Goal: Task Accomplishment & Management: Use online tool/utility

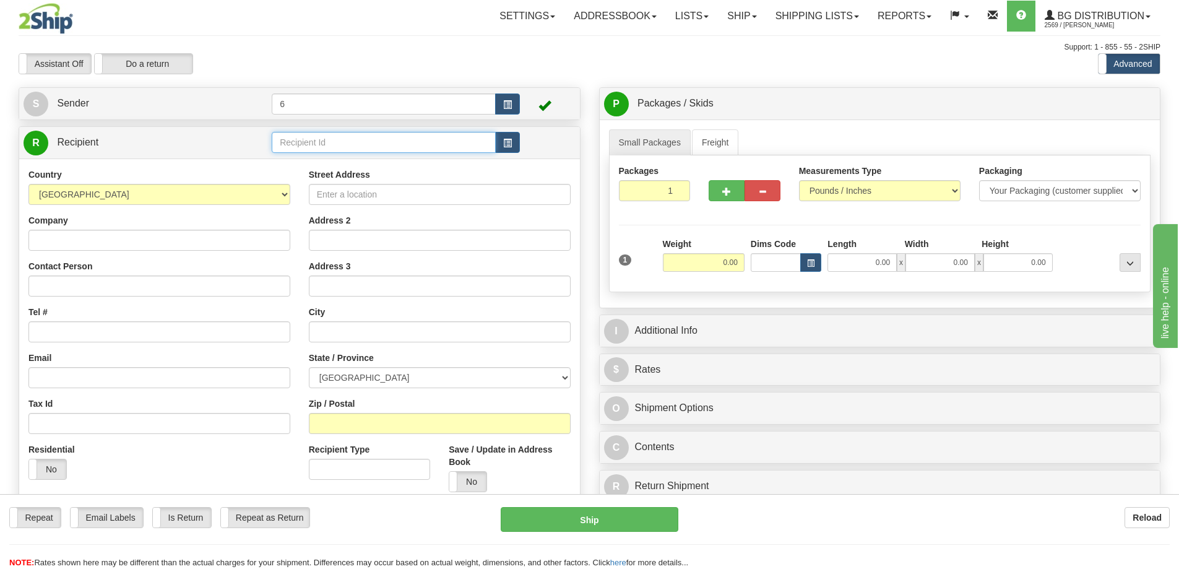
click at [327, 139] on input "text" at bounding box center [384, 142] width 224 height 21
click at [344, 161] on div "41045" at bounding box center [381, 164] width 212 height 14
type input "41045"
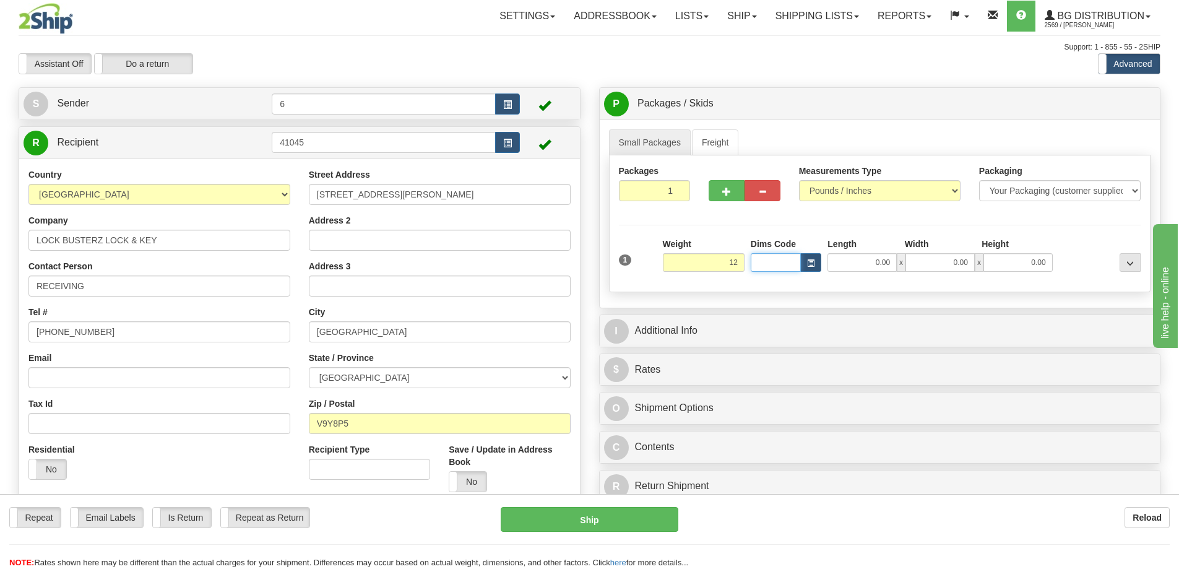
type input "12.00"
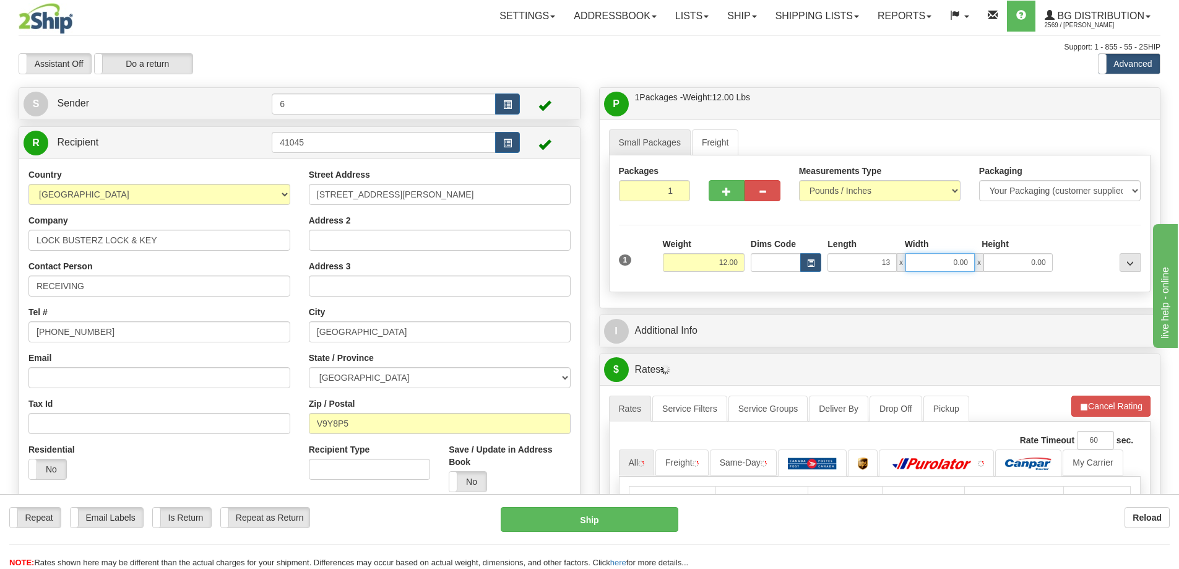
type input "13.00"
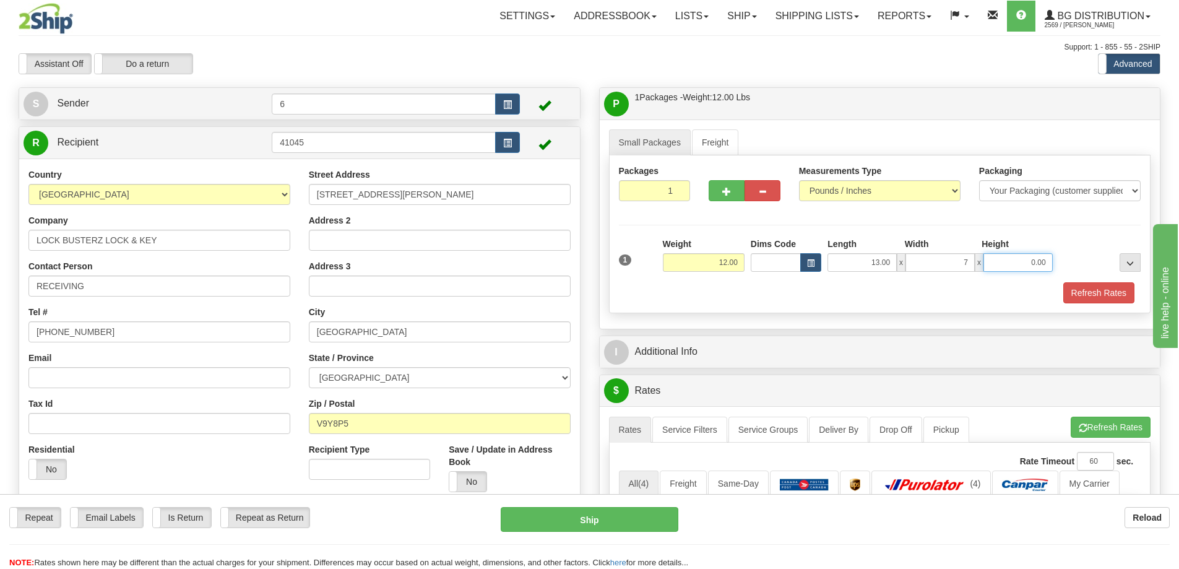
type input "7.00"
click at [740, 303] on div "Refresh Rates" at bounding box center [880, 292] width 529 height 21
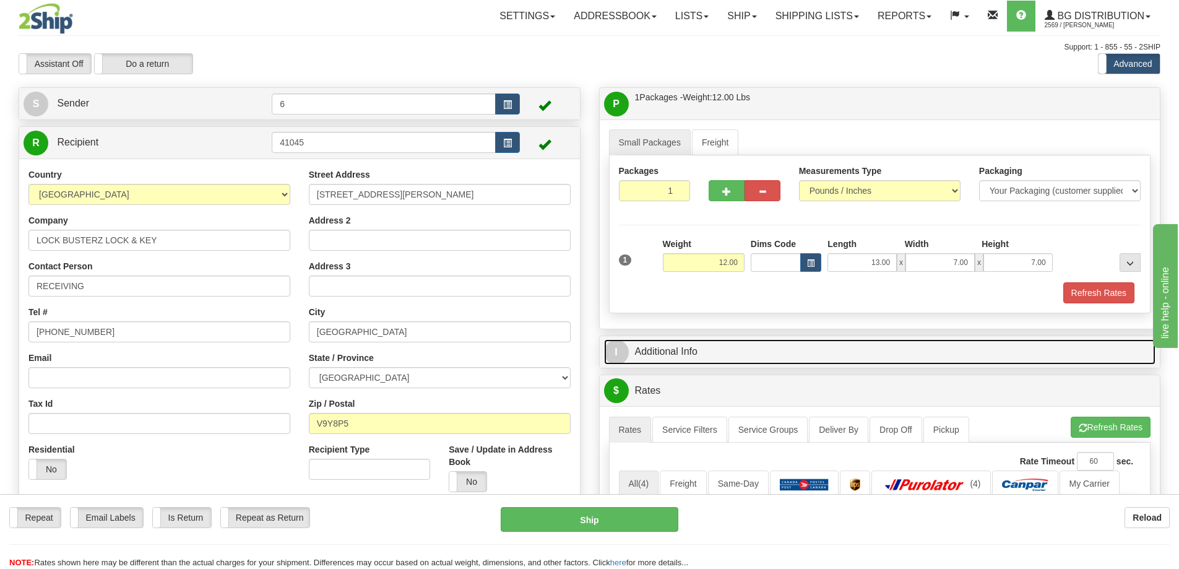
click at [706, 352] on link "I Additional Info" at bounding box center [880, 351] width 552 height 25
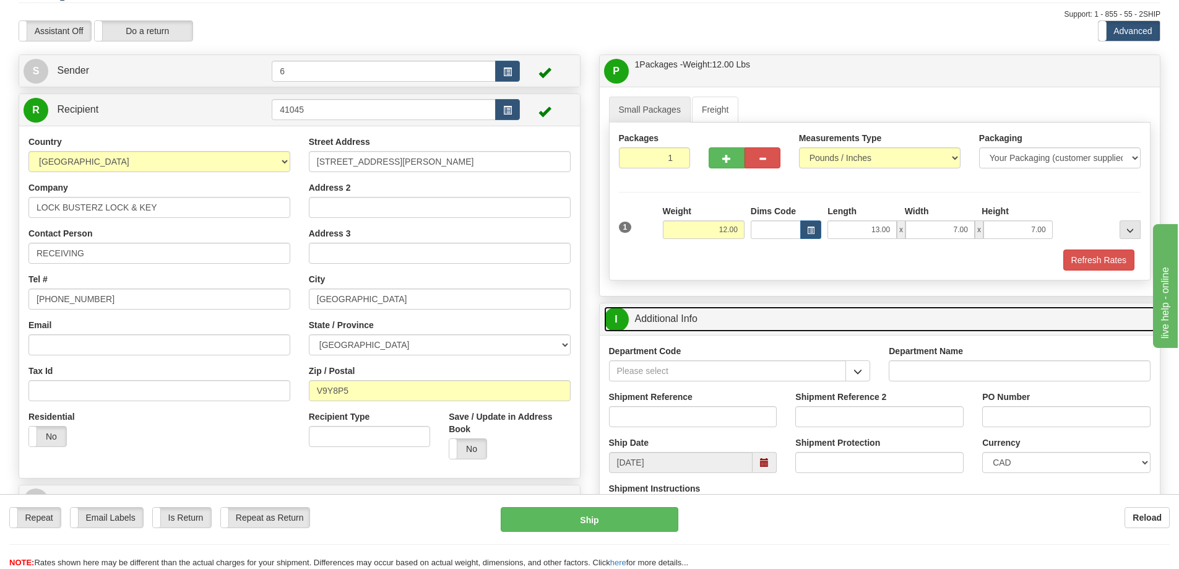
scroll to position [62, 0]
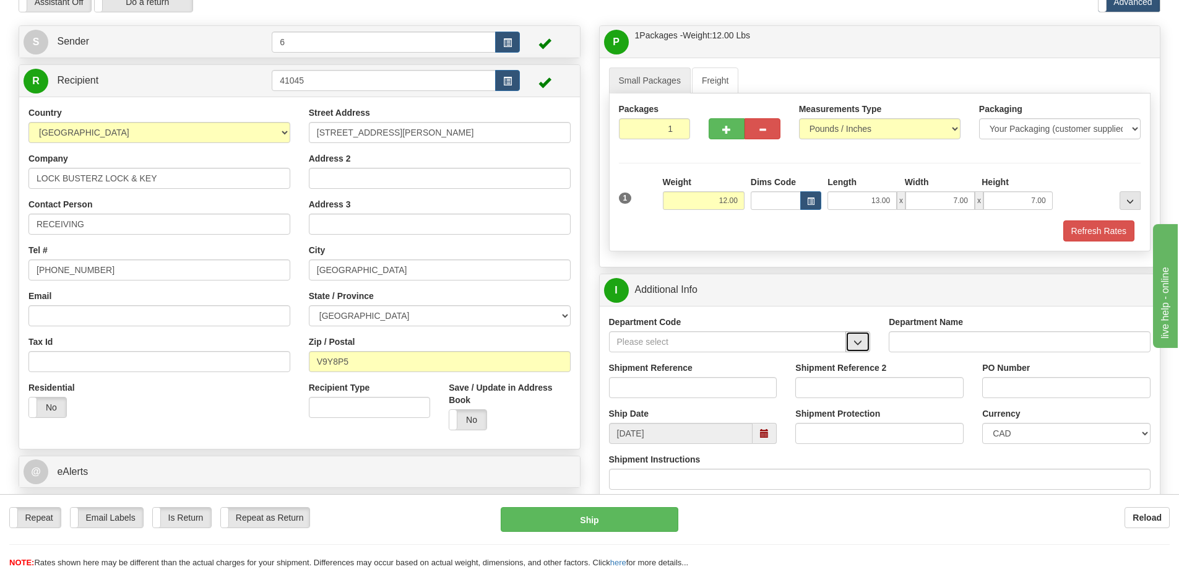
click at [862, 345] on span "button" at bounding box center [858, 343] width 9 height 8
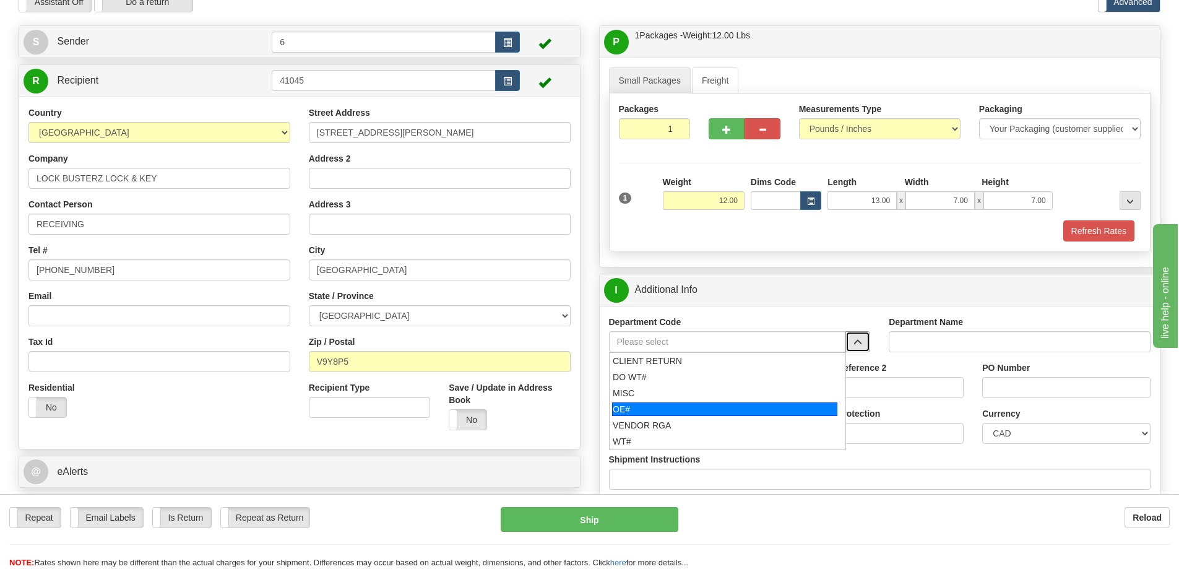
click at [663, 415] on div "OE#" at bounding box center [724, 409] width 225 height 14
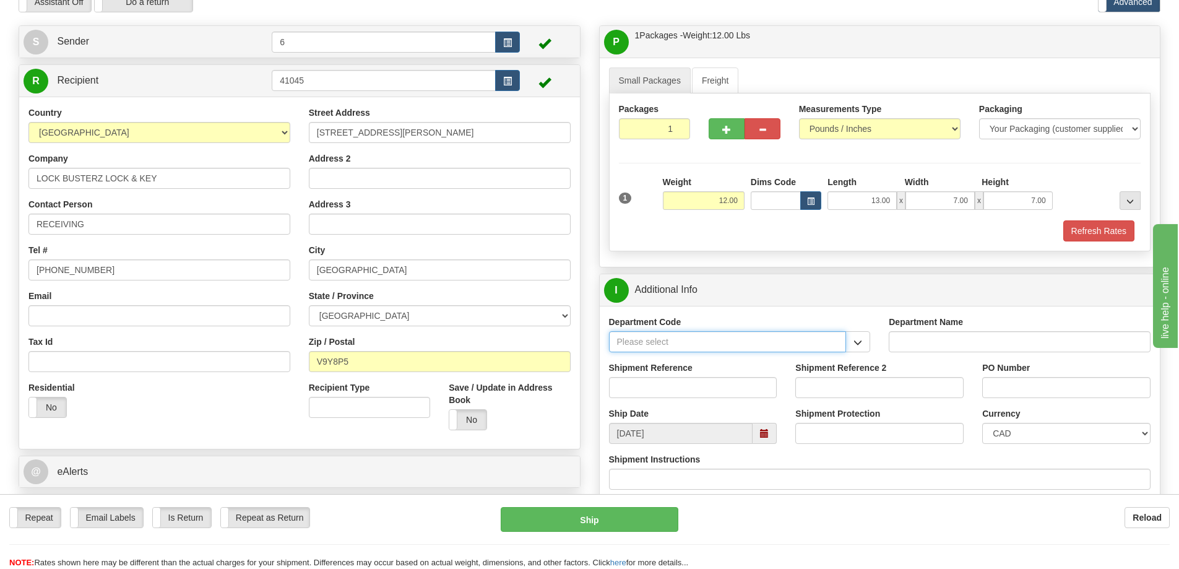
type input "OE#"
type input "ORDERS"
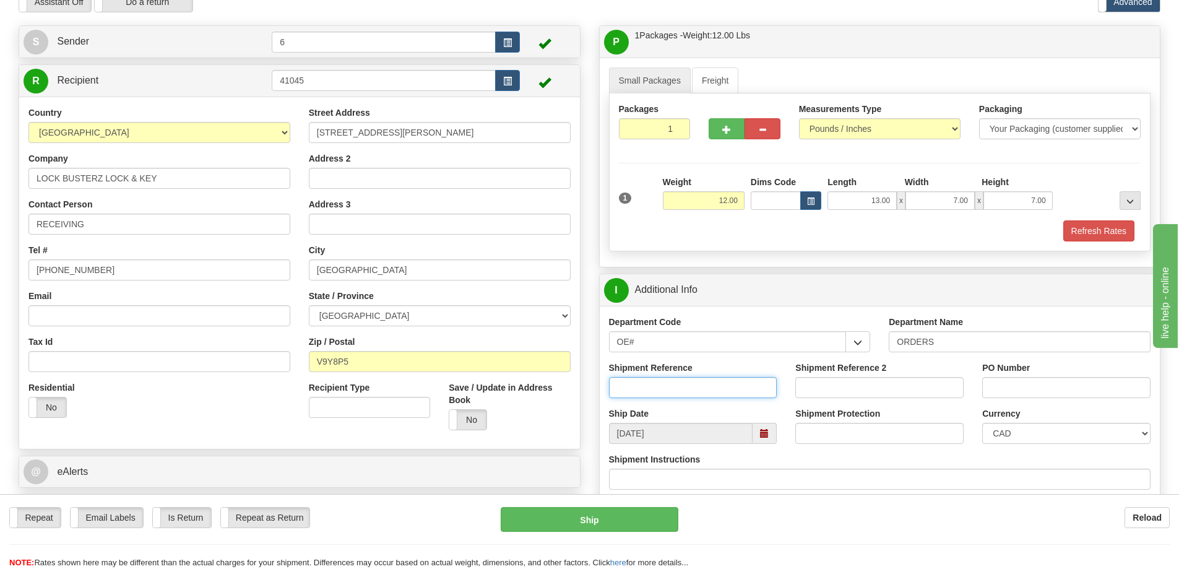
click at [741, 383] on input "Shipment Reference" at bounding box center [693, 387] width 168 height 21
type input "60031430-00"
click at [762, 368] on div "Shipment Reference 60031430-00" at bounding box center [693, 380] width 168 height 37
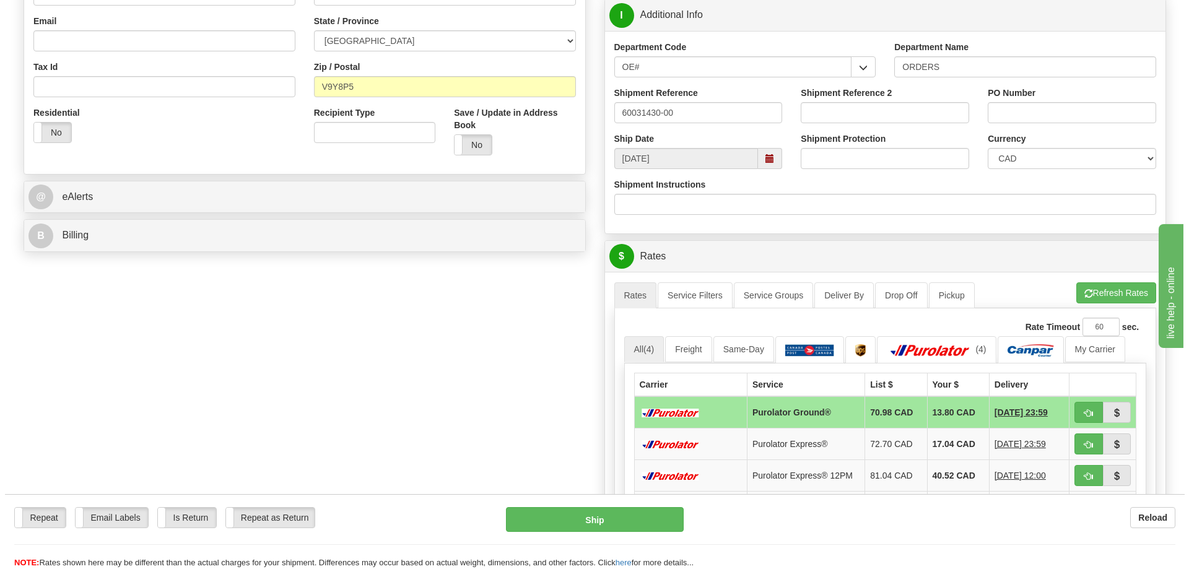
scroll to position [371, 0]
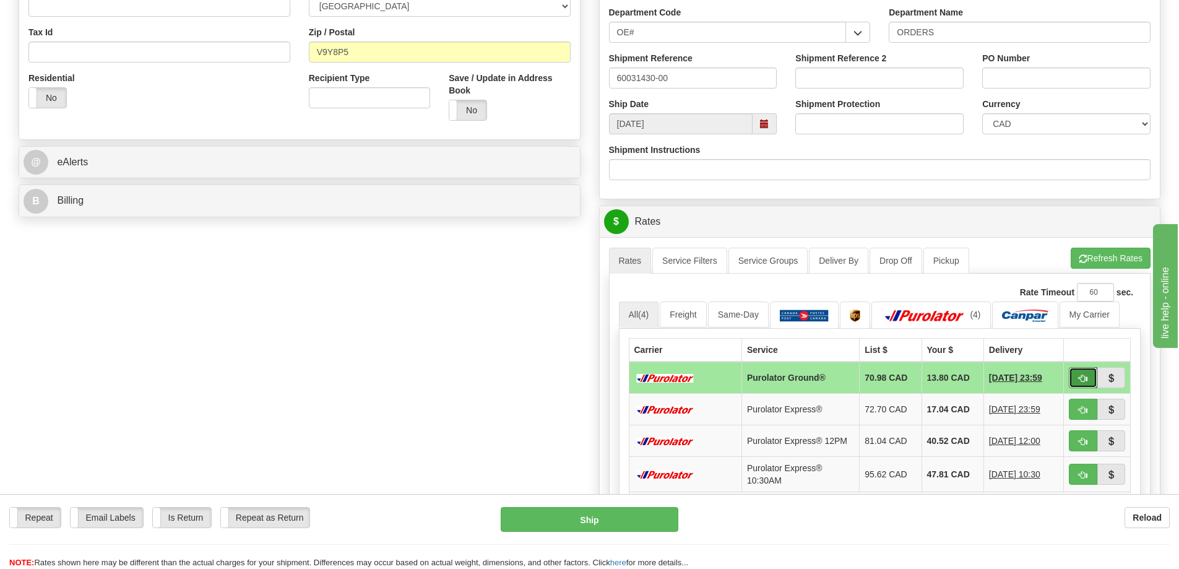
click at [1080, 381] on span "button" at bounding box center [1083, 379] width 9 height 8
type input "260"
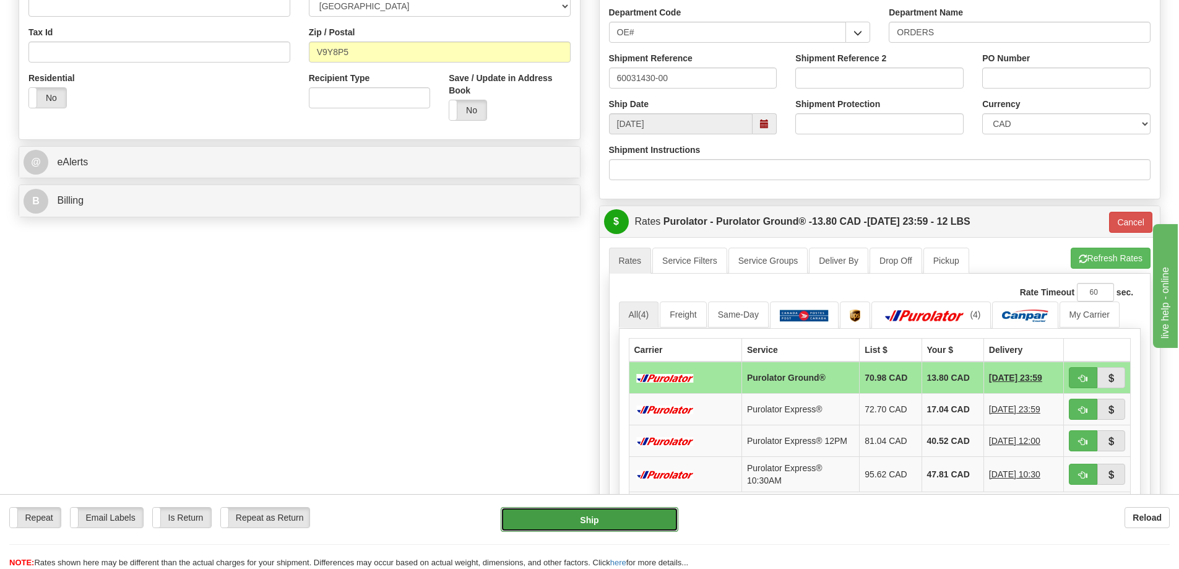
click at [623, 522] on button "Ship" at bounding box center [590, 519] width 178 height 25
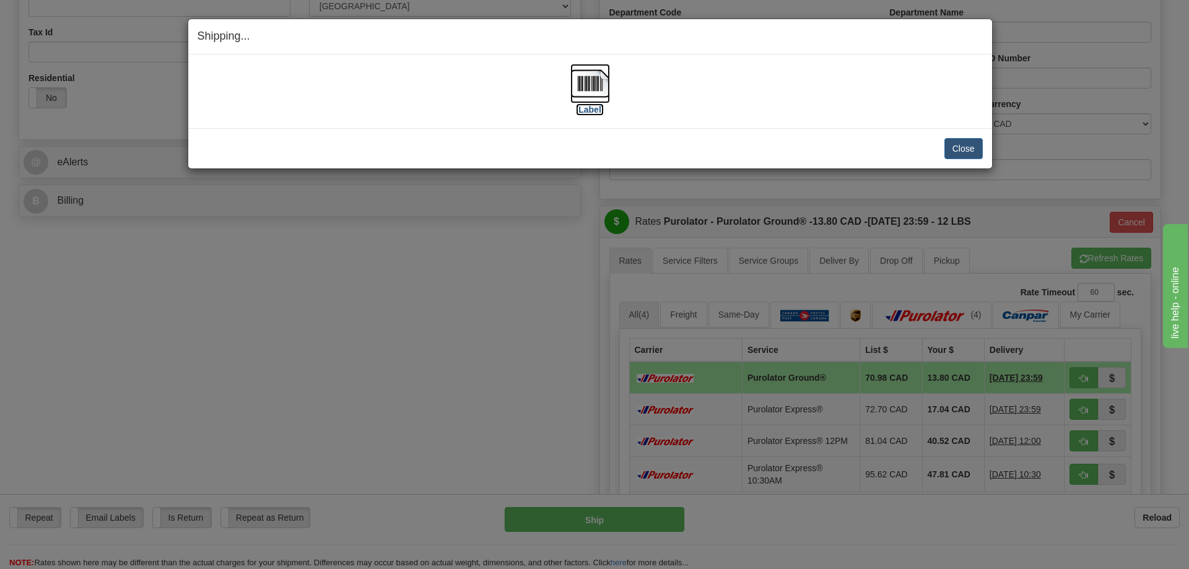
click at [598, 89] on img at bounding box center [590, 84] width 40 height 40
click at [963, 146] on button "Close" at bounding box center [963, 148] width 38 height 21
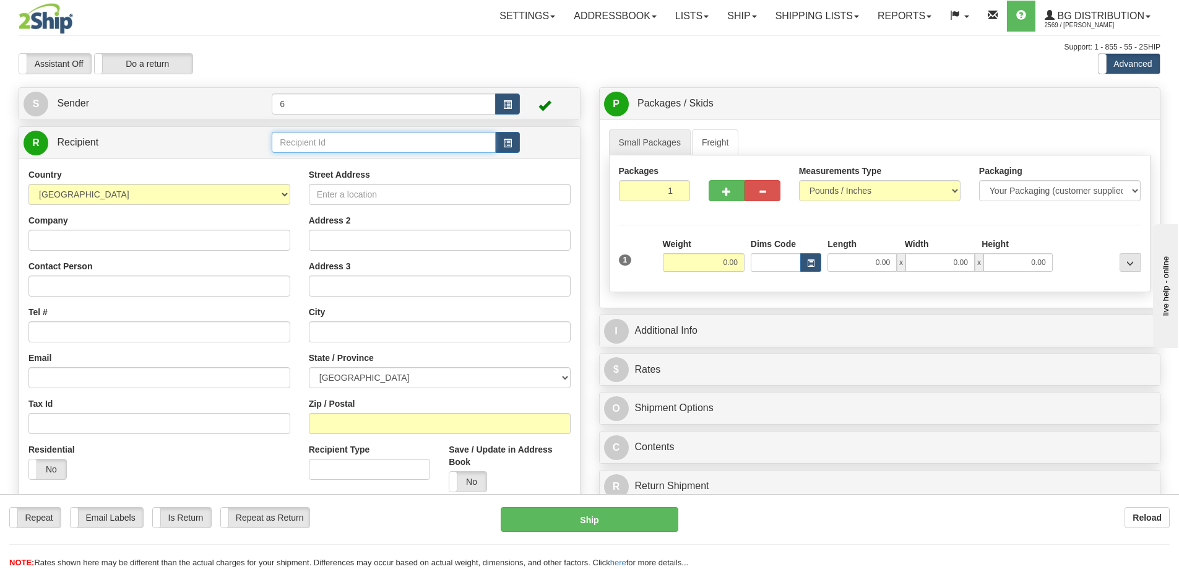
click at [347, 141] on input "text" at bounding box center [384, 142] width 224 height 21
click at [294, 163] on div "41082" at bounding box center [381, 164] width 212 height 14
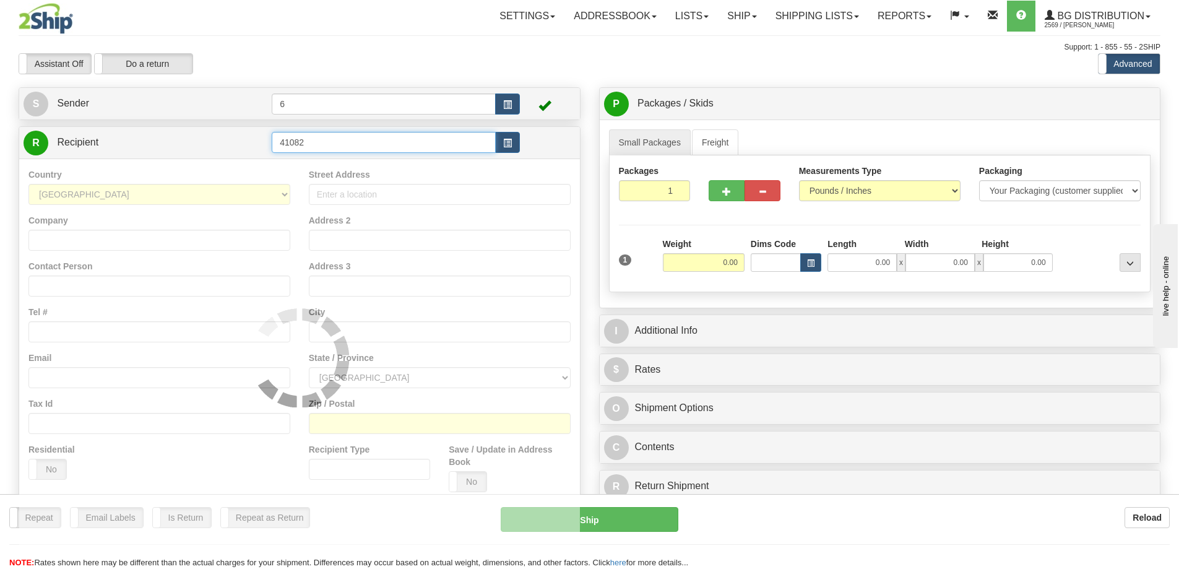
type input "41082"
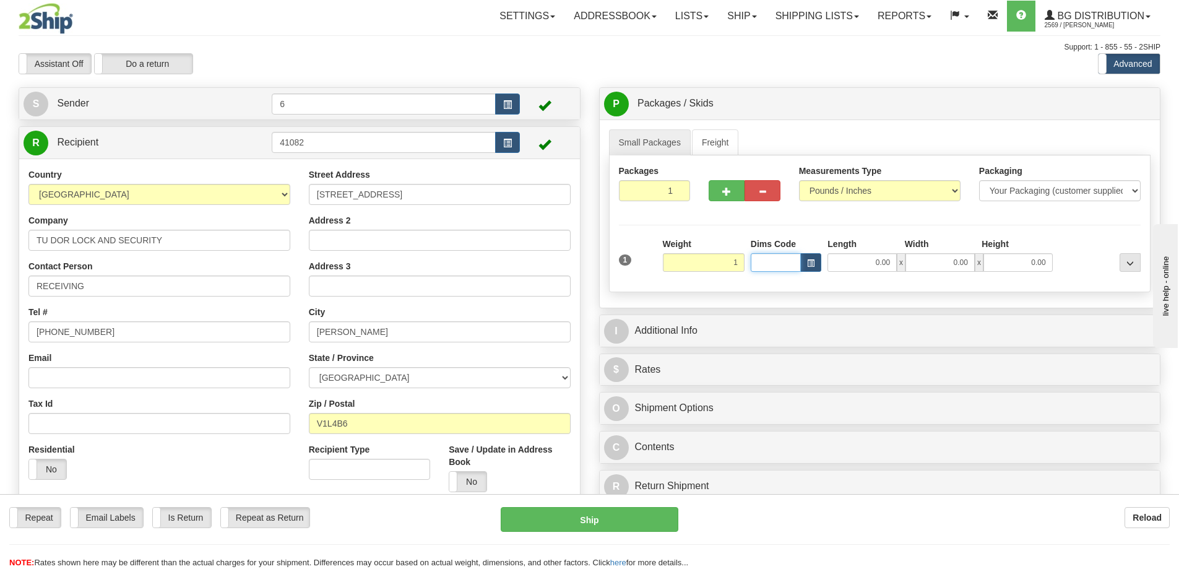
type input "1.00"
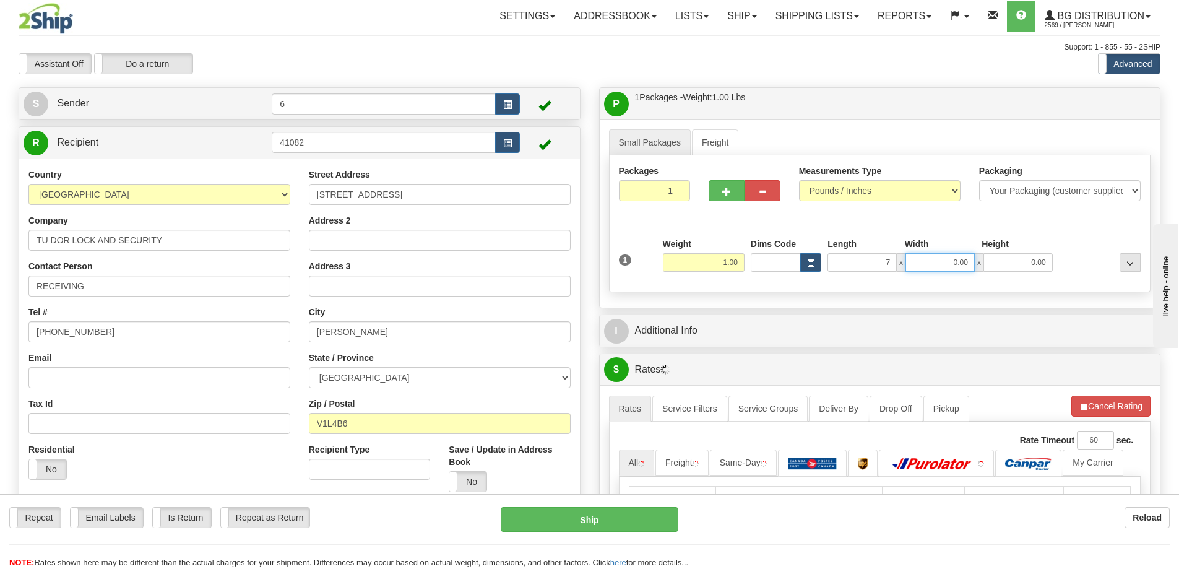
type input "7.00"
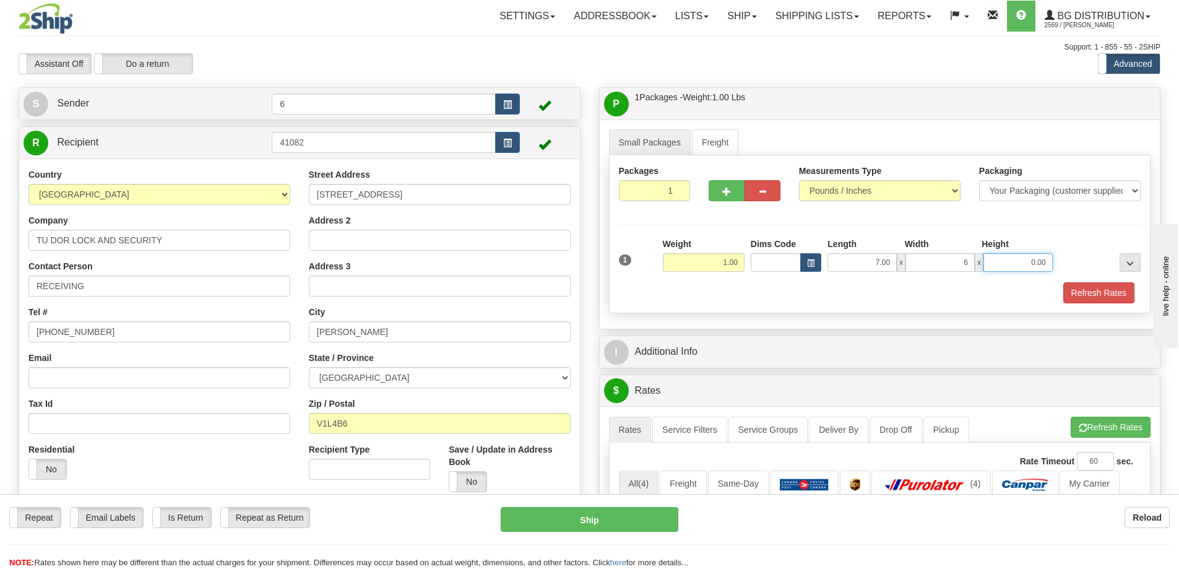
type input "6.00"
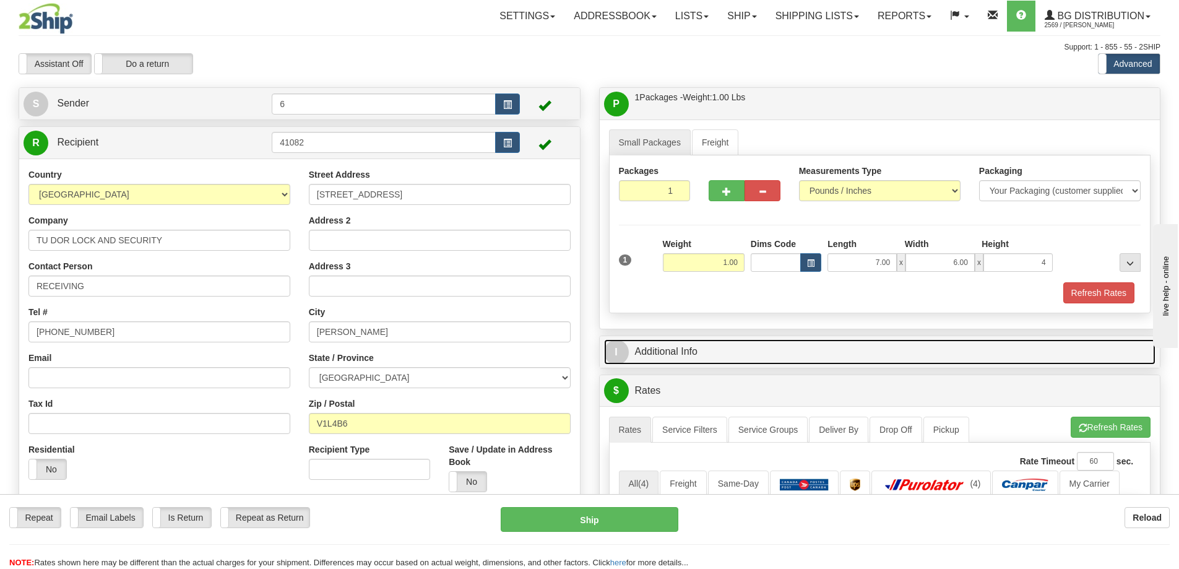
type input "4.00"
click at [684, 355] on link "I Additional Info" at bounding box center [880, 351] width 552 height 25
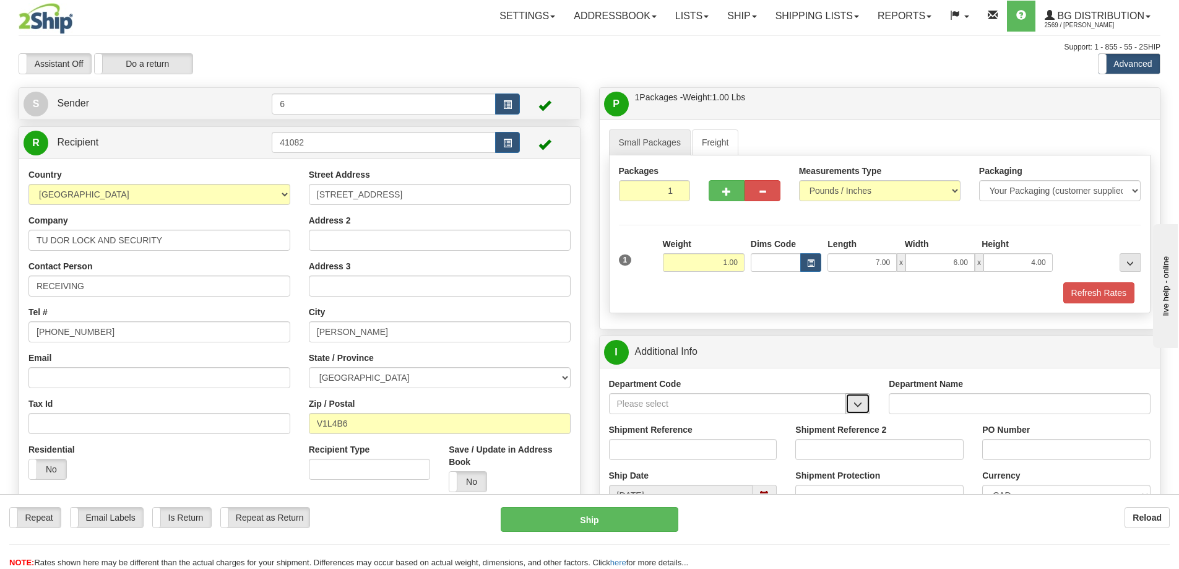
click at [861, 407] on span "button" at bounding box center [858, 405] width 9 height 8
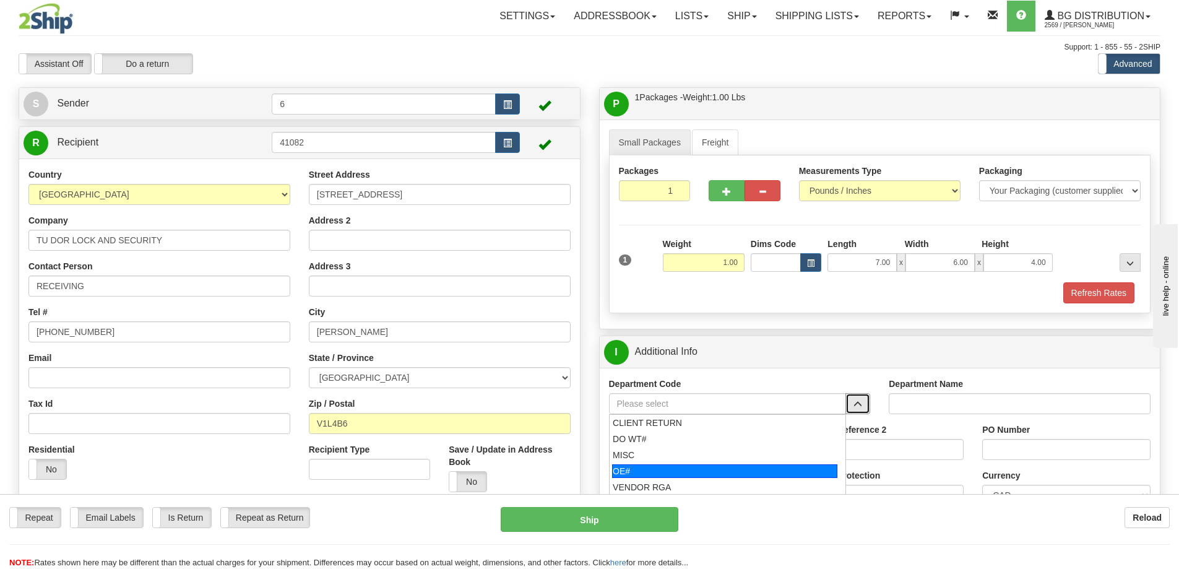
click at [693, 469] on div "OE#" at bounding box center [724, 471] width 225 height 14
type input "OE#"
type input "ORDERS"
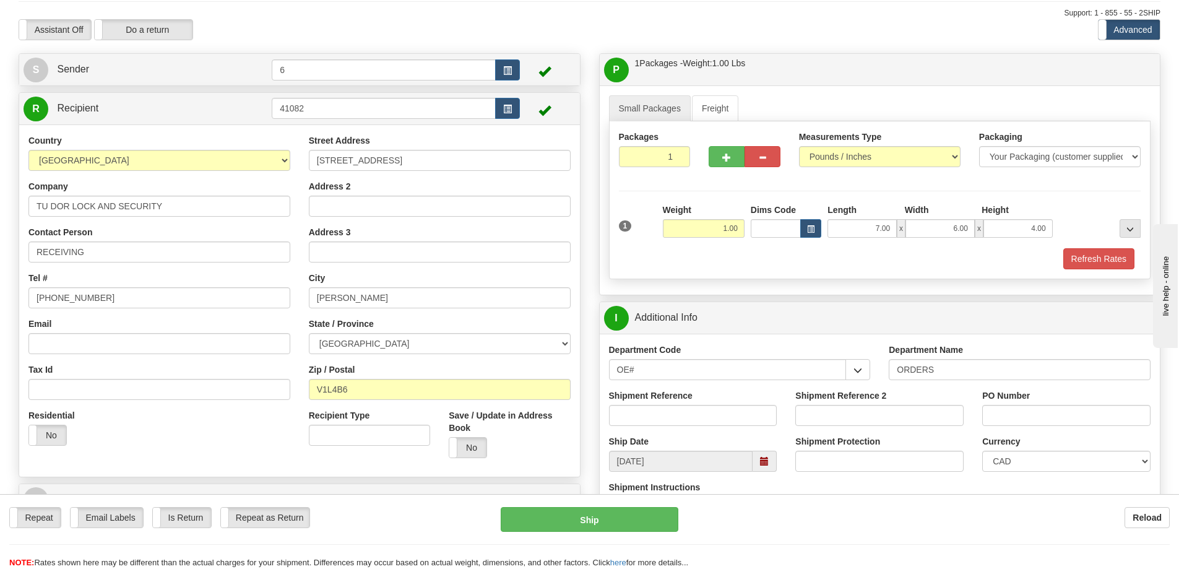
scroll to position [62, 0]
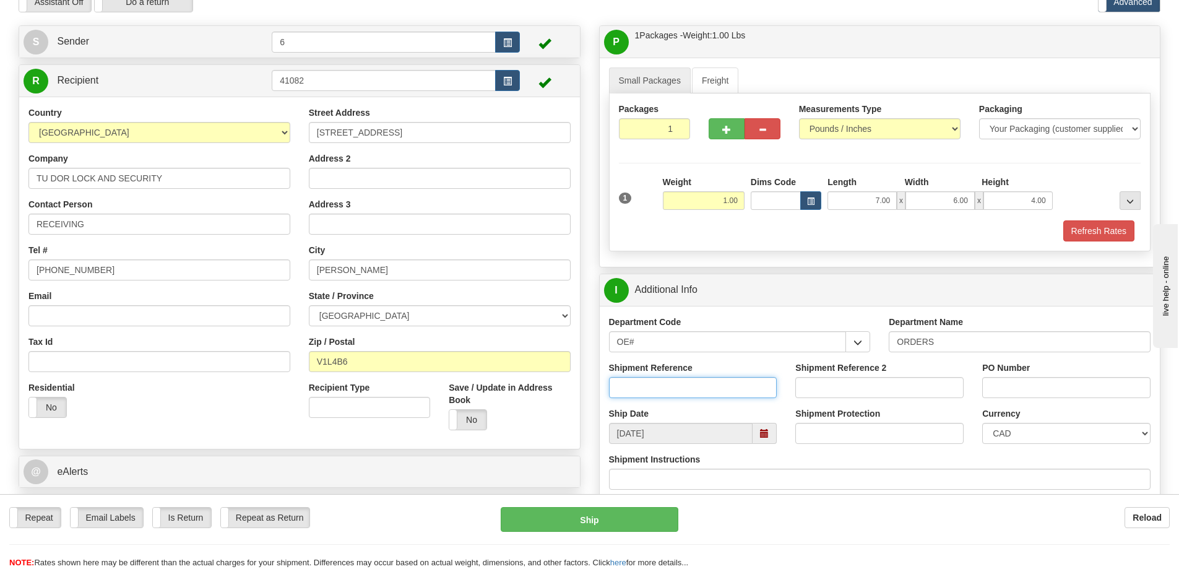
click at [711, 390] on input "Shipment Reference" at bounding box center [693, 387] width 168 height 21
type input "60029297-01"
click at [726, 360] on div "Department Code OE# CLIENT RETURN DO WT# MISC OE# VENDOR RGA WT#" at bounding box center [740, 339] width 280 height 46
click at [1049, 397] on input "PO Number" at bounding box center [1066, 387] width 168 height 21
type input "19360"
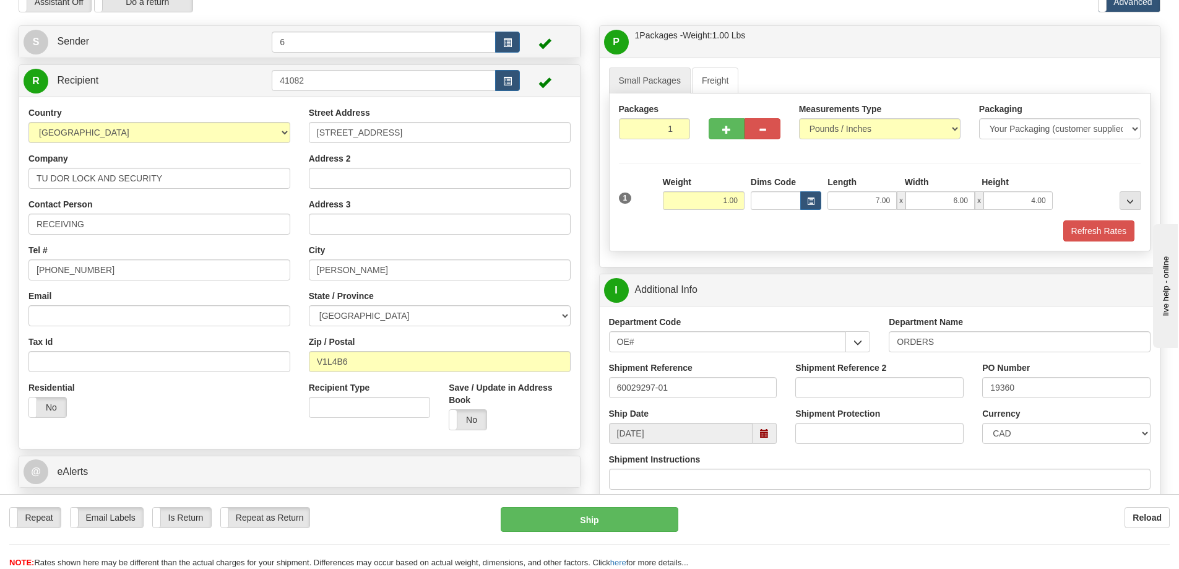
click at [942, 363] on div "Shipment Reference 2" at bounding box center [880, 380] width 168 height 37
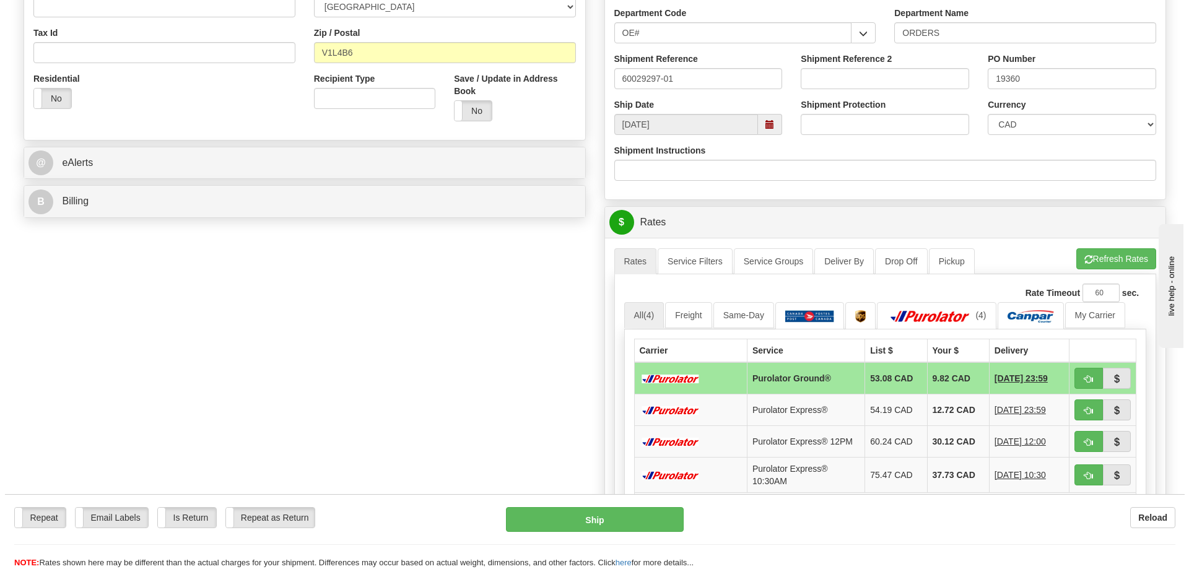
scroll to position [371, 0]
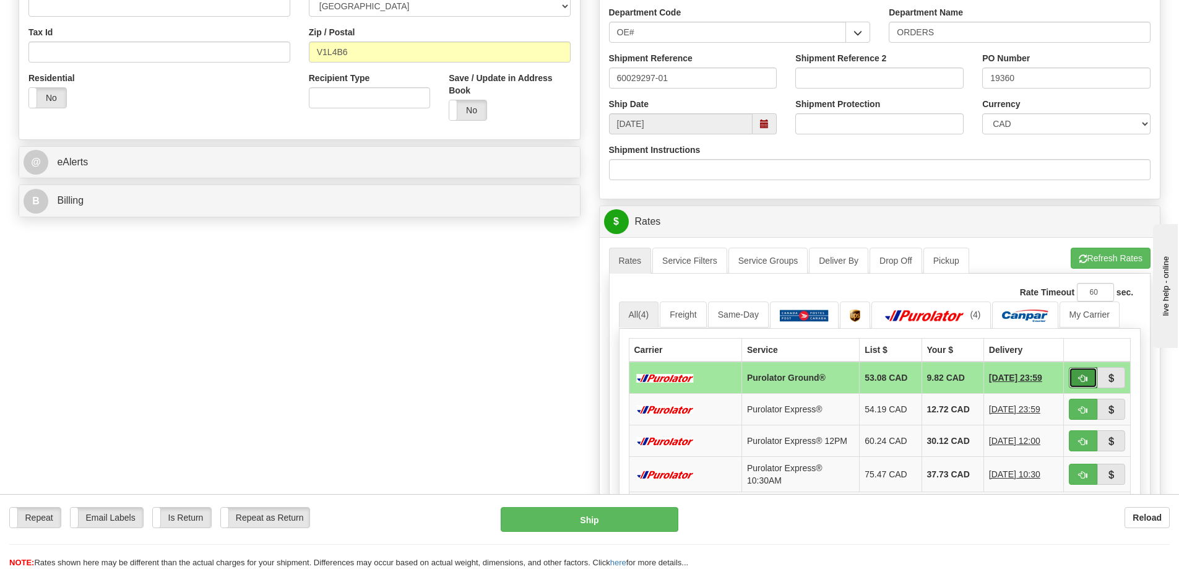
click at [1083, 377] on span "button" at bounding box center [1083, 379] width 9 height 8
type input "260"
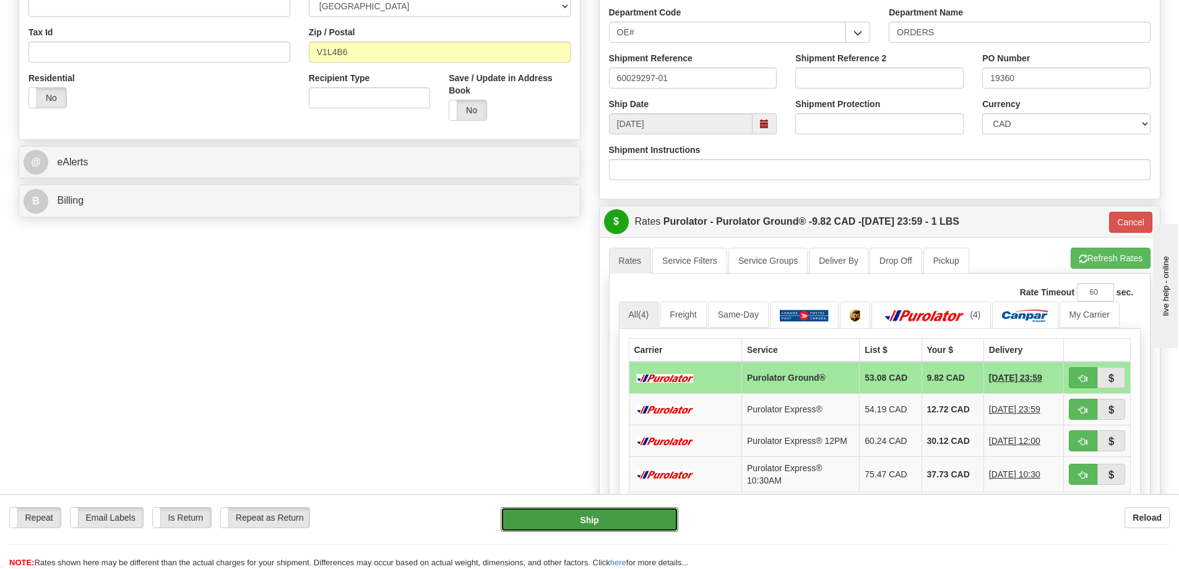
click at [633, 521] on button "Ship" at bounding box center [590, 519] width 178 height 25
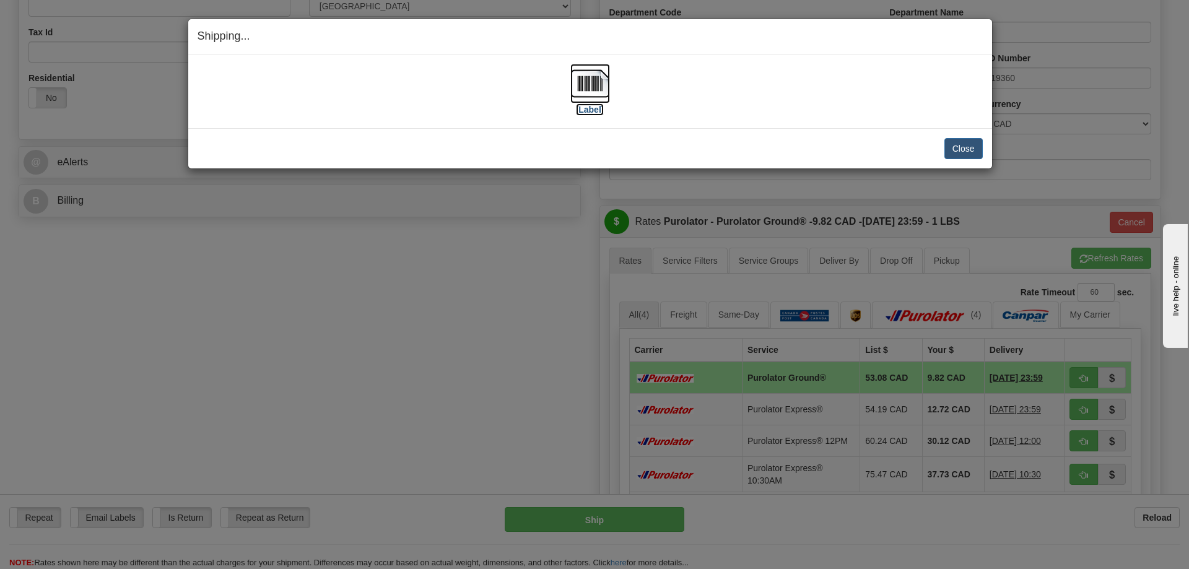
click at [588, 77] on img at bounding box center [590, 84] width 40 height 40
click at [959, 143] on button "Close" at bounding box center [963, 148] width 38 height 21
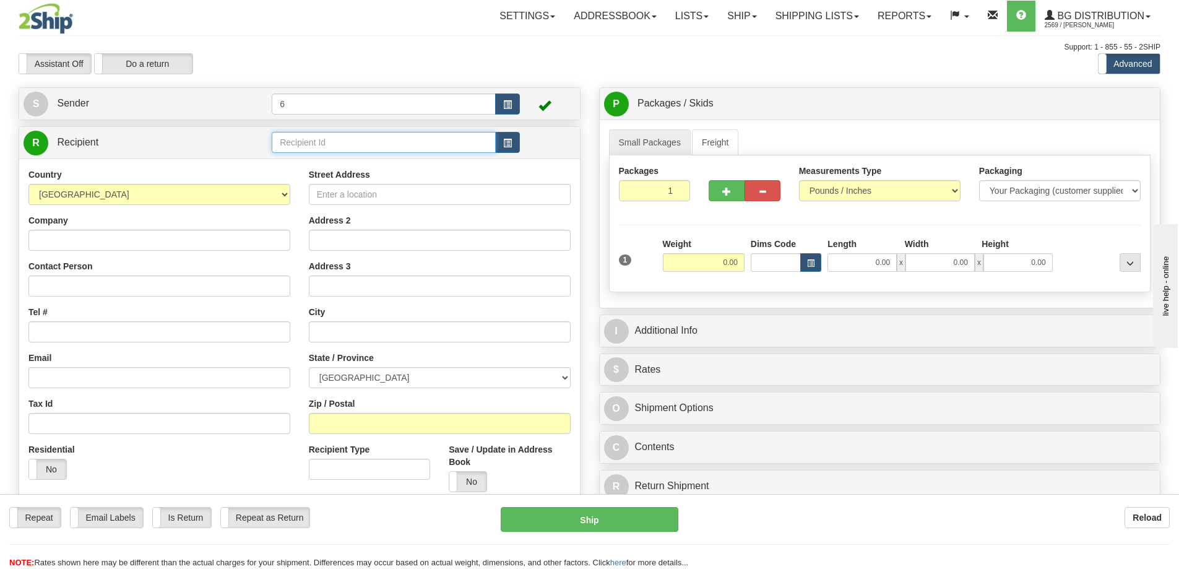
click at [378, 140] on input "text" at bounding box center [384, 142] width 224 height 21
click at [332, 163] on div "43027" at bounding box center [381, 164] width 212 height 14
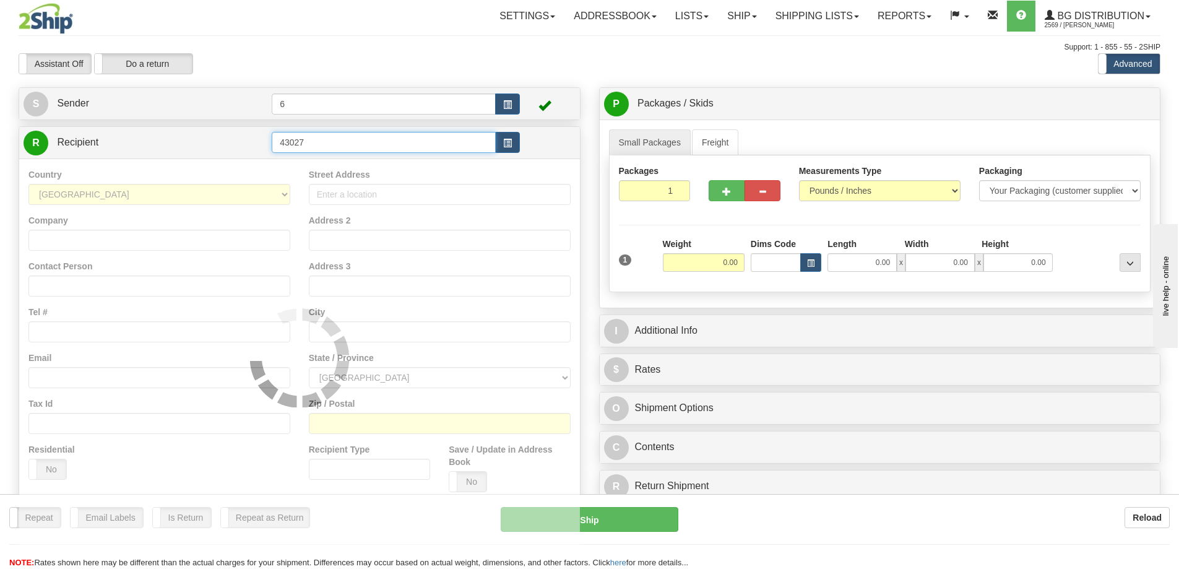
type input "43027"
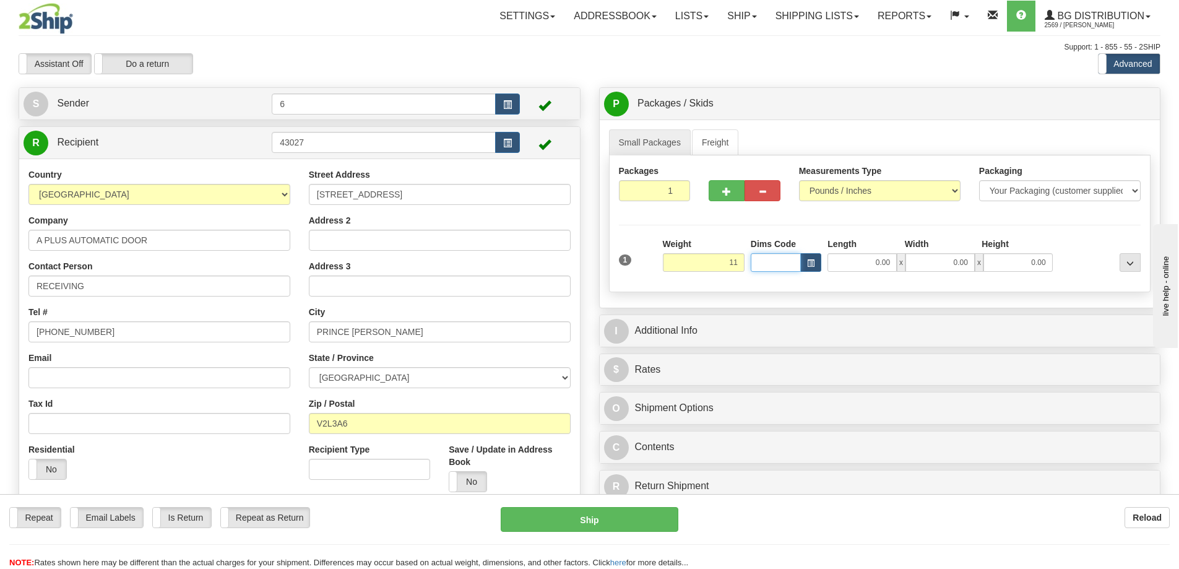
type input "11.00"
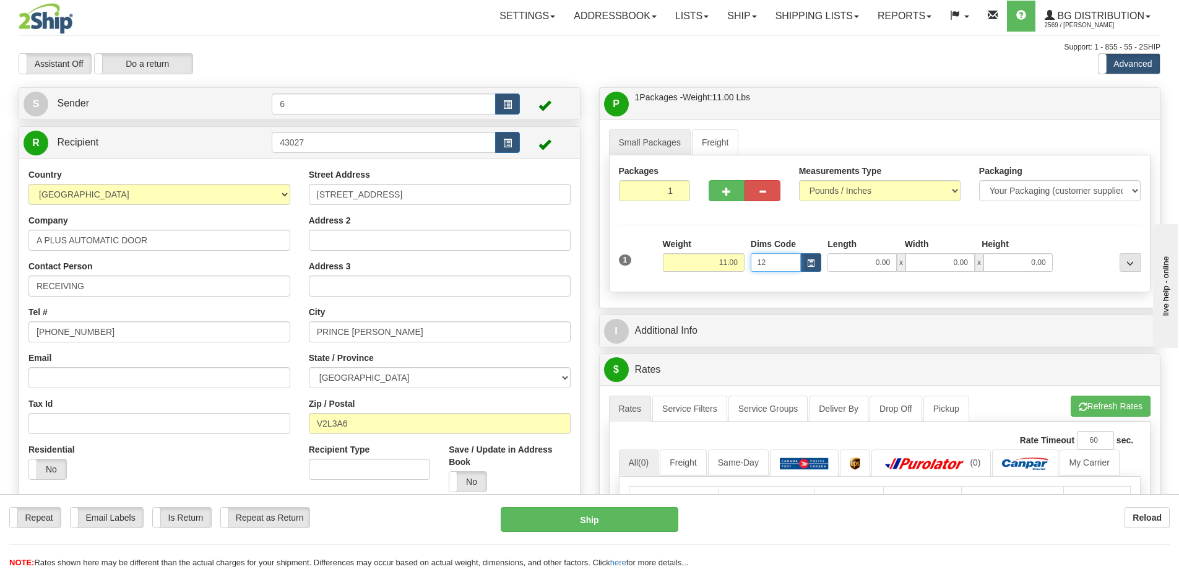
type input "1"
type input "12.00"
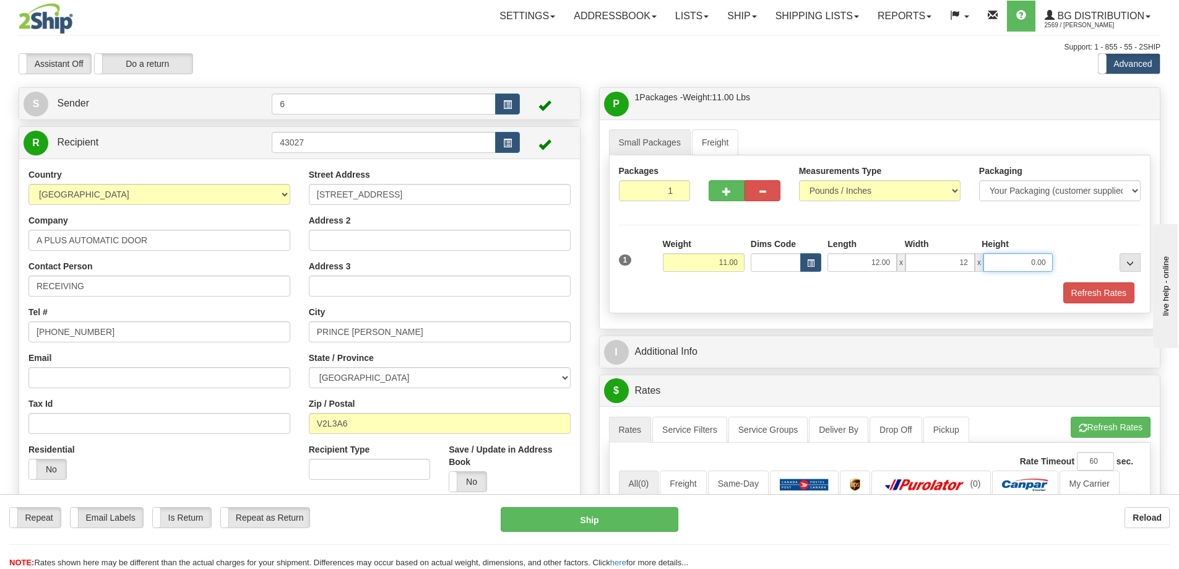
type input "12.00"
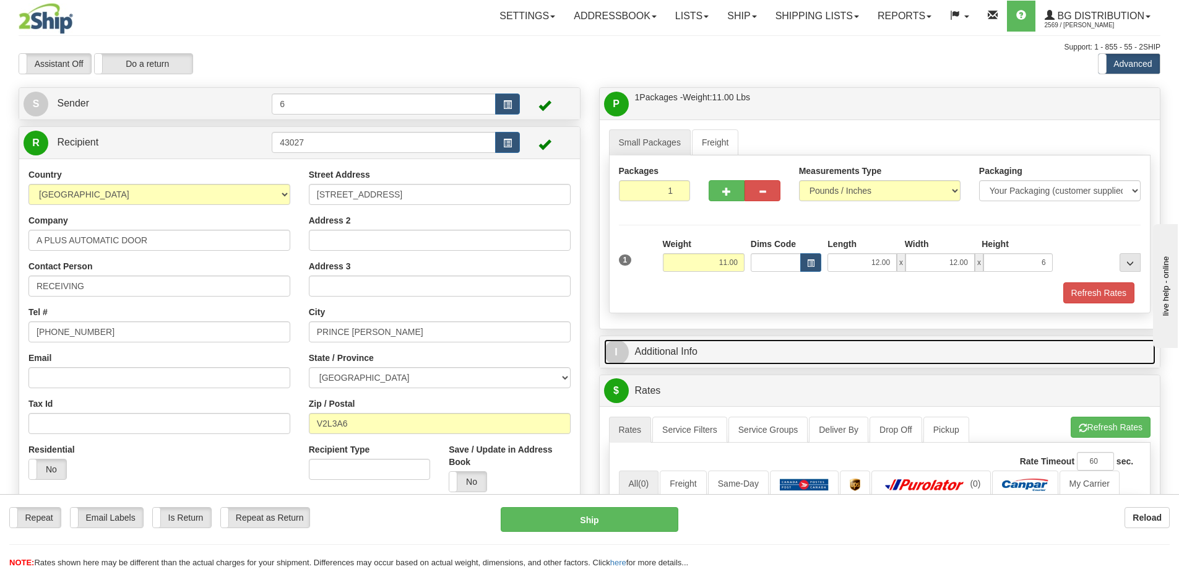
type input "6.00"
click at [721, 356] on link "I Additional Info" at bounding box center [880, 351] width 552 height 25
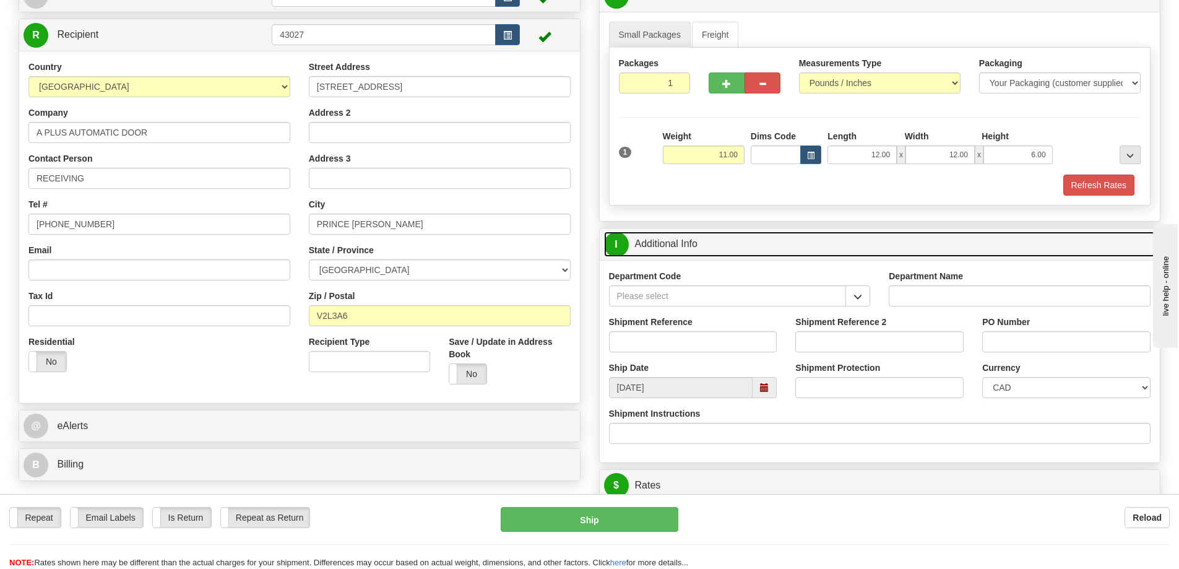
scroll to position [124, 0]
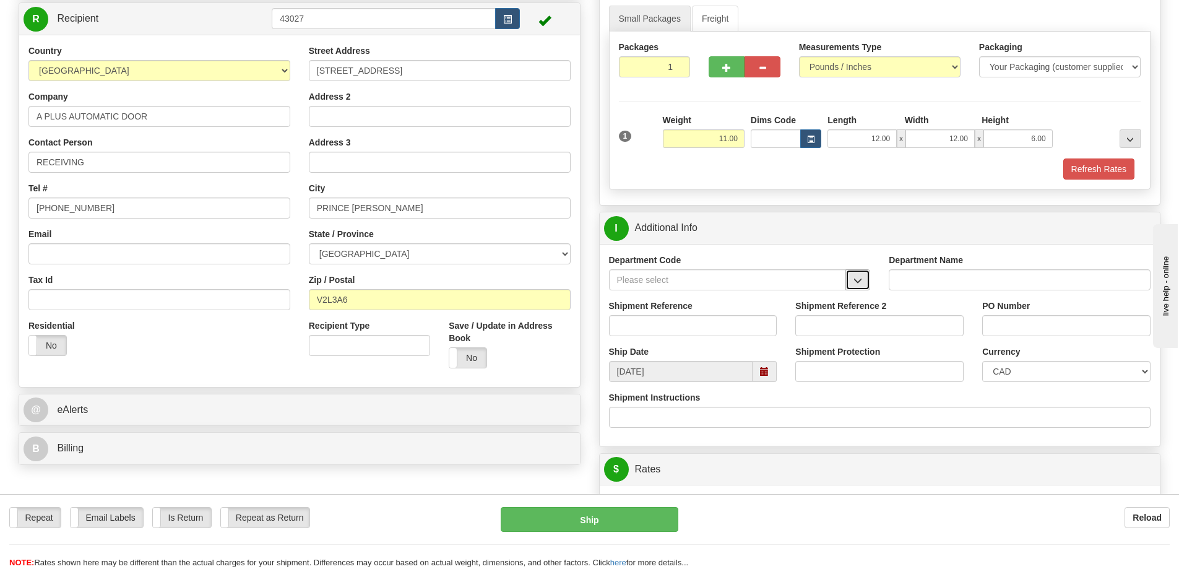
click at [862, 282] on span "button" at bounding box center [858, 281] width 9 height 8
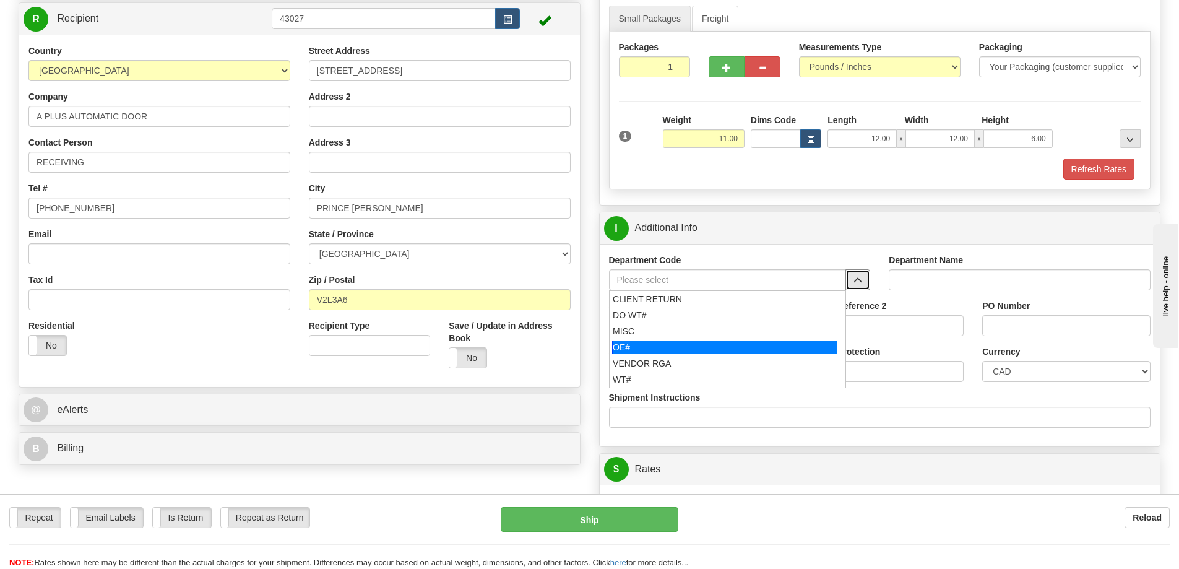
click at [732, 344] on div "OE#" at bounding box center [724, 347] width 225 height 14
type input "OE#"
type input "ORDERS"
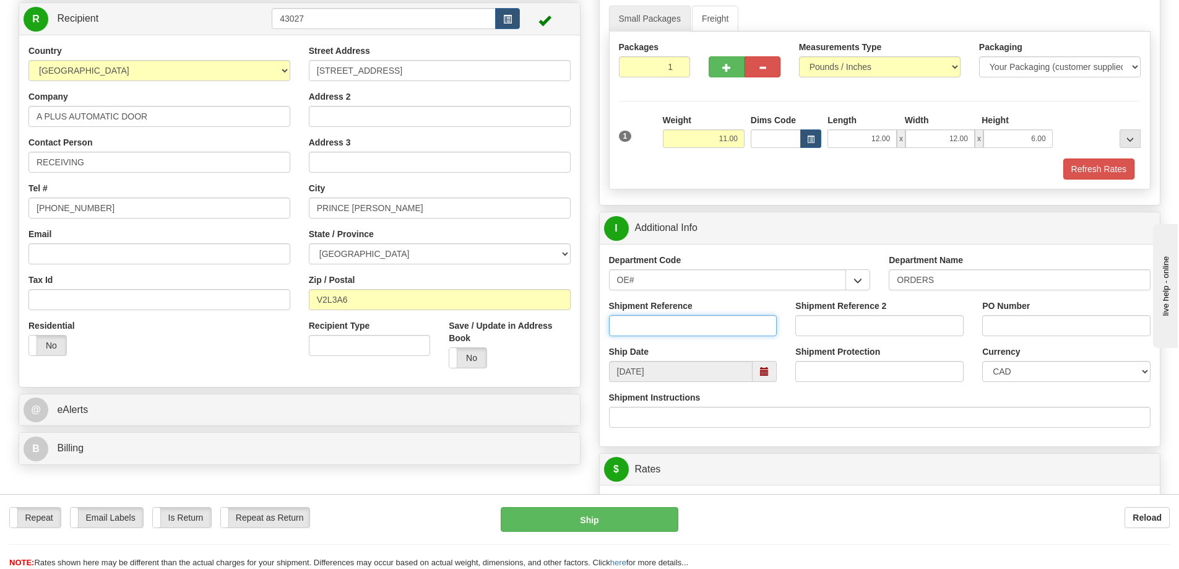
click at [722, 329] on input "Shipment Reference" at bounding box center [693, 325] width 168 height 21
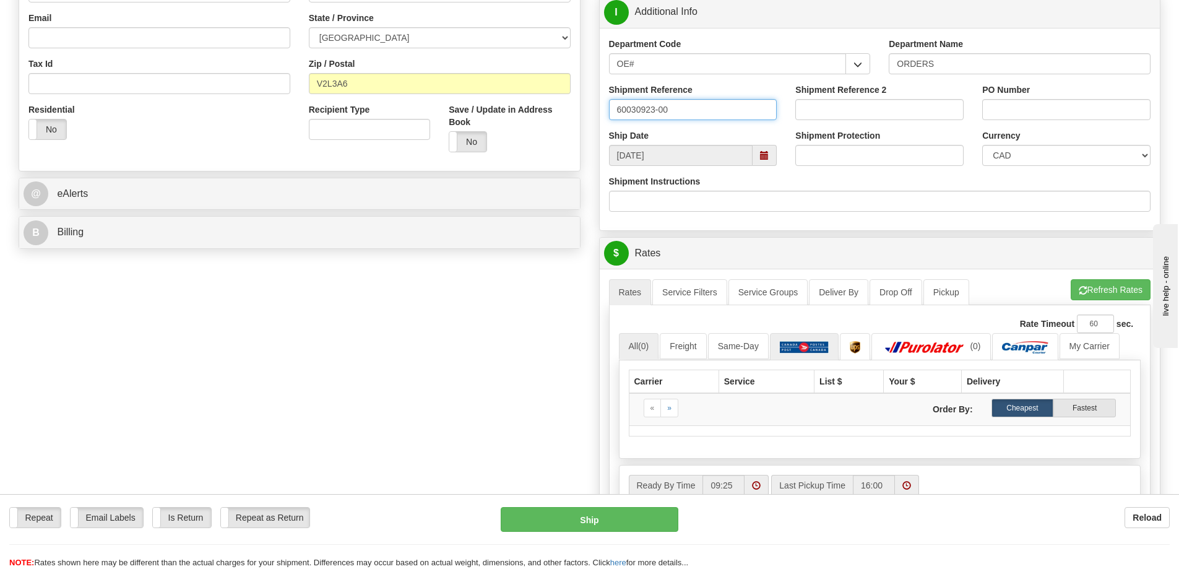
scroll to position [371, 0]
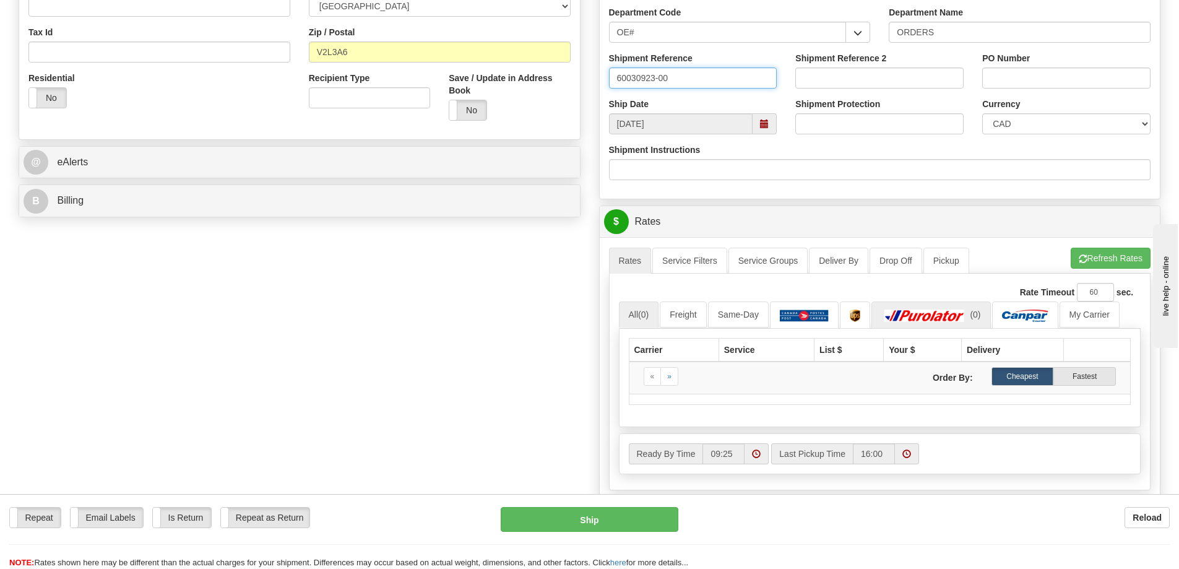
type input "60030923-00"
click at [929, 317] on img at bounding box center [925, 316] width 87 height 12
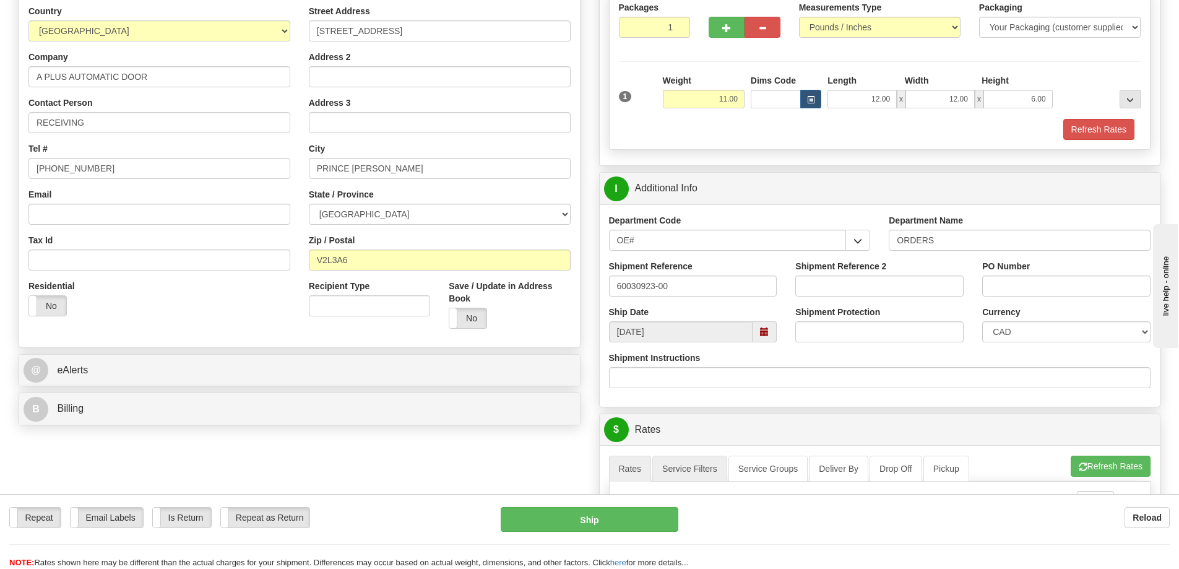
scroll to position [124, 0]
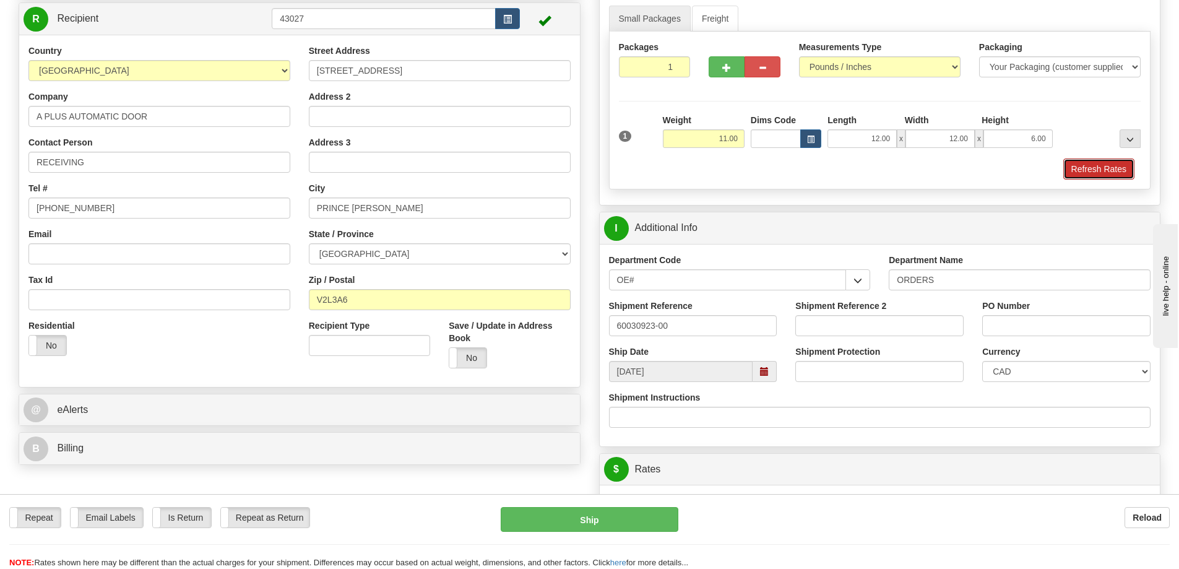
click at [1109, 176] on button "Refresh Rates" at bounding box center [1099, 168] width 71 height 21
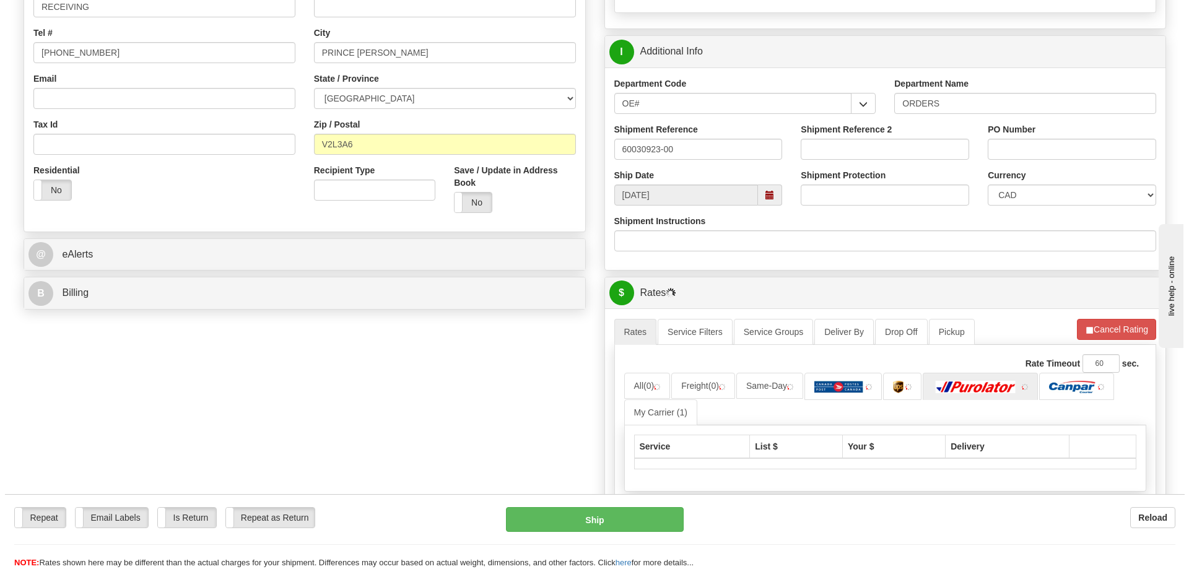
scroll to position [371, 0]
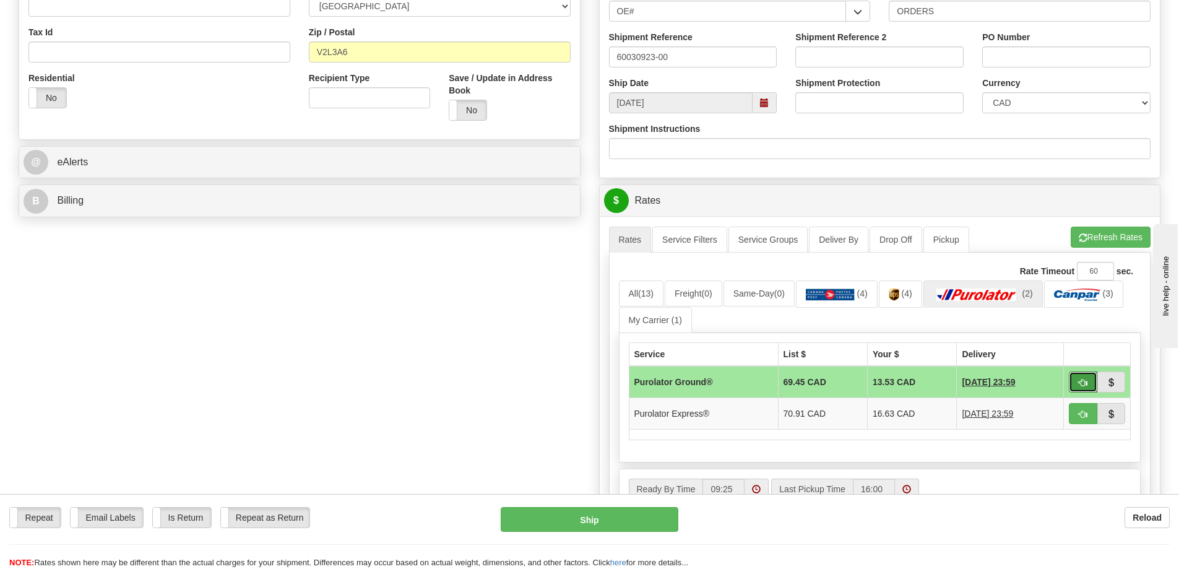
click at [1084, 380] on span "button" at bounding box center [1083, 383] width 9 height 8
type input "260"
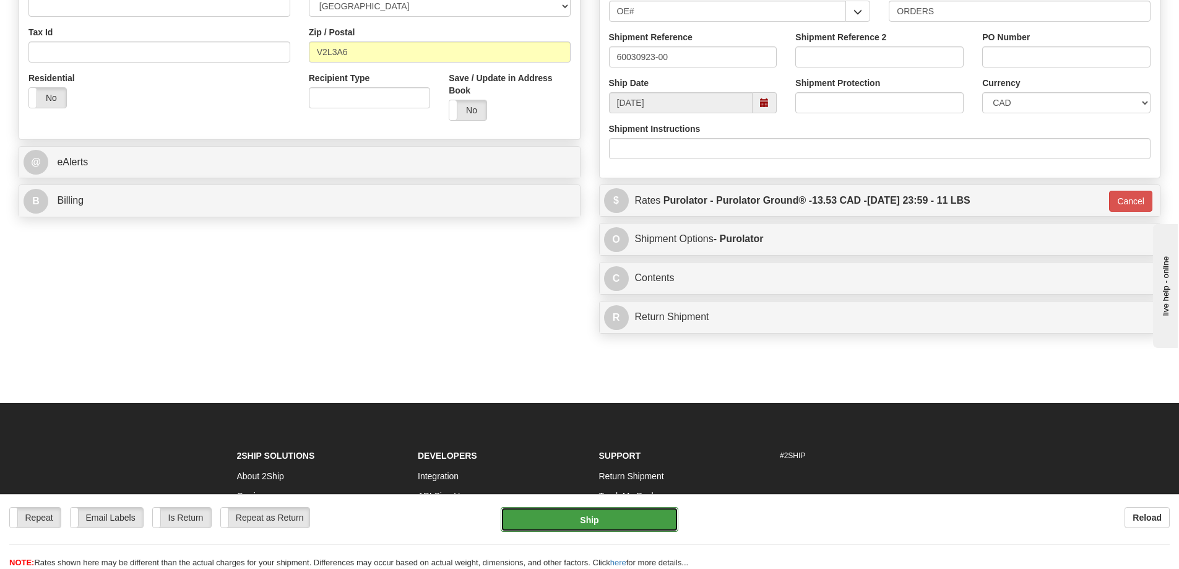
click at [622, 509] on button "Ship" at bounding box center [590, 519] width 178 height 25
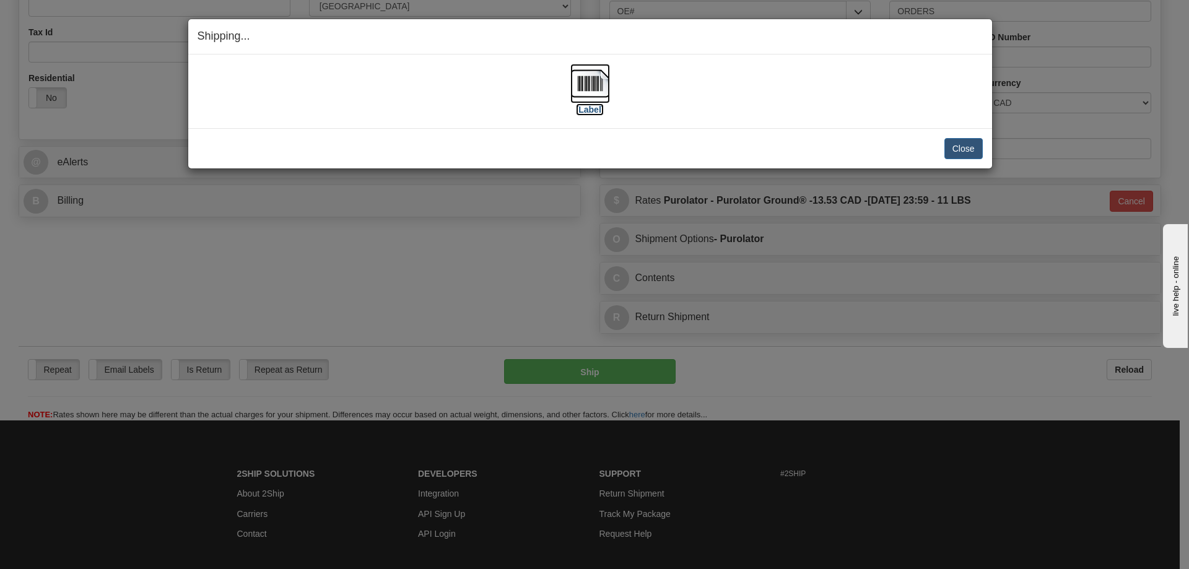
click at [582, 84] on img at bounding box center [590, 84] width 40 height 40
click at [950, 145] on button "Close" at bounding box center [963, 148] width 38 height 21
click at [955, 145] on button "Close" at bounding box center [963, 148] width 38 height 21
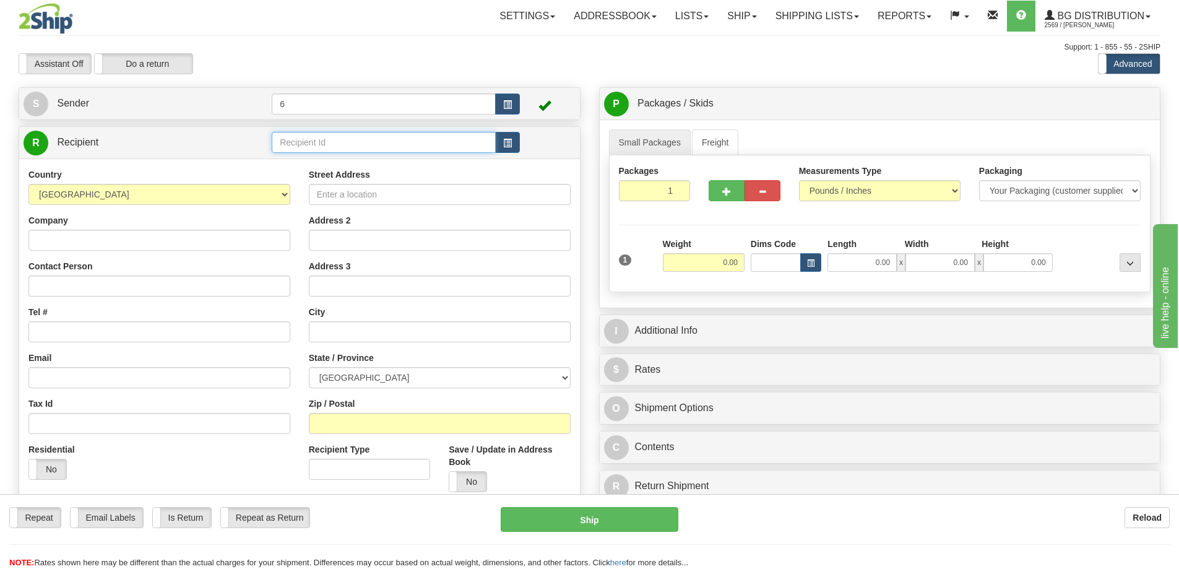
click at [353, 144] on input "text" at bounding box center [384, 142] width 224 height 21
click at [388, 165] on div "45028" at bounding box center [381, 164] width 212 height 14
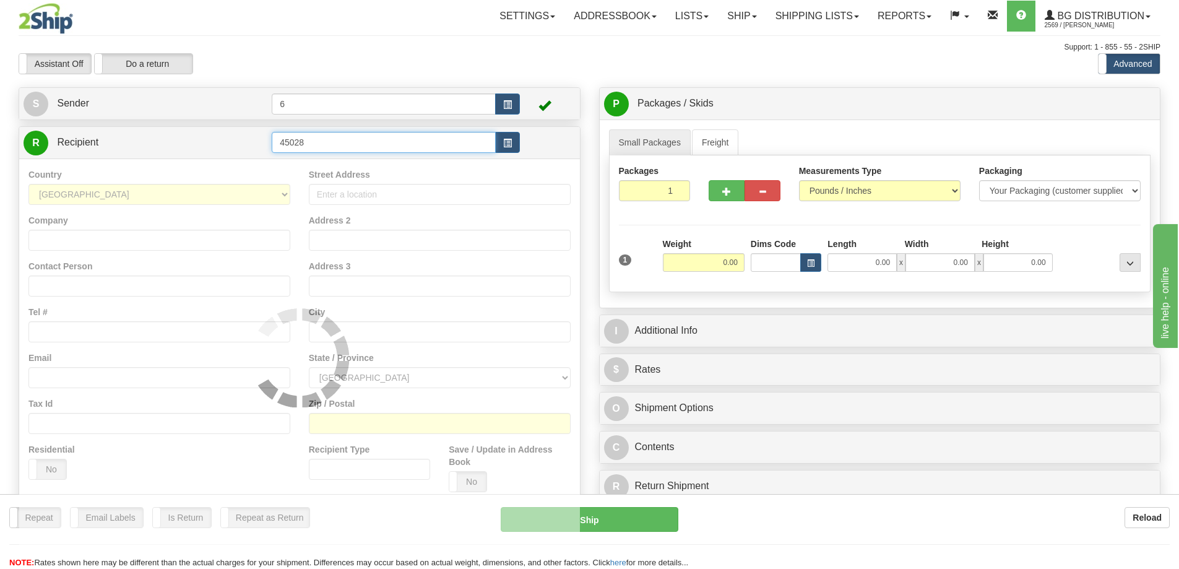
type input "45028"
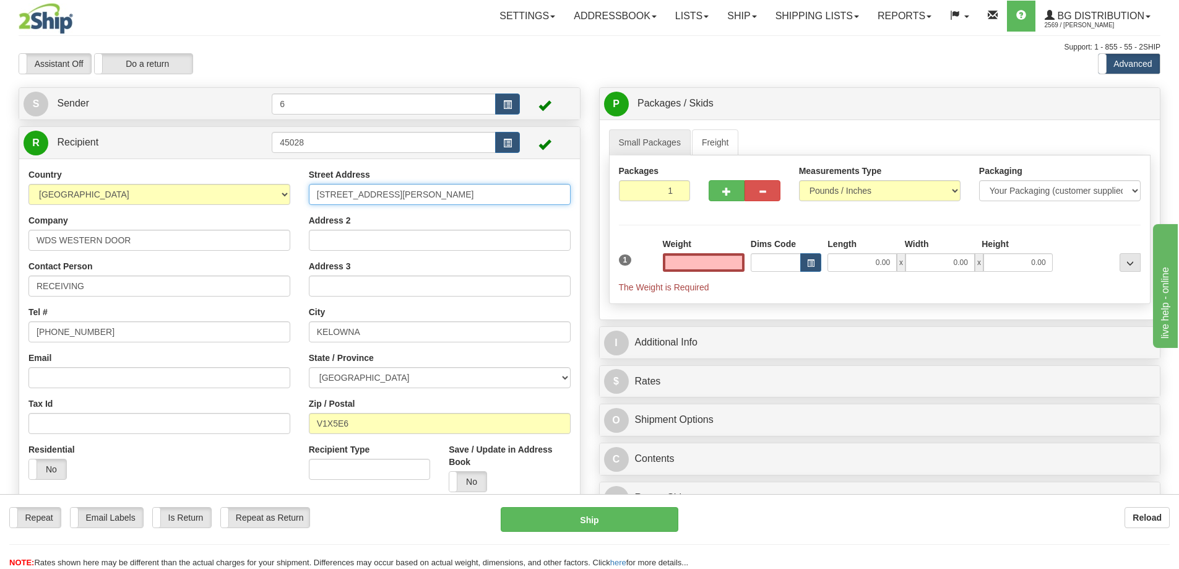
type input "0.00"
click at [325, 193] on input "[STREET_ADDRESS][PERSON_NAME]" at bounding box center [440, 194] width 262 height 21
type input "[STREET_ADDRESS][PERSON_NAME]"
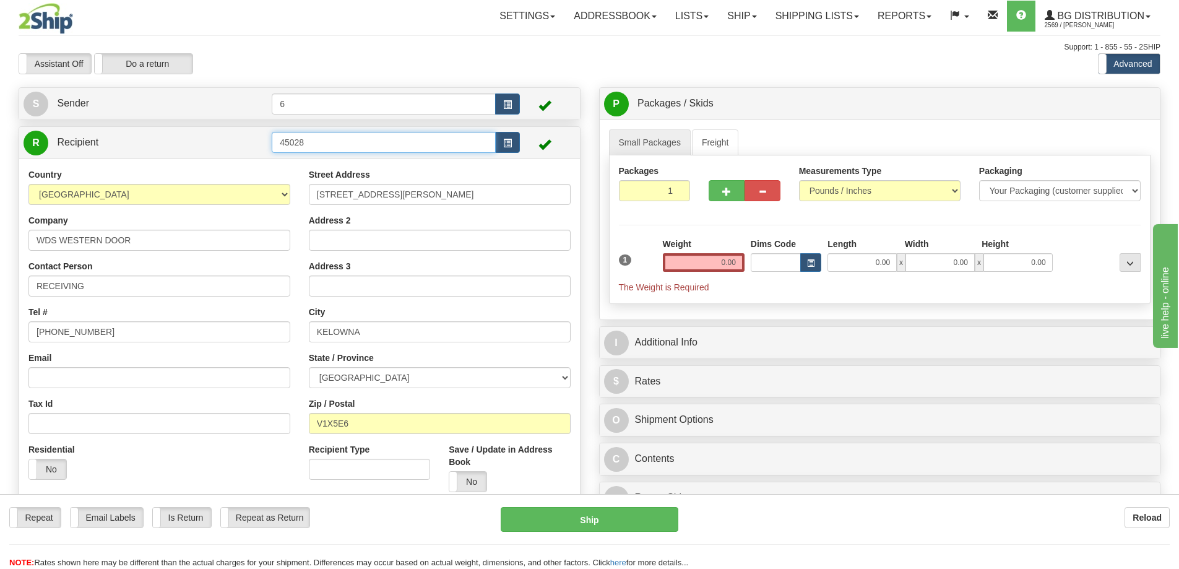
click at [418, 138] on input "45028" at bounding box center [384, 142] width 224 height 21
drag, startPoint x: 397, startPoint y: 139, endPoint x: 274, endPoint y: 133, distance: 122.7
click at [274, 133] on td "45028" at bounding box center [396, 142] width 248 height 25
click at [310, 174] on div "45028 - [GEOGRAPHIC_DATA]" at bounding box center [381, 180] width 212 height 14
type input "45028 - [GEOGRAPHIC_DATA]"
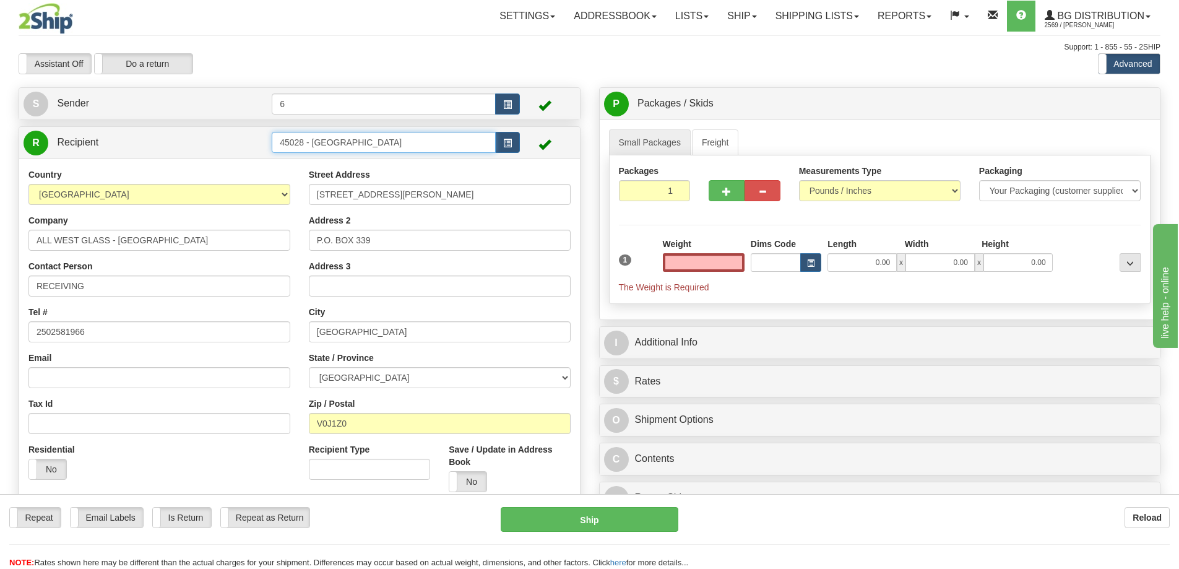
type input "0.00"
click at [368, 144] on input "45028 - [GEOGRAPHIC_DATA]" at bounding box center [384, 142] width 224 height 21
drag, startPoint x: 367, startPoint y: 144, endPoint x: 305, endPoint y: 141, distance: 62.0
click at [305, 143] on input "45028 - [GEOGRAPHIC_DATA]" at bounding box center [384, 142] width 224 height 21
click at [324, 191] on div "45028 - PRH" at bounding box center [381, 196] width 212 height 14
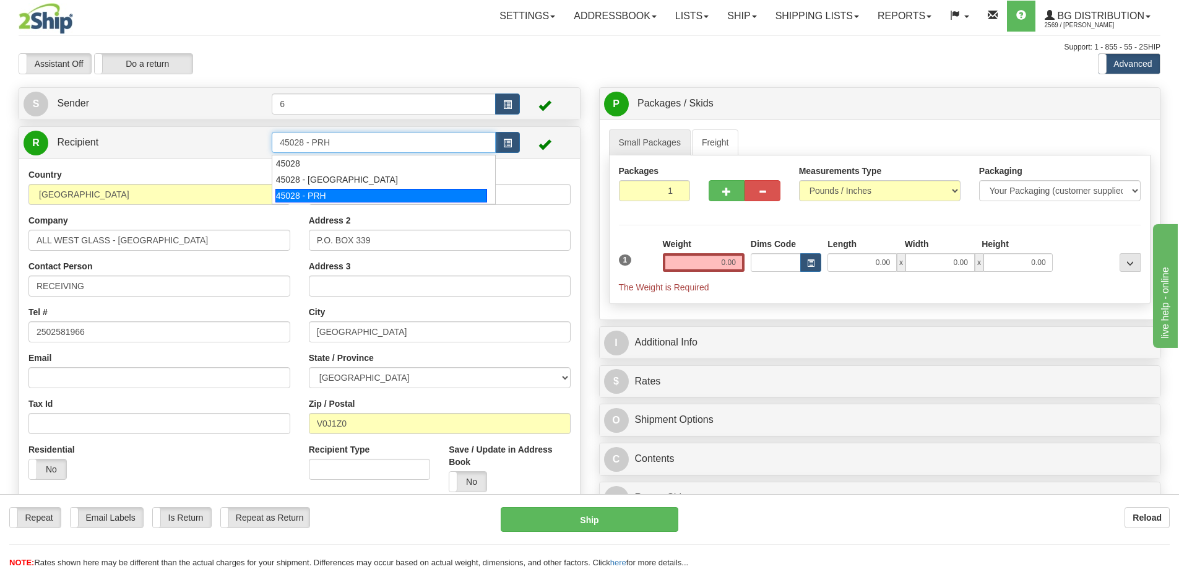
type input "45028 - PRH"
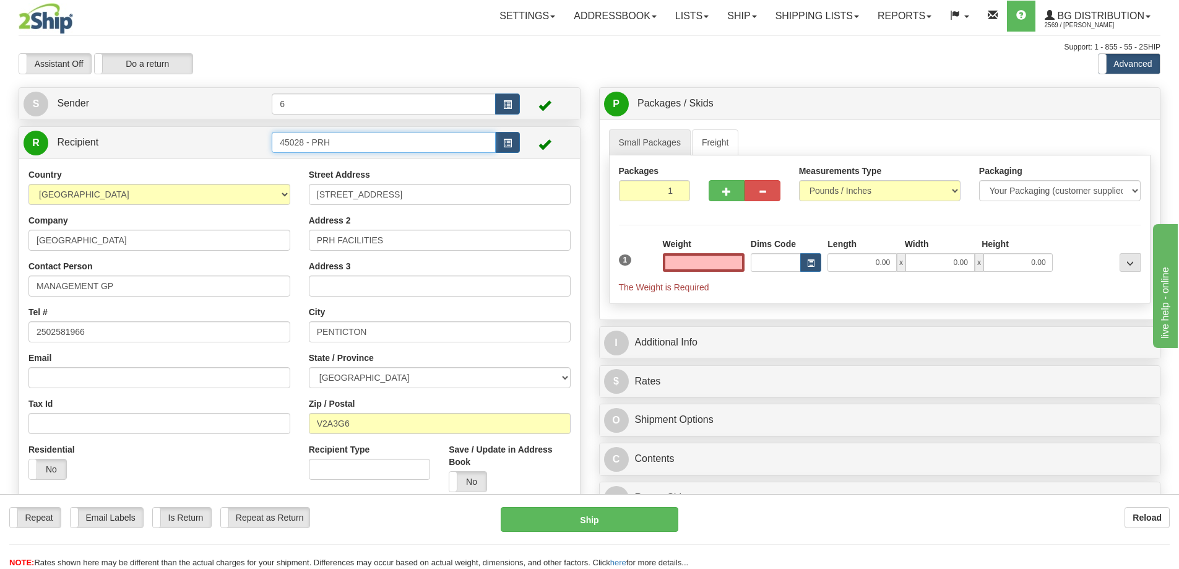
type input "0.00"
drag, startPoint x: 349, startPoint y: 142, endPoint x: 303, endPoint y: 142, distance: 45.8
click at [303, 142] on input "45028 - PRH" at bounding box center [384, 142] width 224 height 21
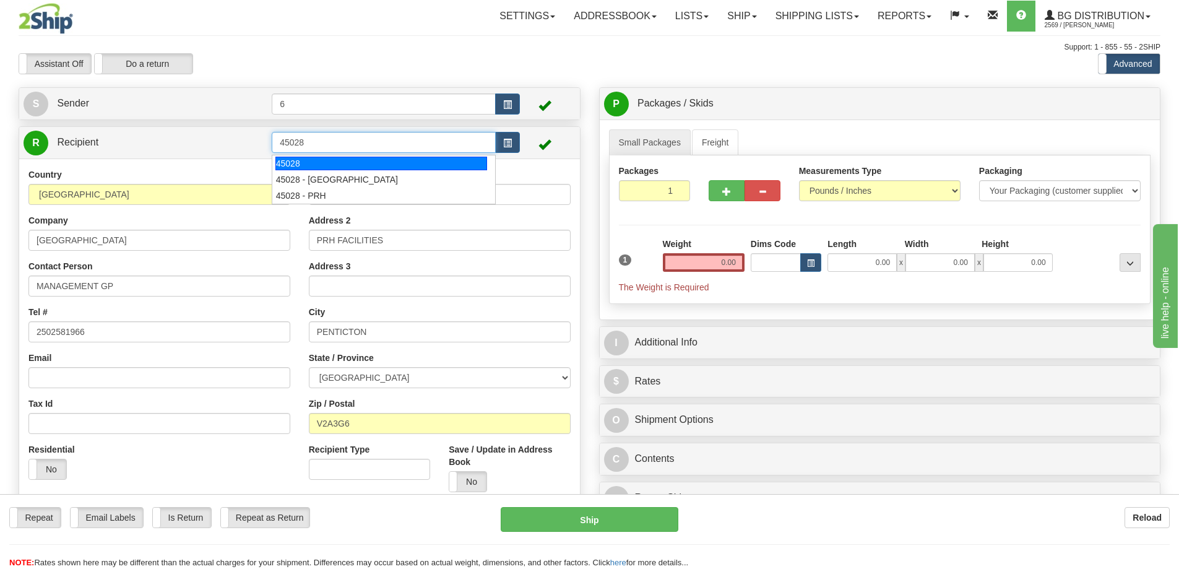
click at [312, 168] on div "45028" at bounding box center [381, 164] width 212 height 14
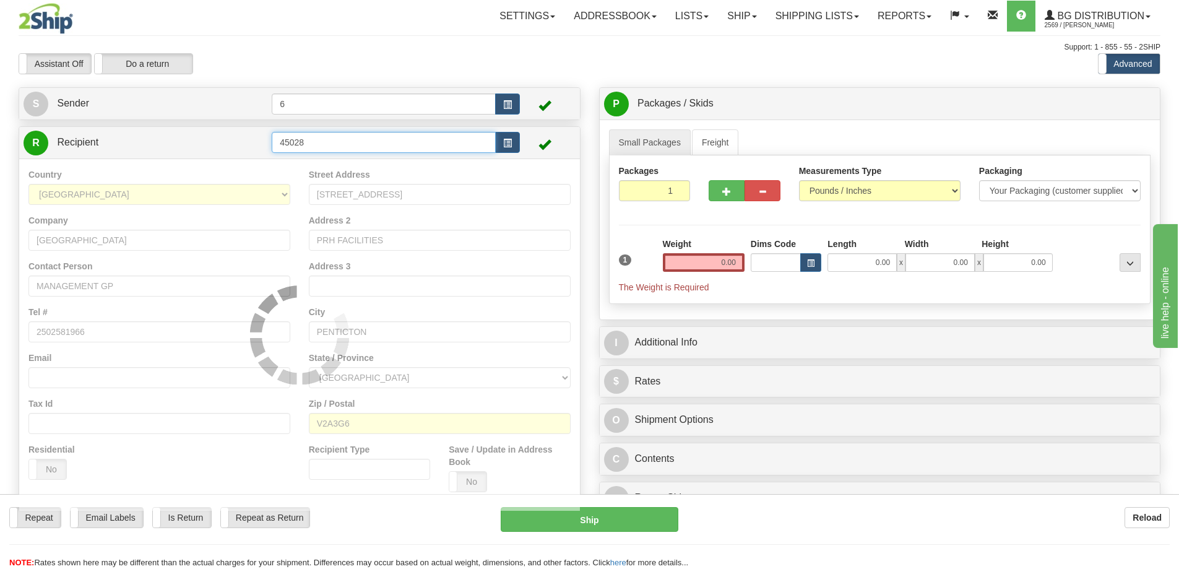
type input "45028"
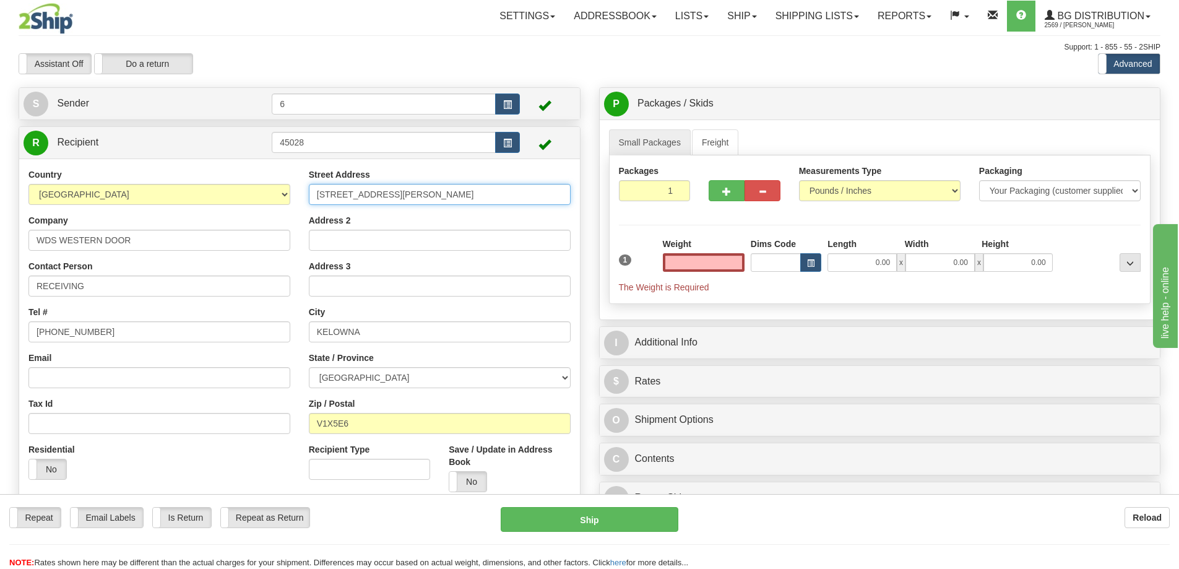
type input "0.00"
click at [343, 193] on input "10-731 STREMEL ROAD" at bounding box center [440, 194] width 262 height 21
type input "9-727 STREMEL ROAD"
click at [731, 261] on input "0.00" at bounding box center [704, 262] width 82 height 19
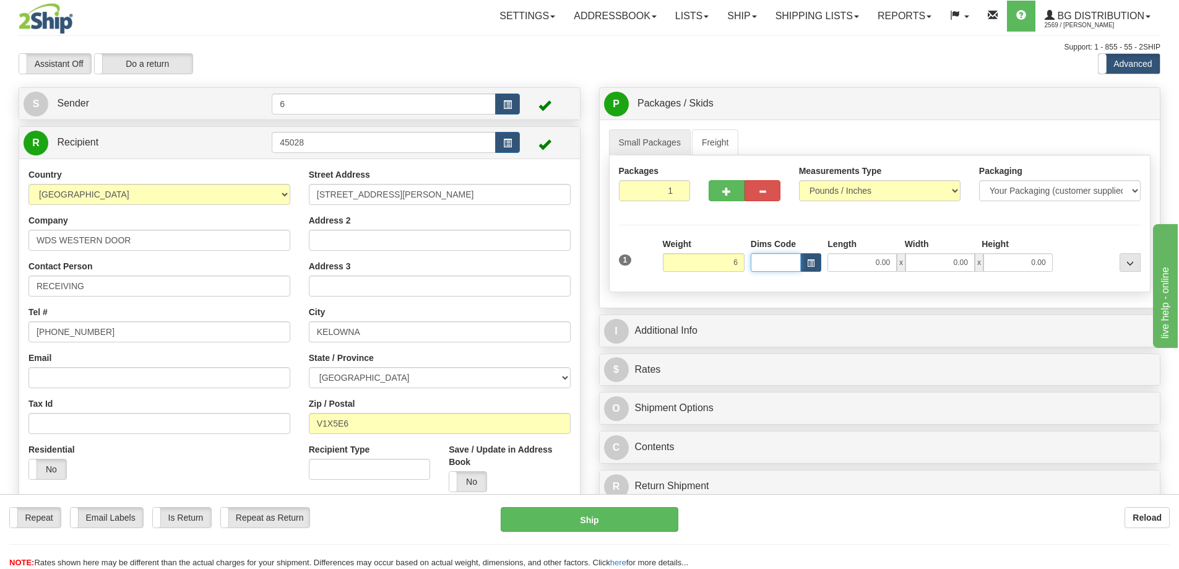
type input "6.00"
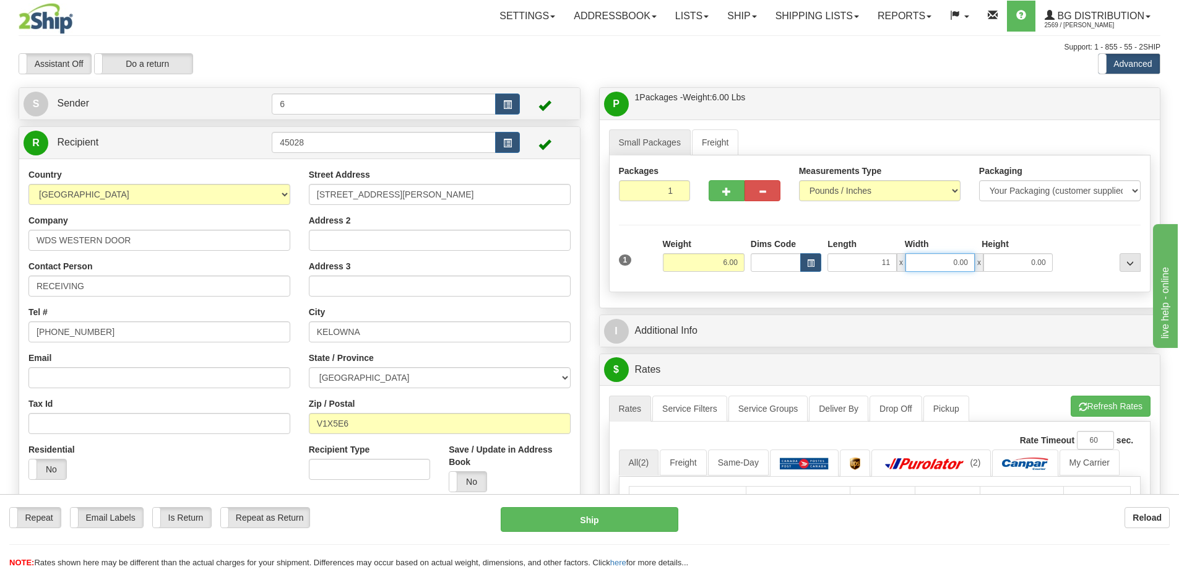
type input "11.00"
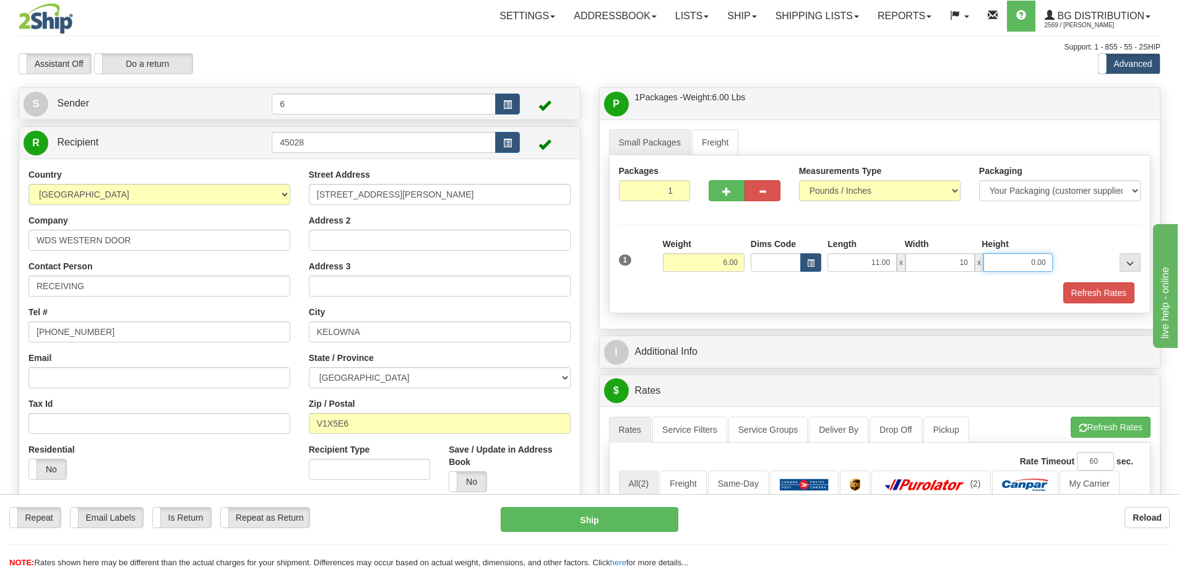
type input "10.00"
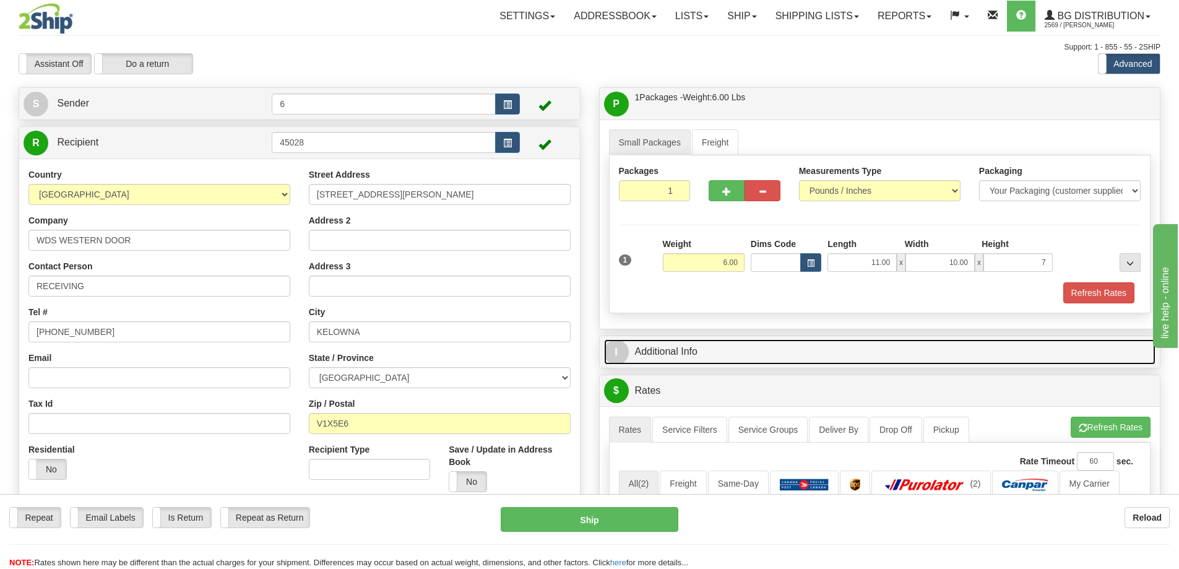
type input "7.00"
click at [731, 355] on link "I Additional Info" at bounding box center [880, 351] width 552 height 25
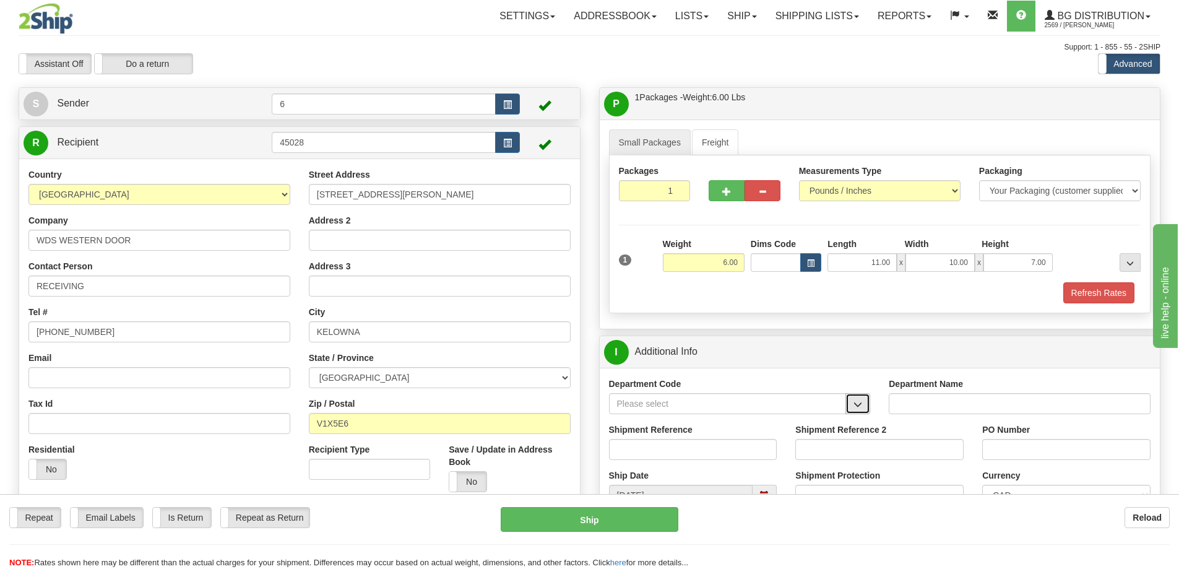
click at [859, 412] on button "button" at bounding box center [858, 403] width 25 height 21
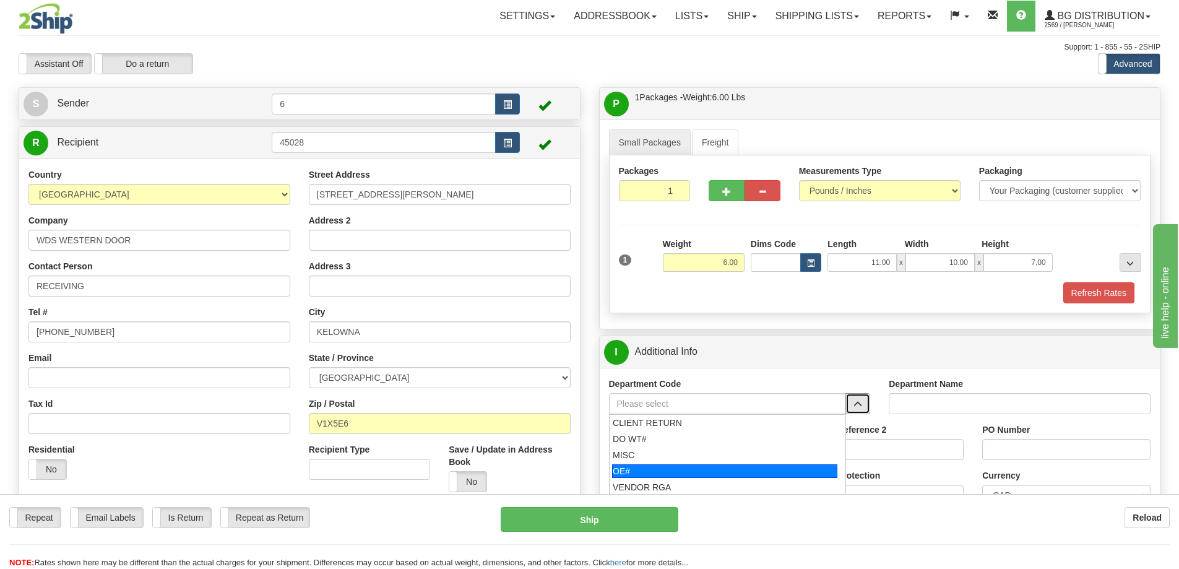
click at [746, 470] on div "OE#" at bounding box center [724, 471] width 225 height 14
type input "OE#"
type input "ORDERS"
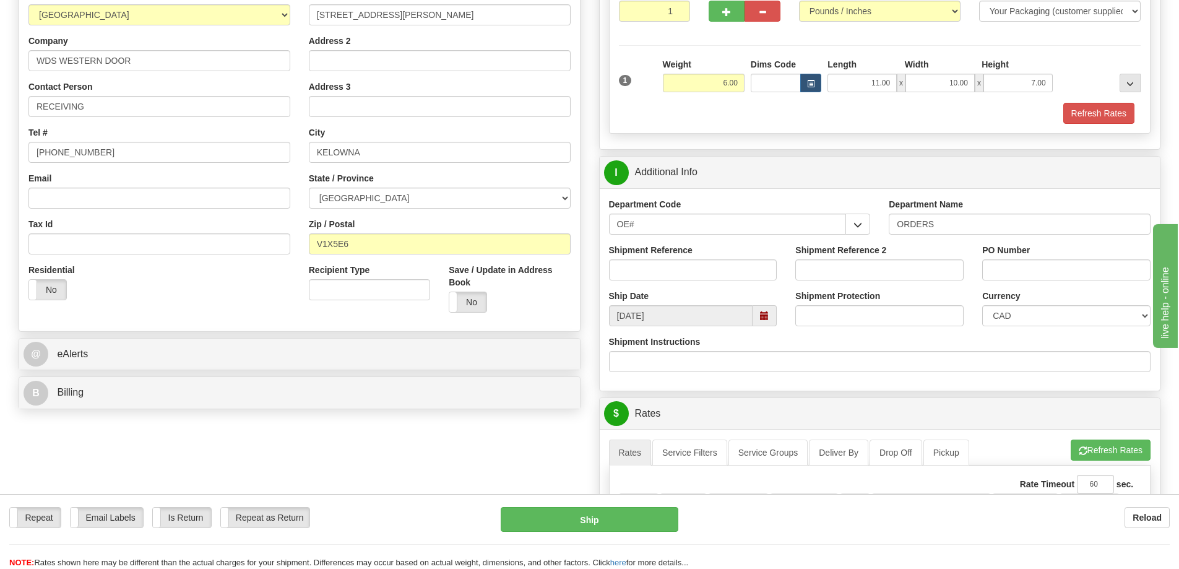
scroll to position [186, 0]
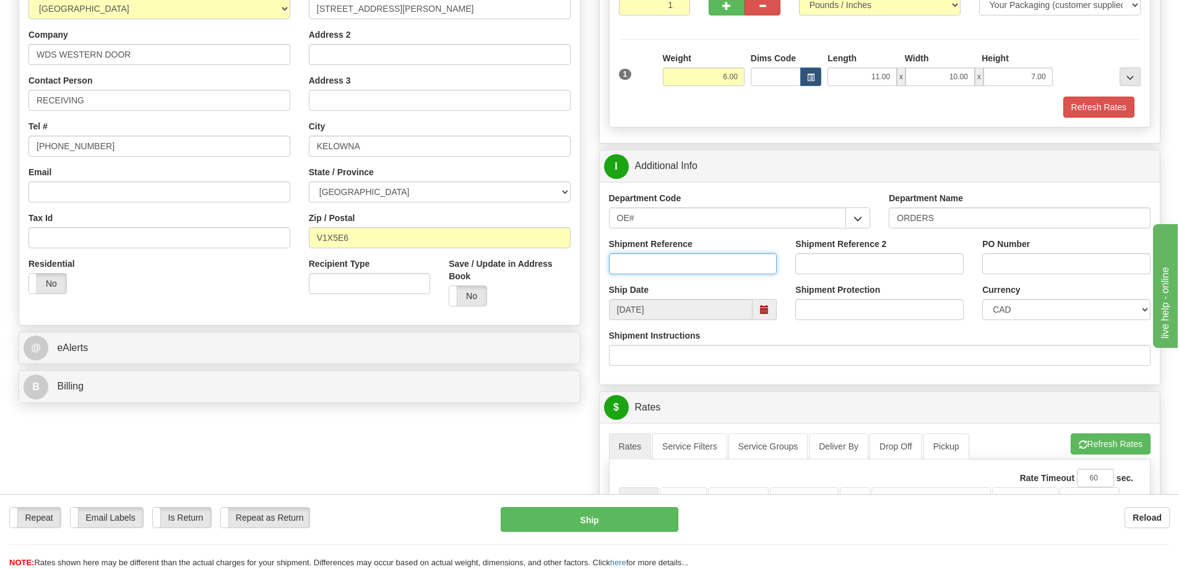
click at [698, 264] on input "Shipment Reference" at bounding box center [693, 263] width 168 height 21
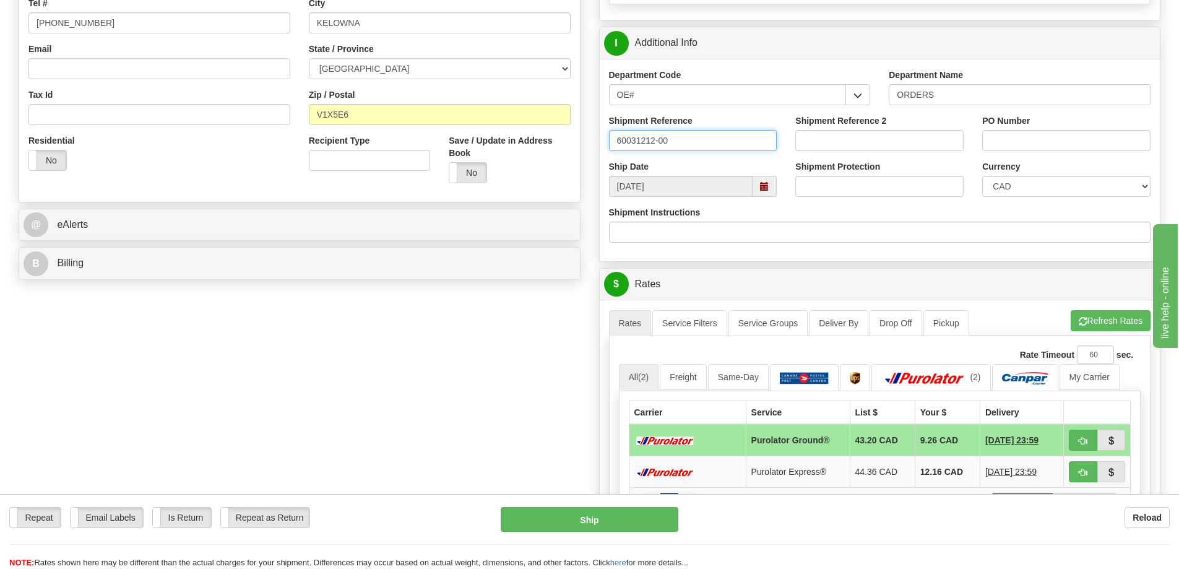
scroll to position [310, 0]
type input "60031212-00"
click at [1086, 444] on span "button" at bounding box center [1083, 440] width 9 height 8
type input "260"
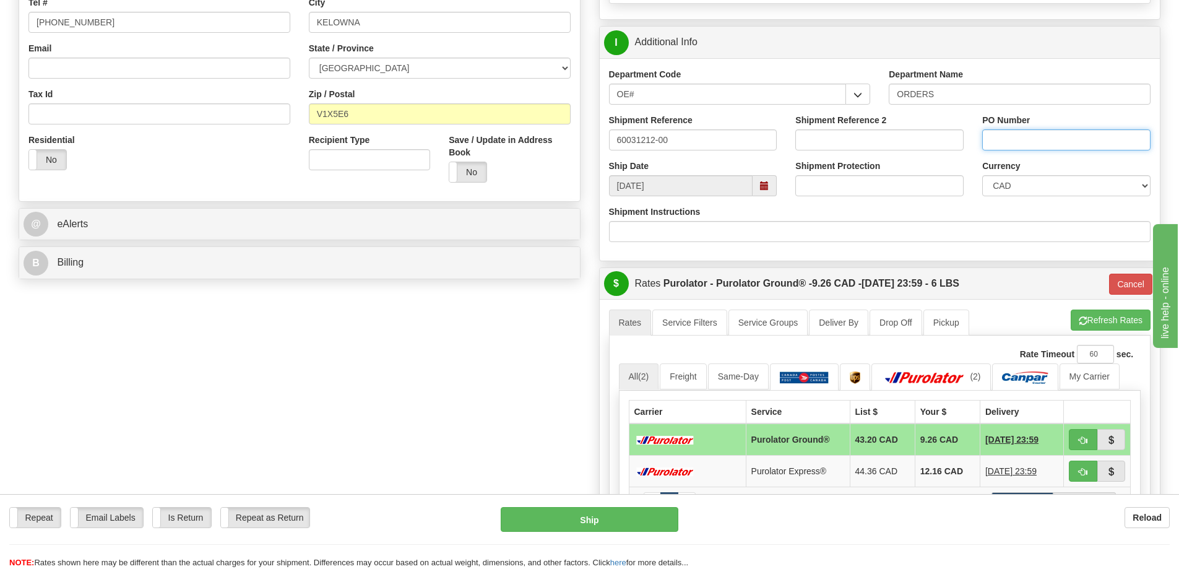
click at [1022, 142] on input "PO Number" at bounding box center [1066, 139] width 168 height 21
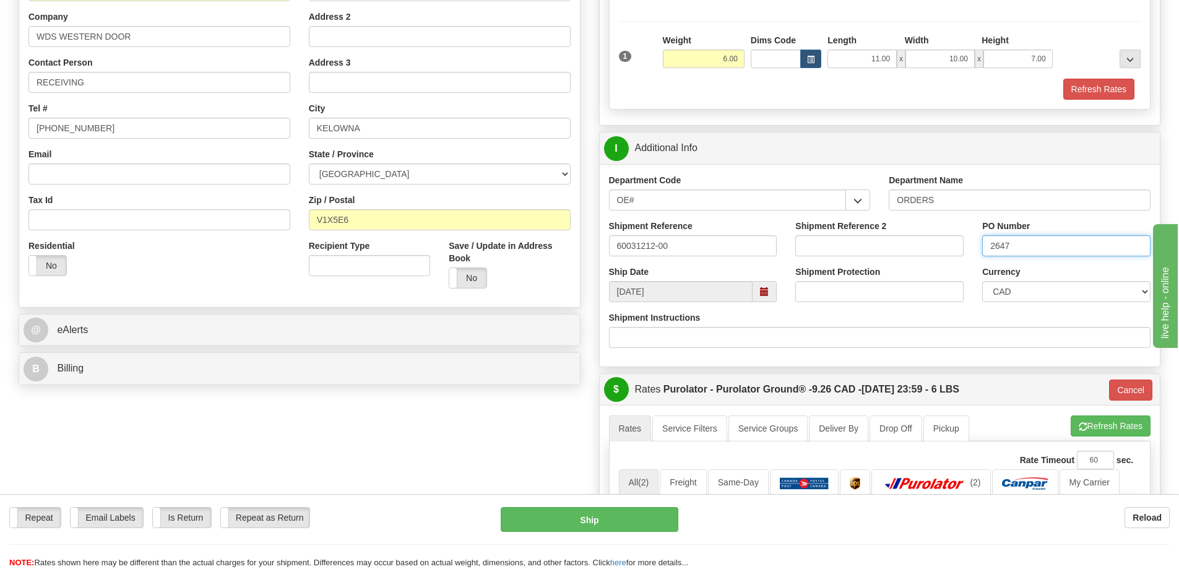
scroll to position [186, 0]
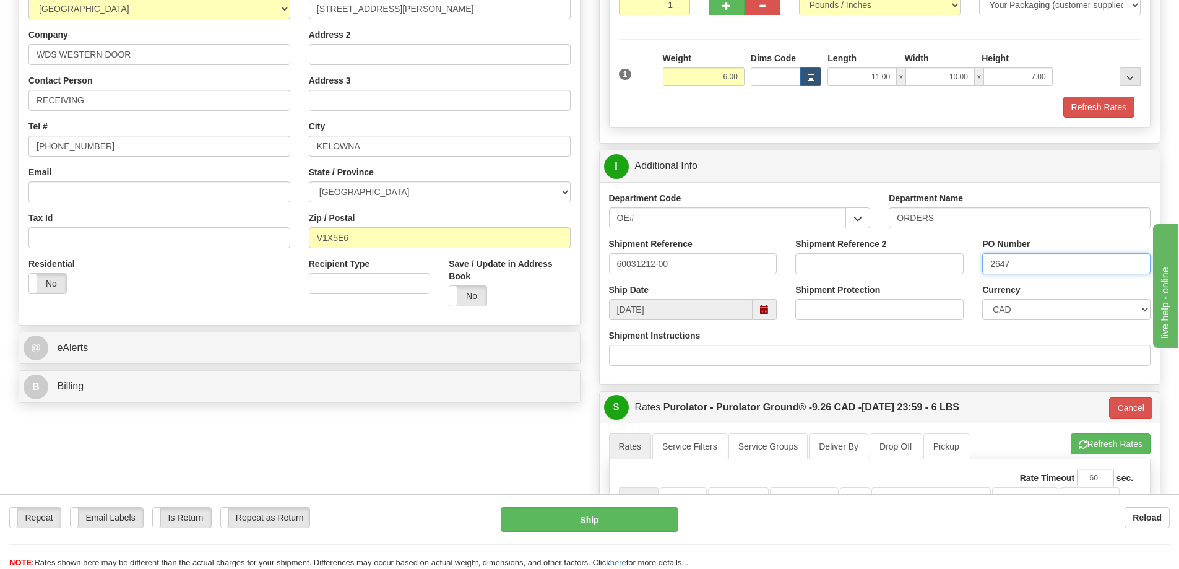
type input "2647"
click at [366, 239] on input "V1X5E6" at bounding box center [440, 237] width 262 height 21
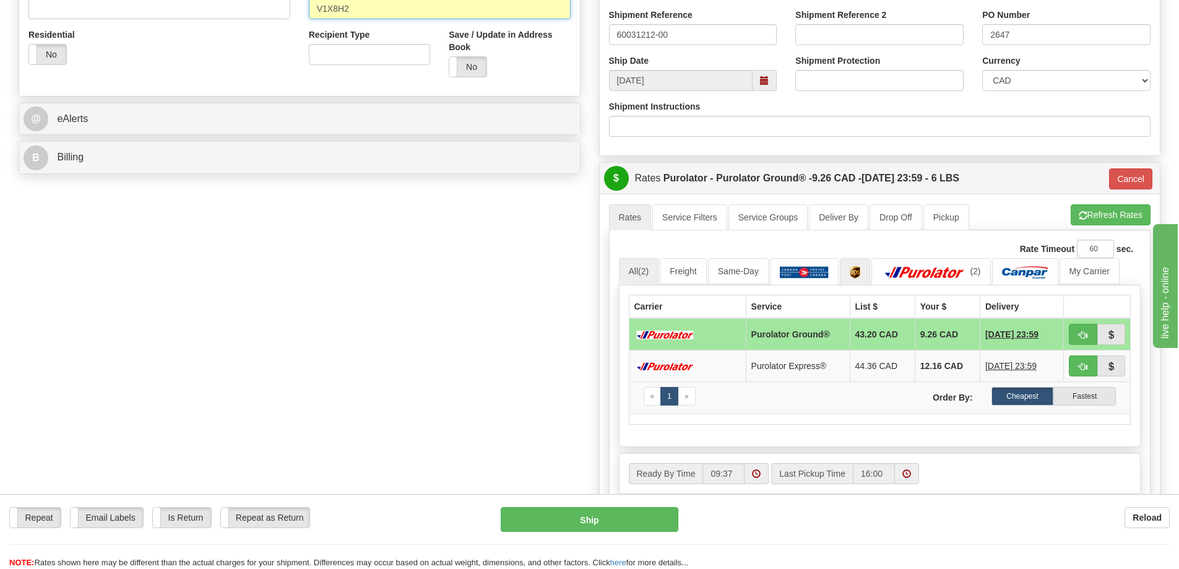
scroll to position [433, 0]
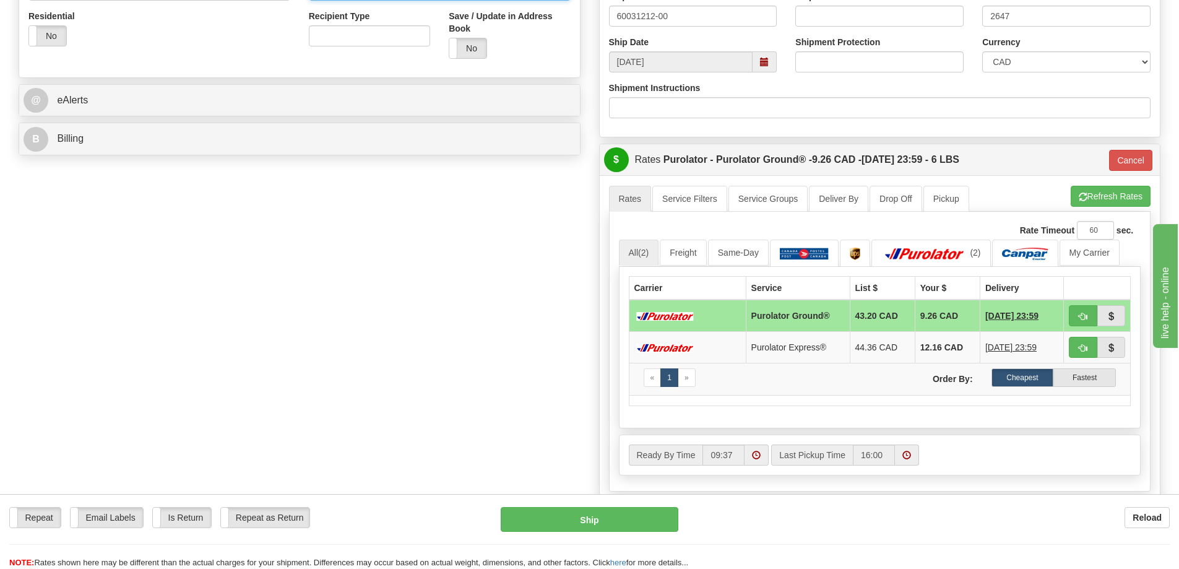
type input "V1X8H2"
click at [505, 227] on div "Create a label for the return Create Pickup Without Label S 6" at bounding box center [589, 142] width 1161 height 976
type input "260"
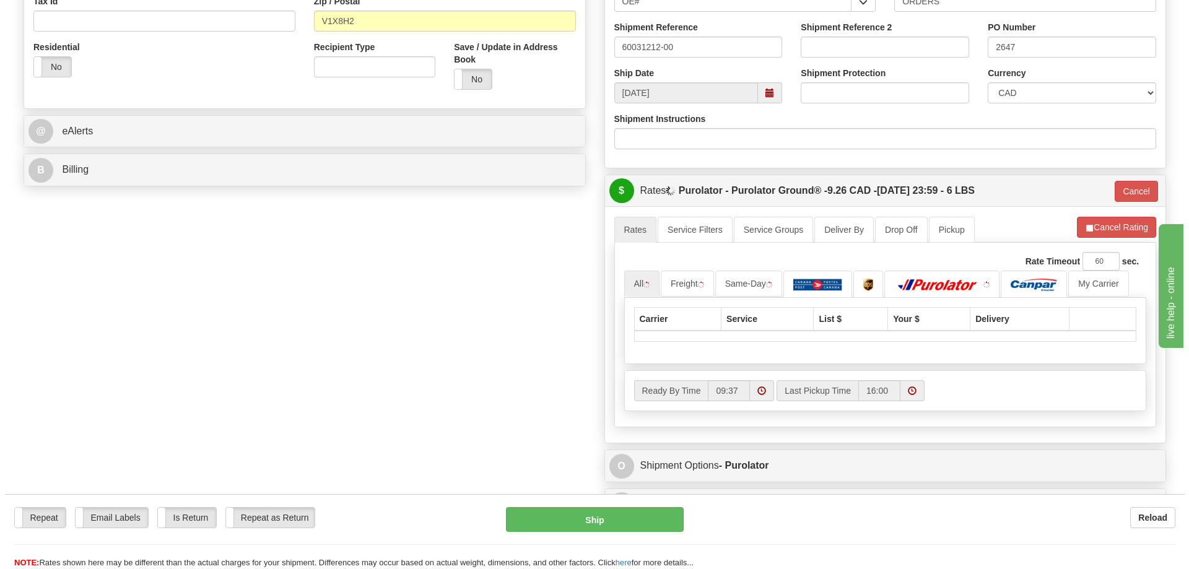
scroll to position [371, 0]
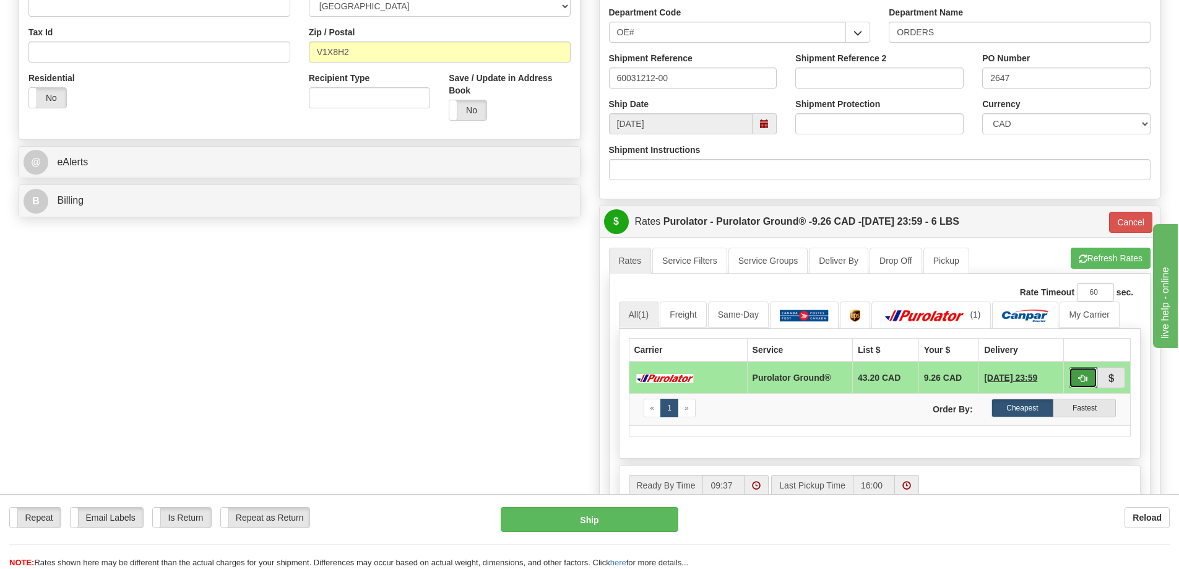
click at [1080, 380] on span "button" at bounding box center [1083, 379] width 9 height 8
click at [604, 524] on button "Ship" at bounding box center [590, 519] width 178 height 25
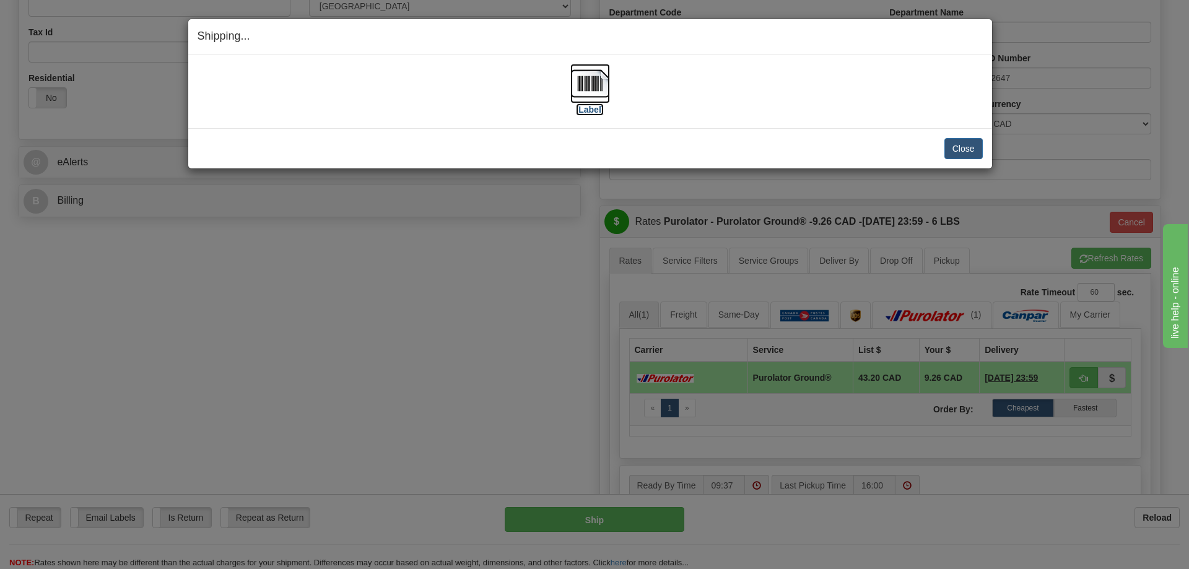
click at [590, 79] on img at bounding box center [590, 84] width 40 height 40
click at [966, 148] on button "Close" at bounding box center [963, 148] width 38 height 21
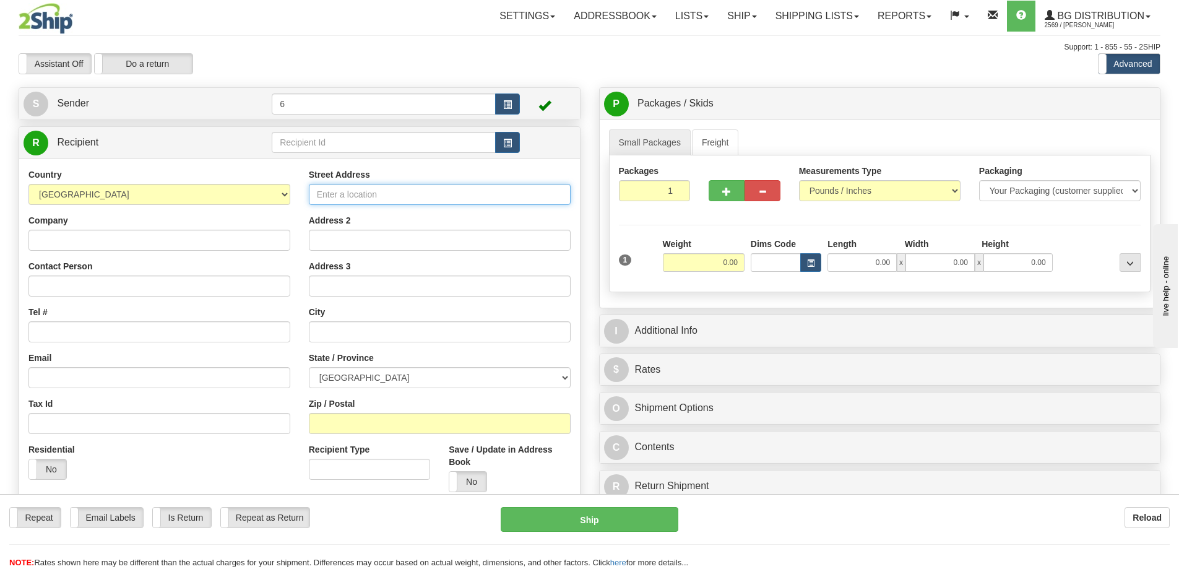
click at [401, 202] on input "Street Address" at bounding box center [440, 194] width 262 height 21
type input "109 BAYFIELD ST"
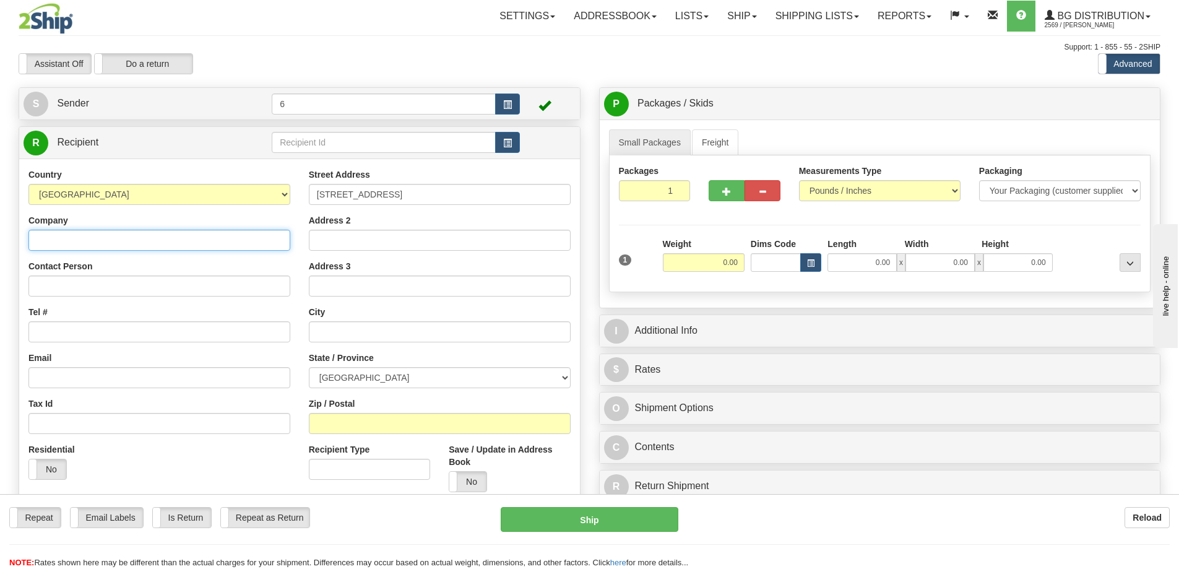
click at [198, 246] on input "Company" at bounding box center [159, 240] width 262 height 21
type input "SURELOCK HOMES LTD"
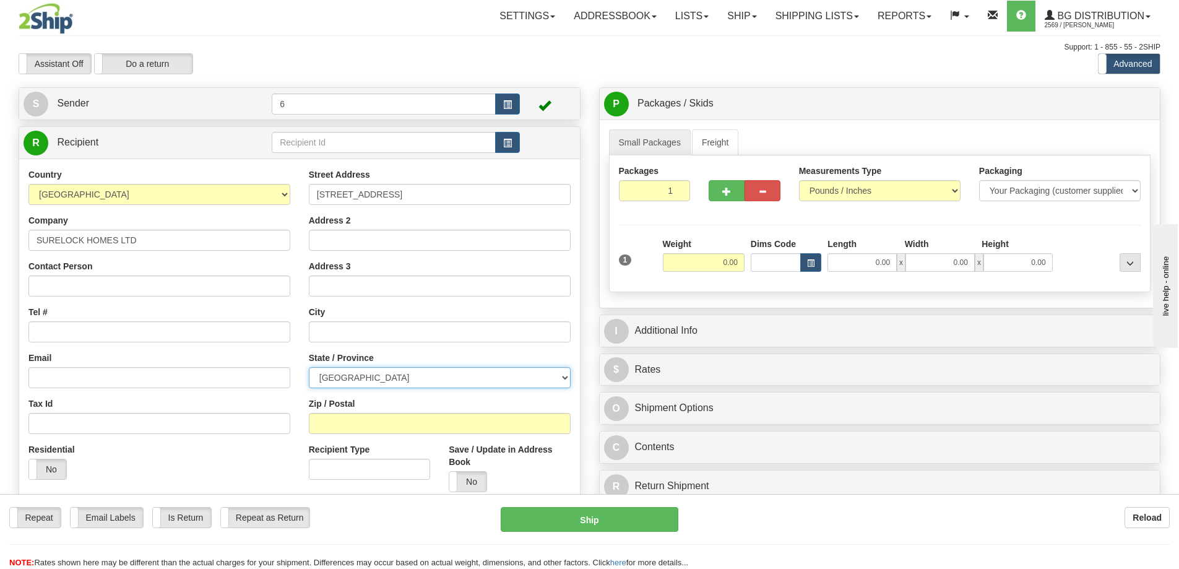
click at [376, 382] on select "ALBERTA BRITISH COLUMBIA MANITOBA NEW BRUNSWICK NEWFOUNDLAND NOVA SCOTIA NUNAVU…" at bounding box center [440, 377] width 262 height 21
select select "ON"
click at [309, 368] on select "ALBERTA BRITISH COLUMBIA MANITOBA NEW BRUNSWICK NEWFOUNDLAND NOVA SCOTIA NUNAVU…" at bounding box center [440, 377] width 262 height 21
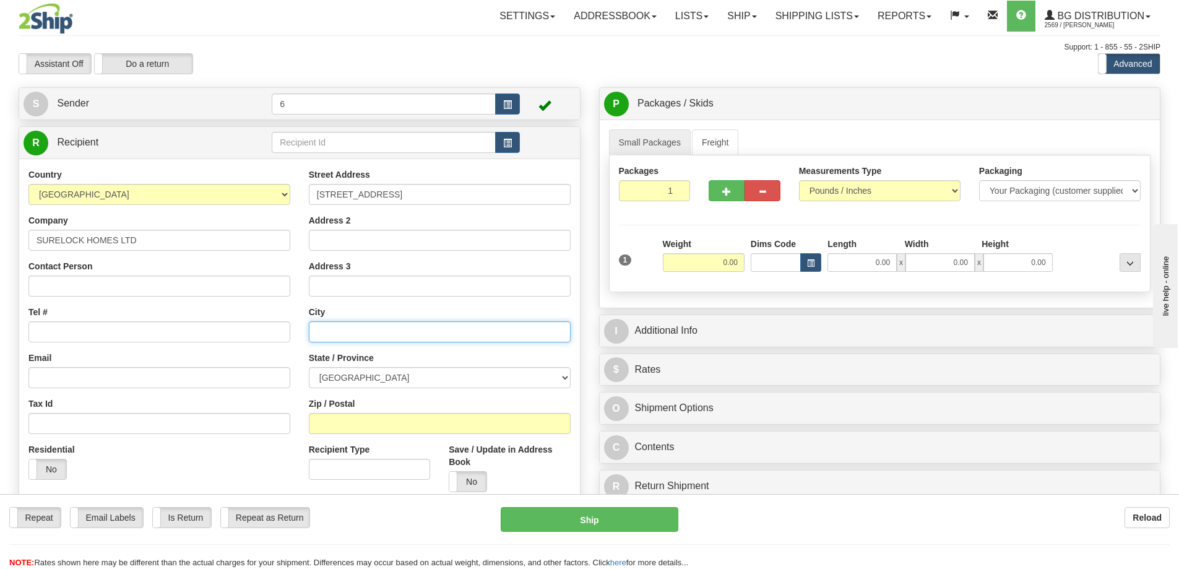
click at [370, 338] on input "text" at bounding box center [440, 331] width 262 height 21
type input "BARRIE"
click at [382, 422] on input "Zip / Postal" at bounding box center [440, 423] width 262 height 21
type input "L4M 3A3"
click at [734, 266] on input "0.00" at bounding box center [704, 262] width 82 height 19
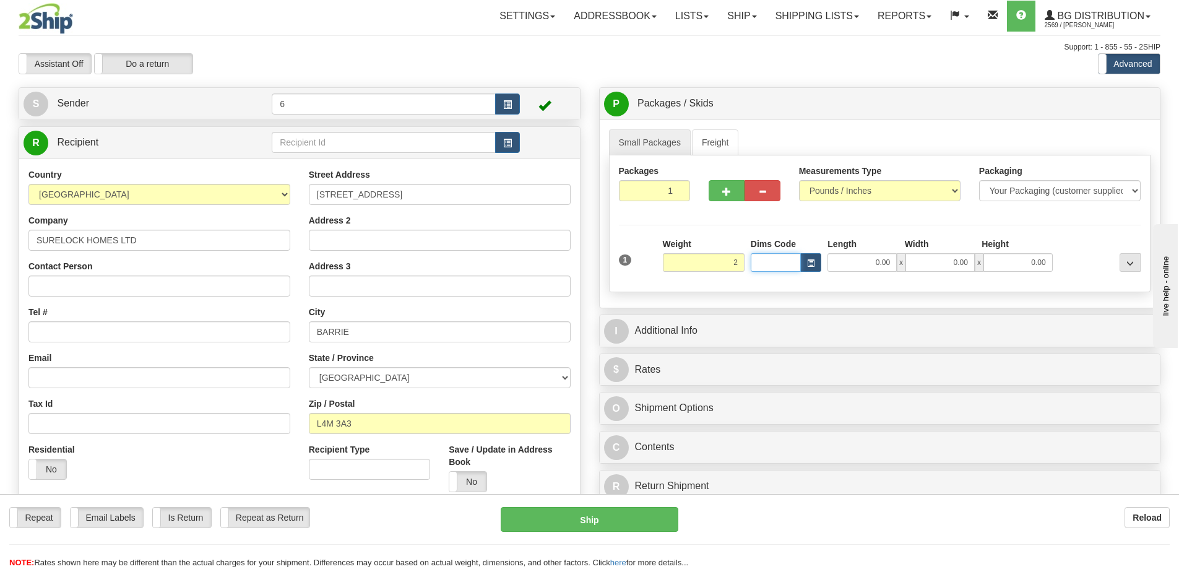
type input "2.00"
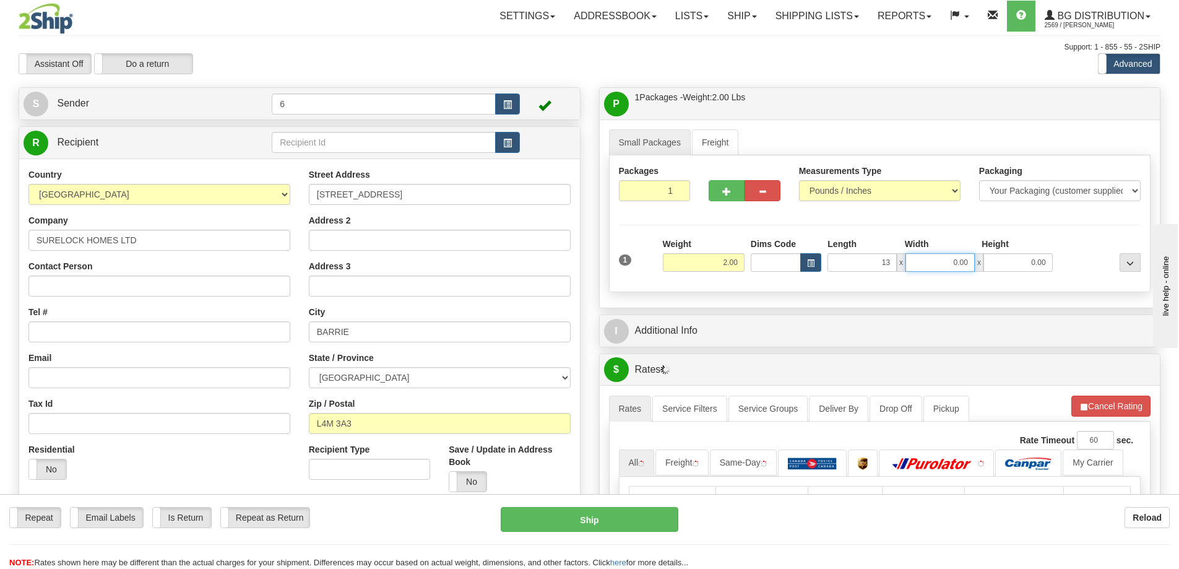
type input "13.00"
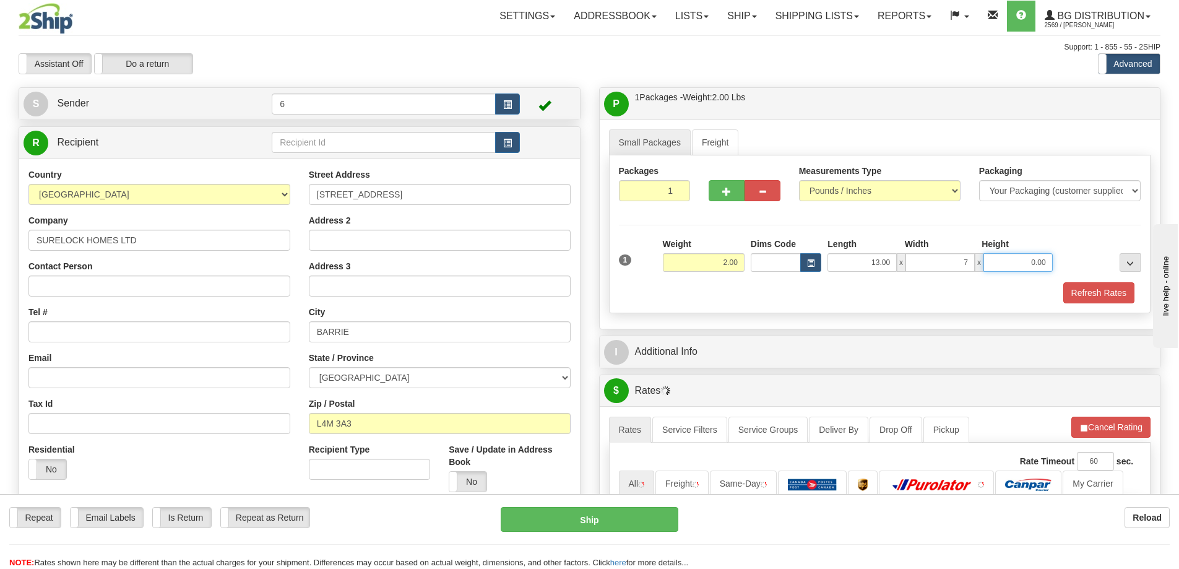
type input "7.00"
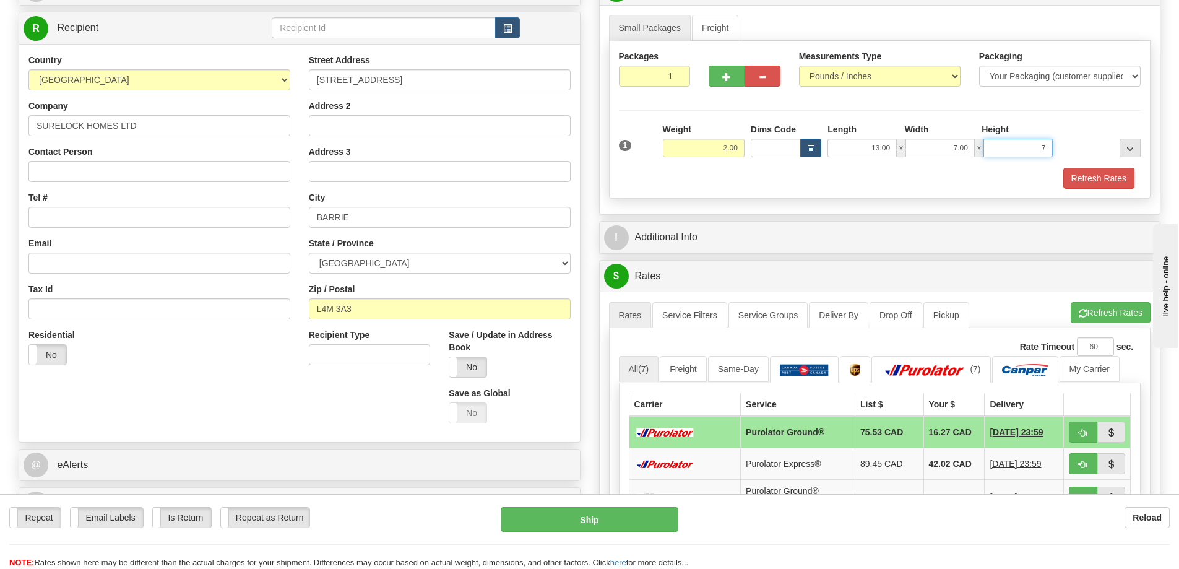
scroll to position [124, 0]
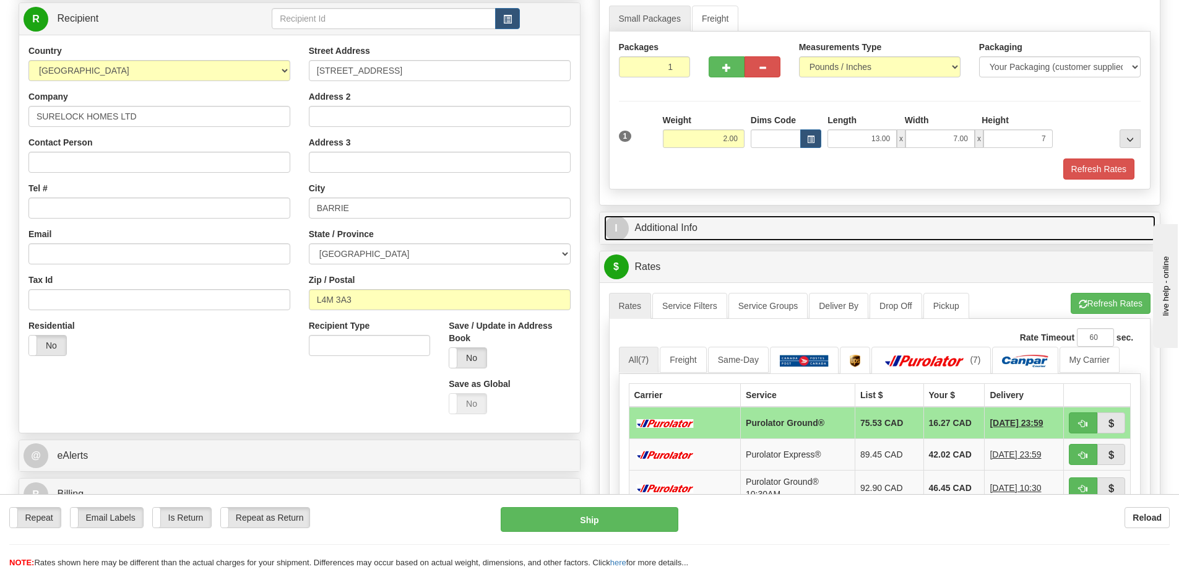
type input "7.00"
click at [791, 225] on link "I Additional Info" at bounding box center [880, 227] width 552 height 25
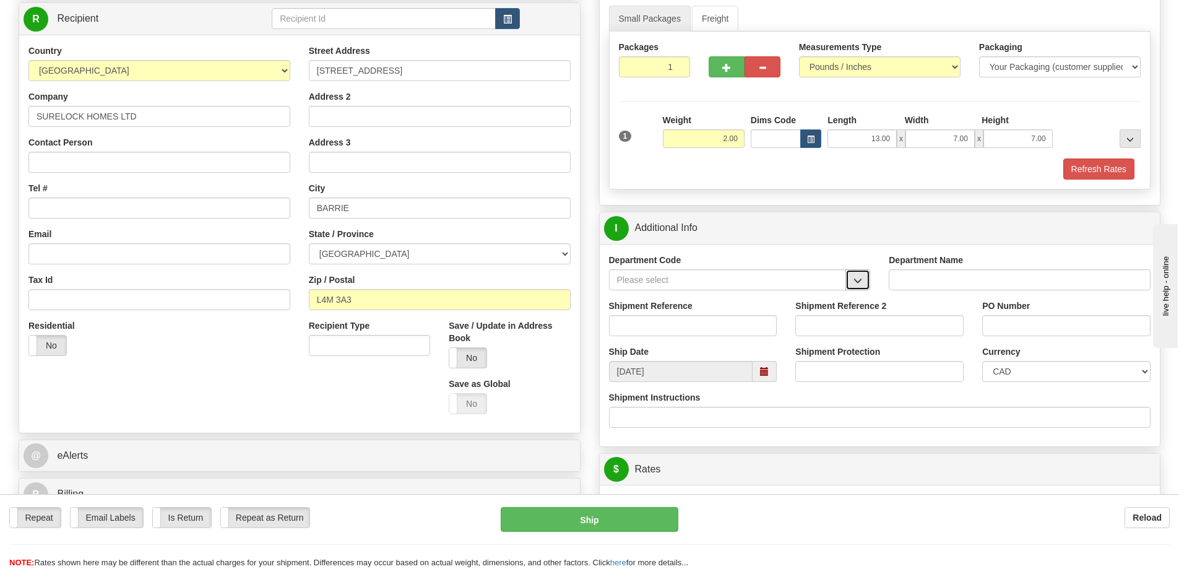
click at [862, 281] on span "button" at bounding box center [858, 281] width 9 height 8
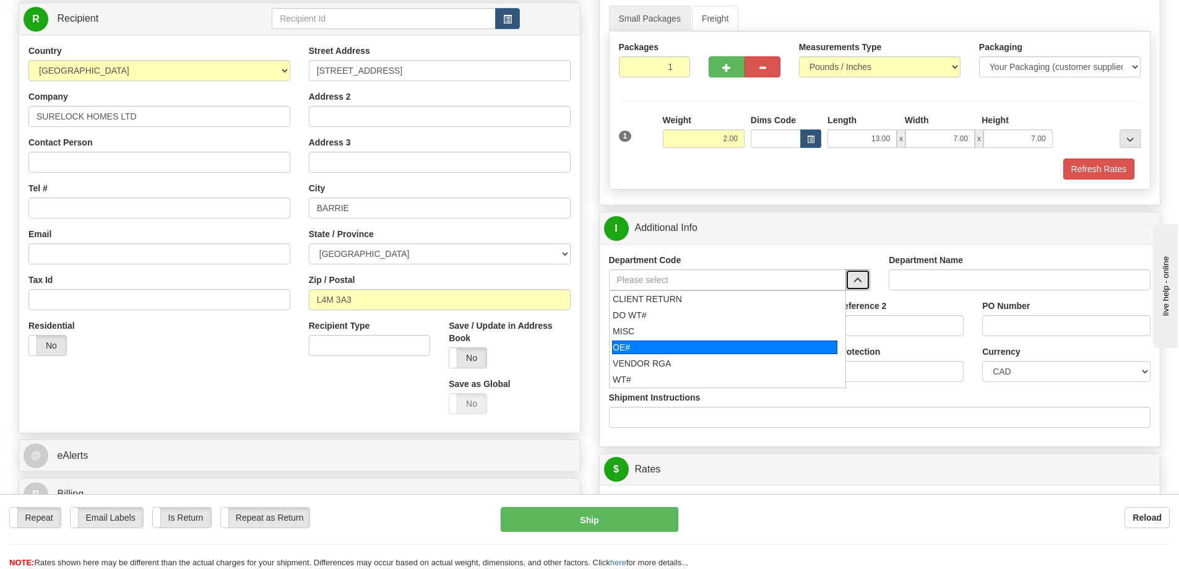
click at [651, 345] on div "OE#" at bounding box center [724, 347] width 225 height 14
type input "OE#"
type input "ORDERS"
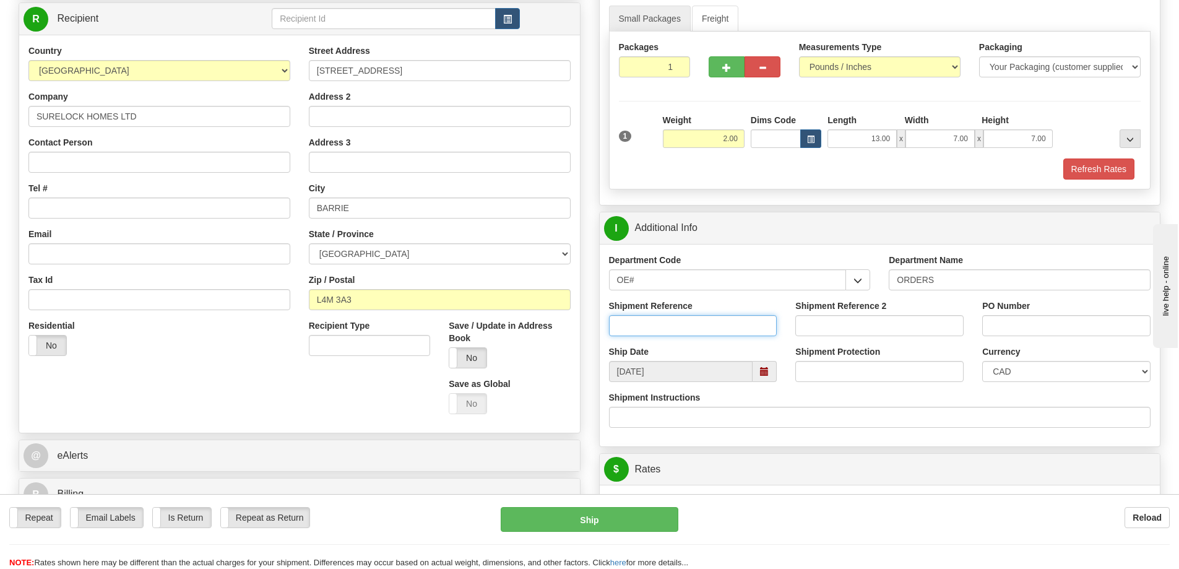
click at [662, 330] on input "Shipment Reference" at bounding box center [693, 325] width 168 height 21
type input "6"
type input "164656-00"
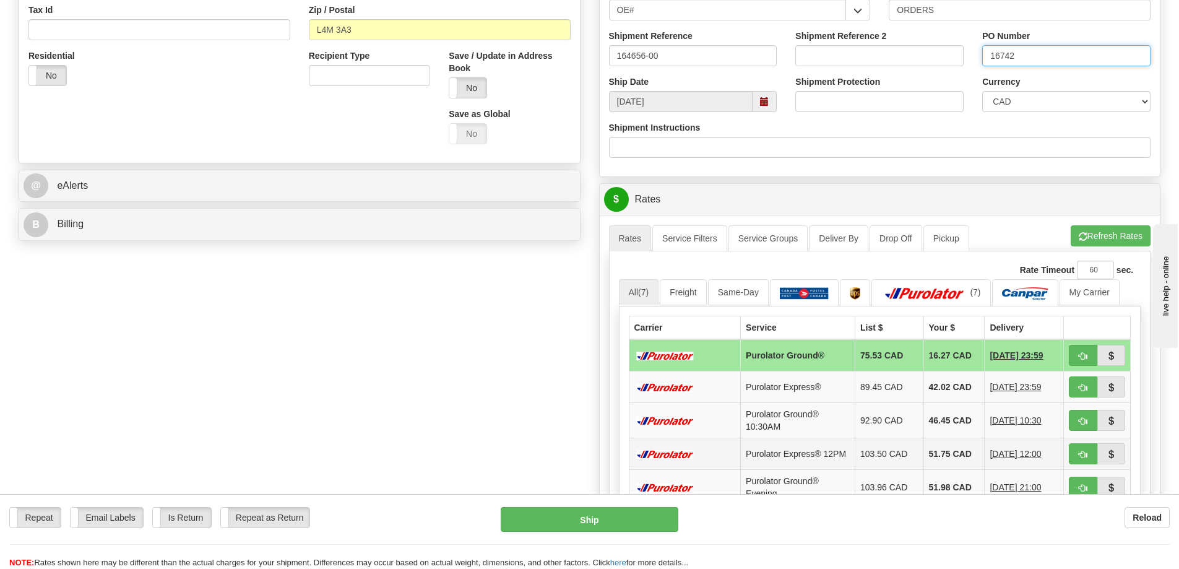
scroll to position [495, 0]
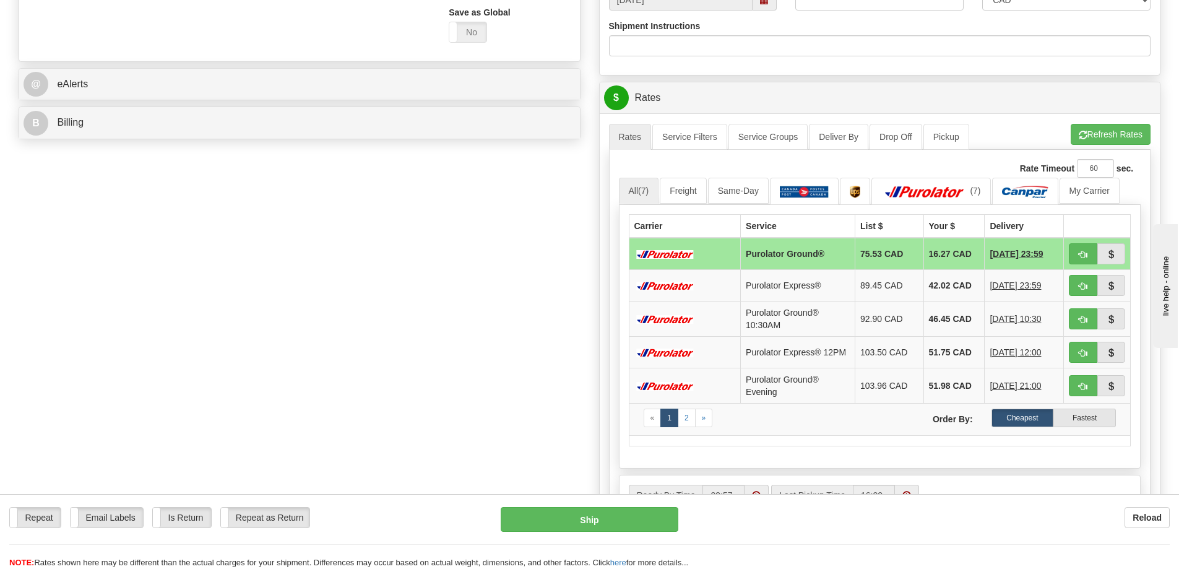
type input "16742"
click at [1080, 257] on span "button" at bounding box center [1083, 255] width 9 height 8
type input "260"
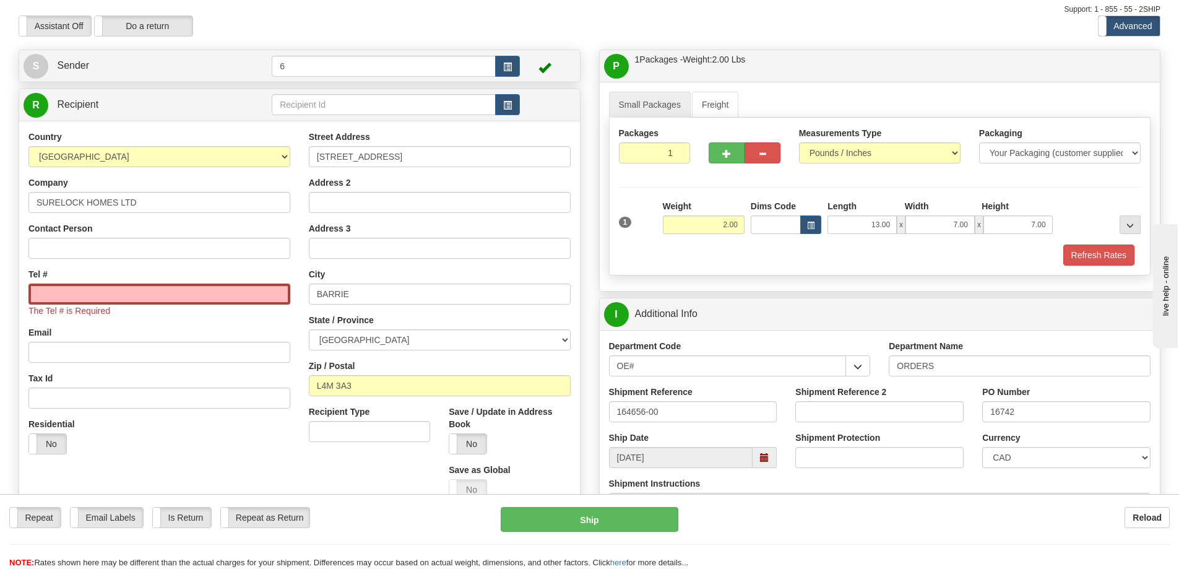
scroll to position [0, 0]
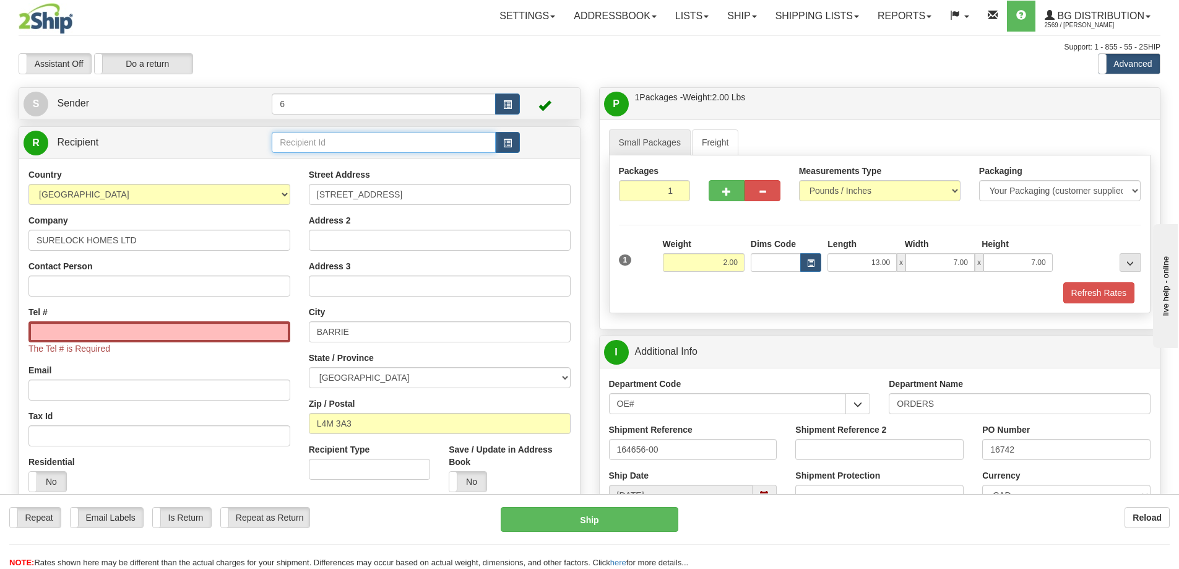
click at [384, 150] on input "text" at bounding box center [384, 142] width 224 height 21
click at [277, 162] on div "60166" at bounding box center [381, 164] width 212 height 14
type input "60166"
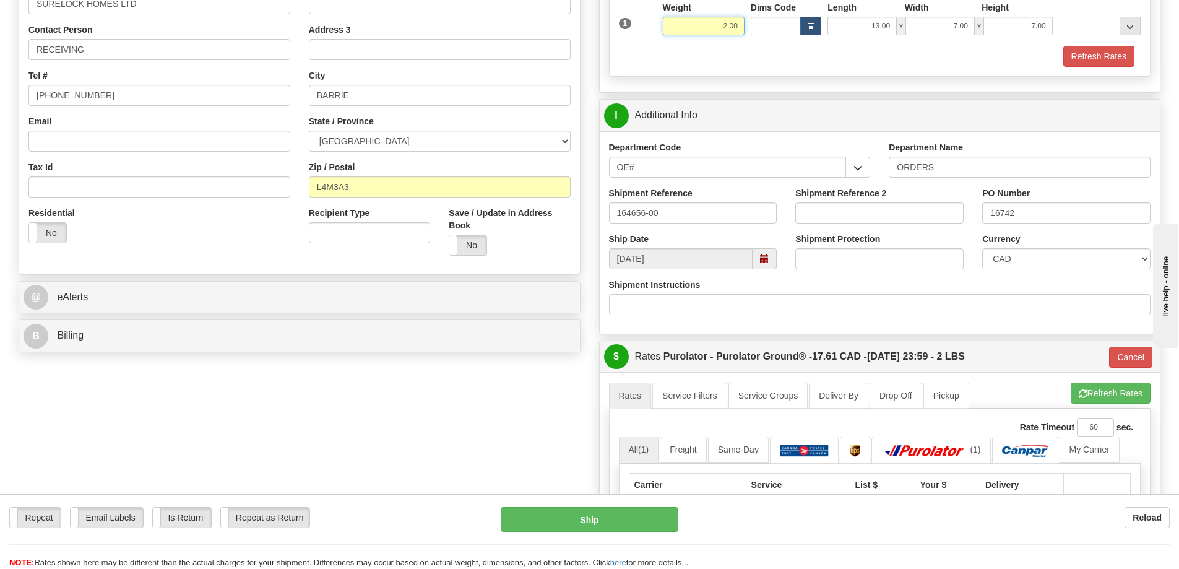
scroll to position [248, 0]
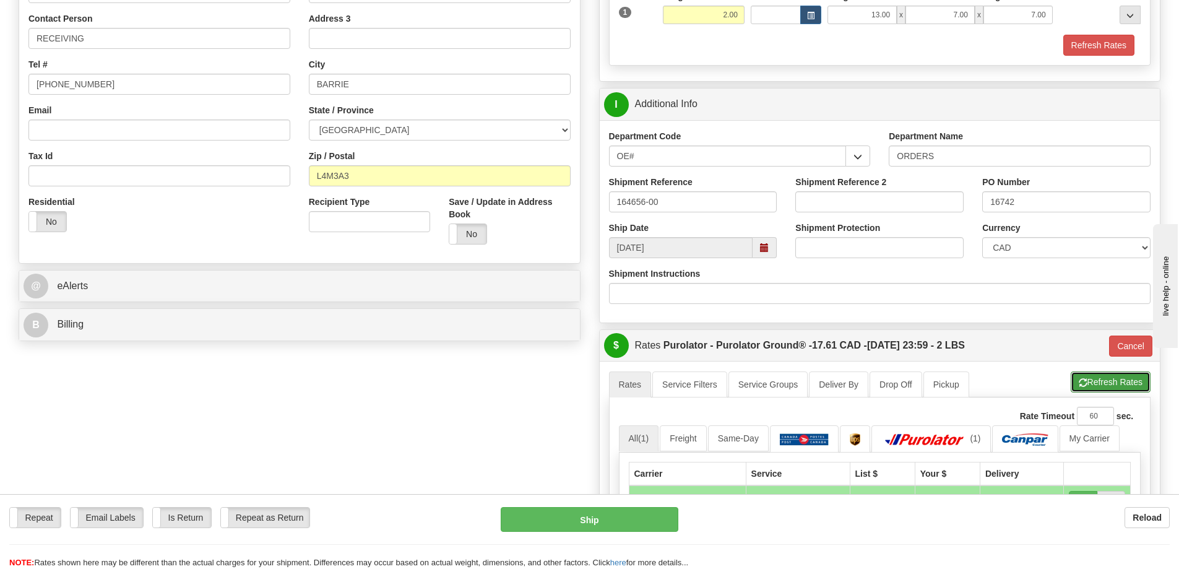
click at [1113, 378] on button "Refresh Rates" at bounding box center [1111, 381] width 80 height 21
type input "260"
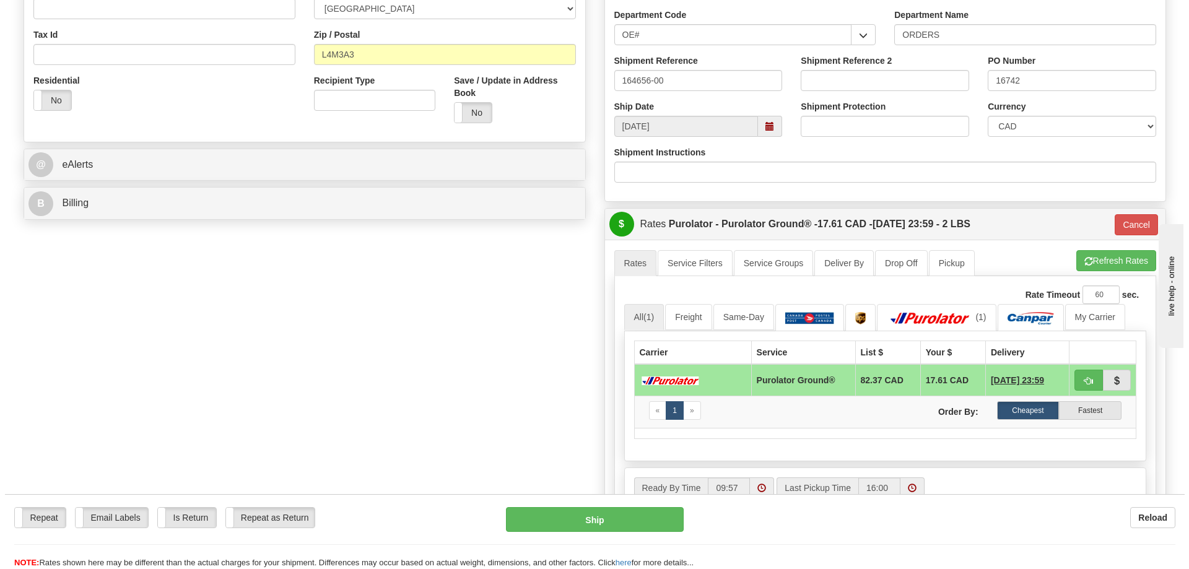
scroll to position [371, 0]
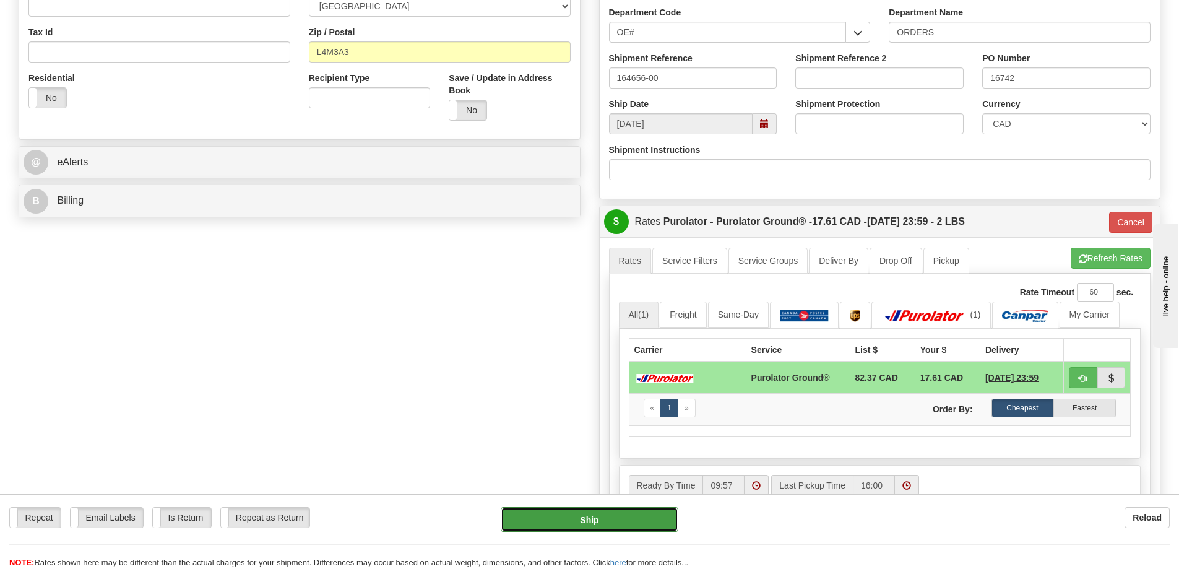
click at [623, 519] on button "Ship" at bounding box center [590, 519] width 178 height 25
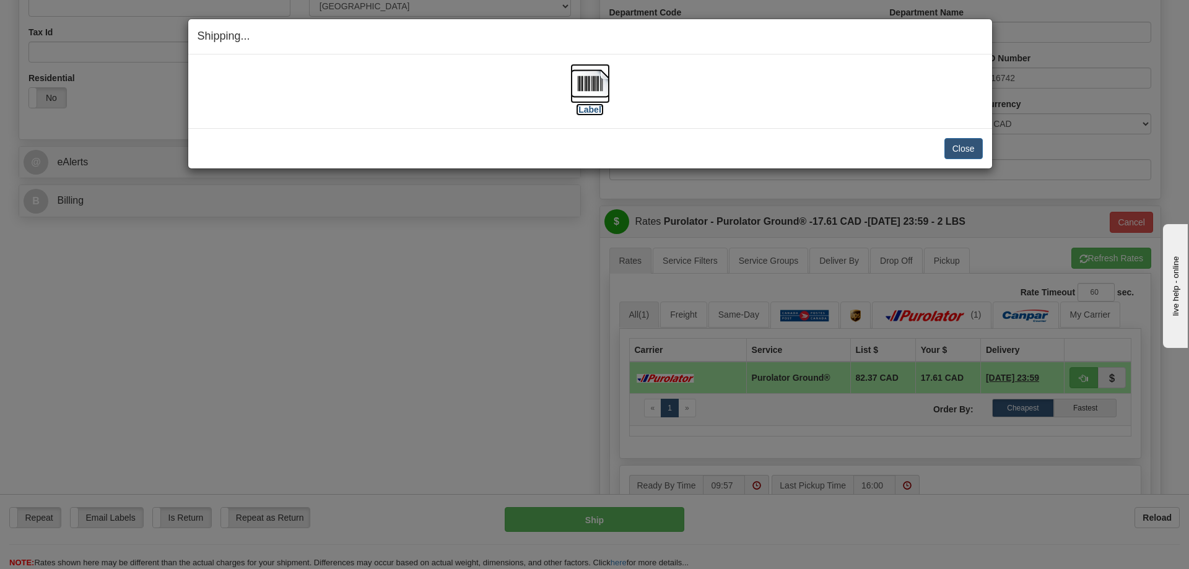
click at [587, 107] on label "[Label]" at bounding box center [590, 109] width 28 height 12
click at [963, 149] on button "Close" at bounding box center [963, 148] width 38 height 21
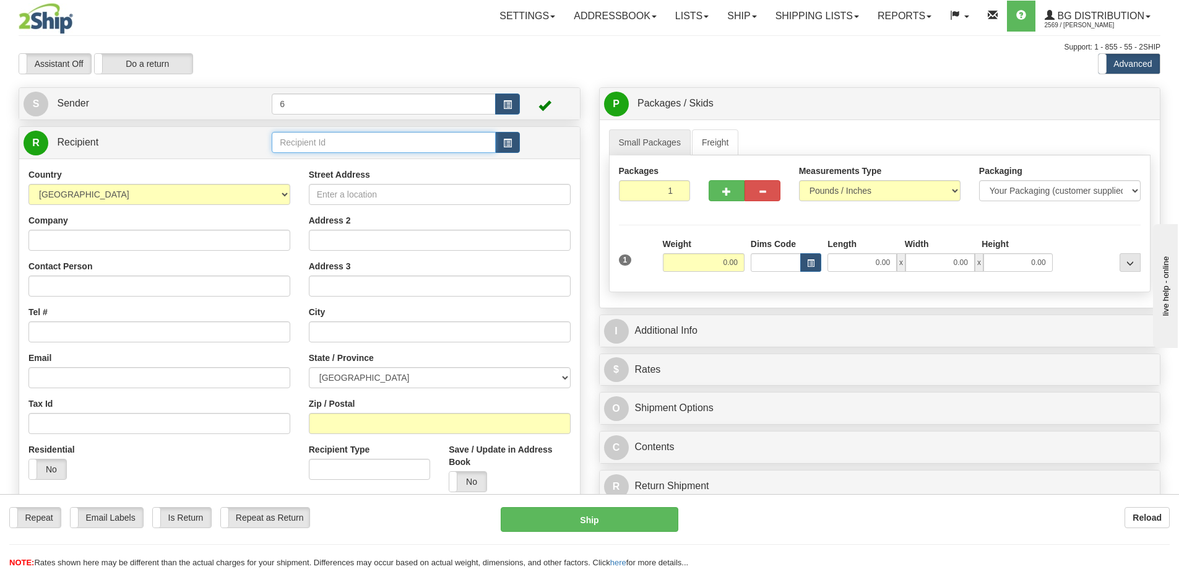
click at [365, 140] on input "text" at bounding box center [384, 142] width 224 height 21
click at [313, 175] on div "910924" at bounding box center [381, 180] width 212 height 14
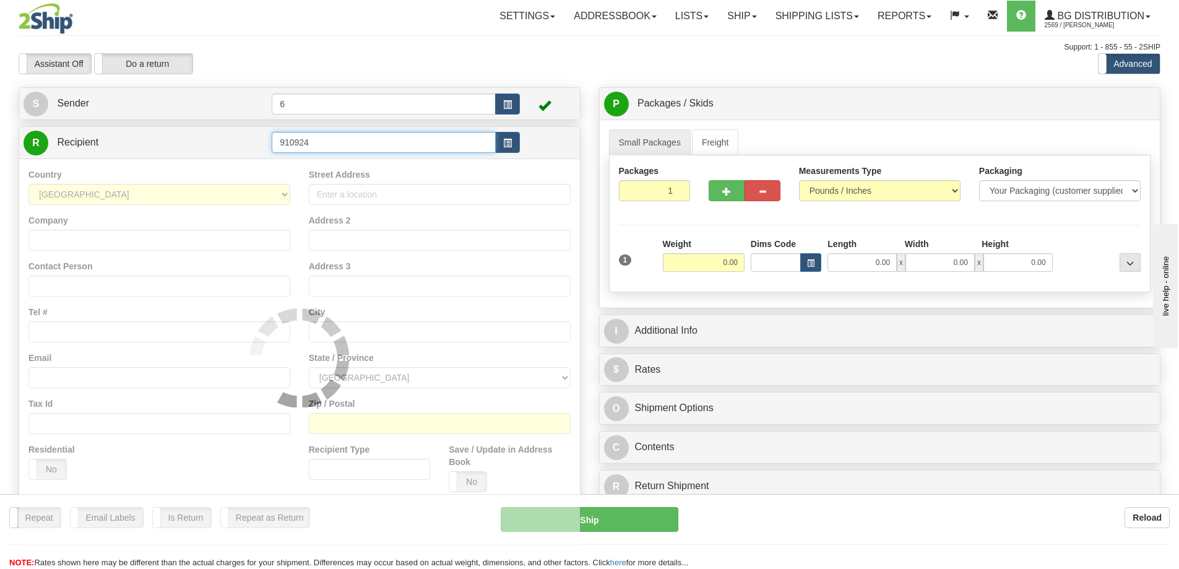
type input "910924"
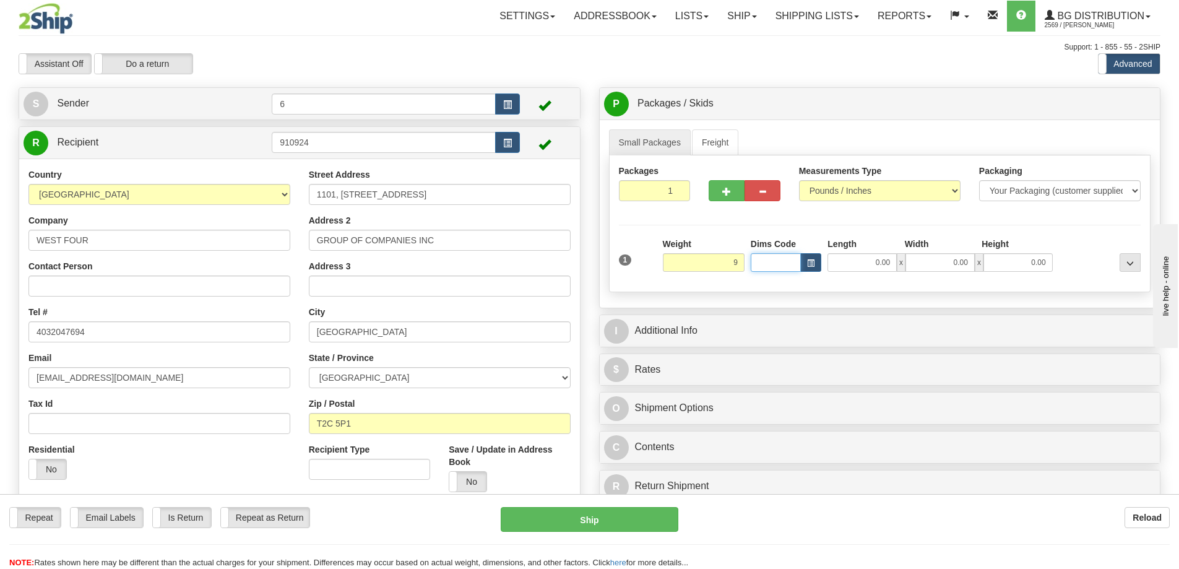
type input "9.00"
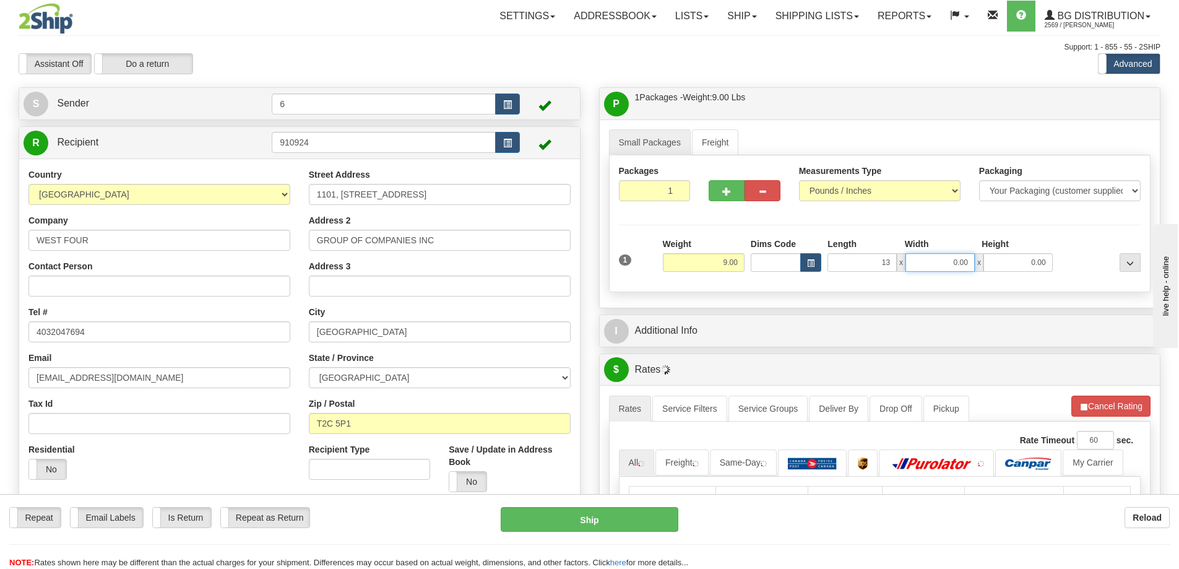
type input "13.00"
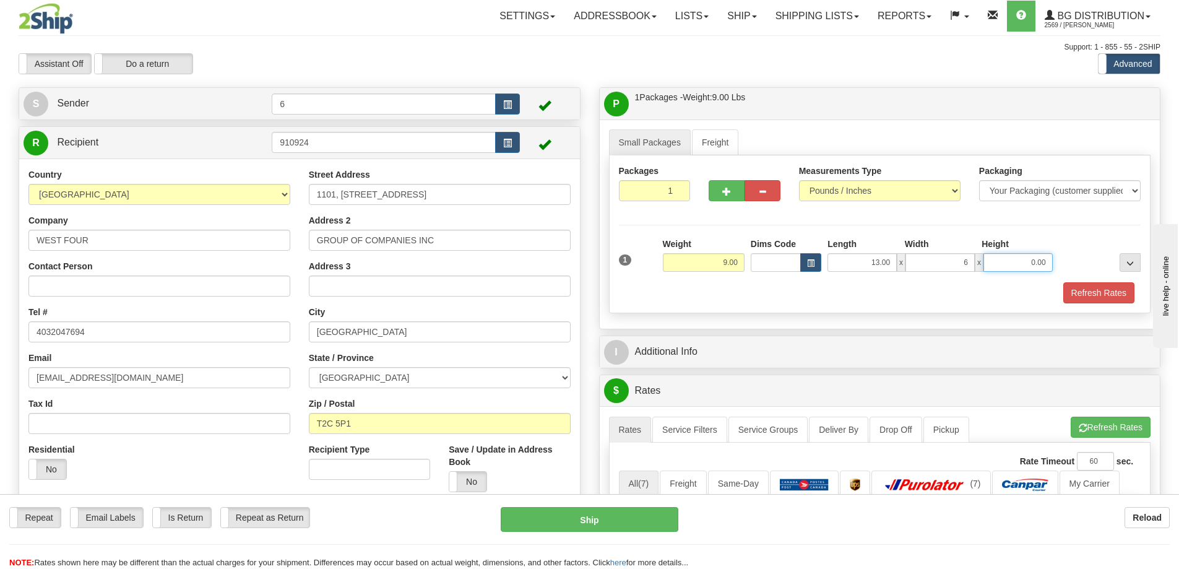
type input "6.00"
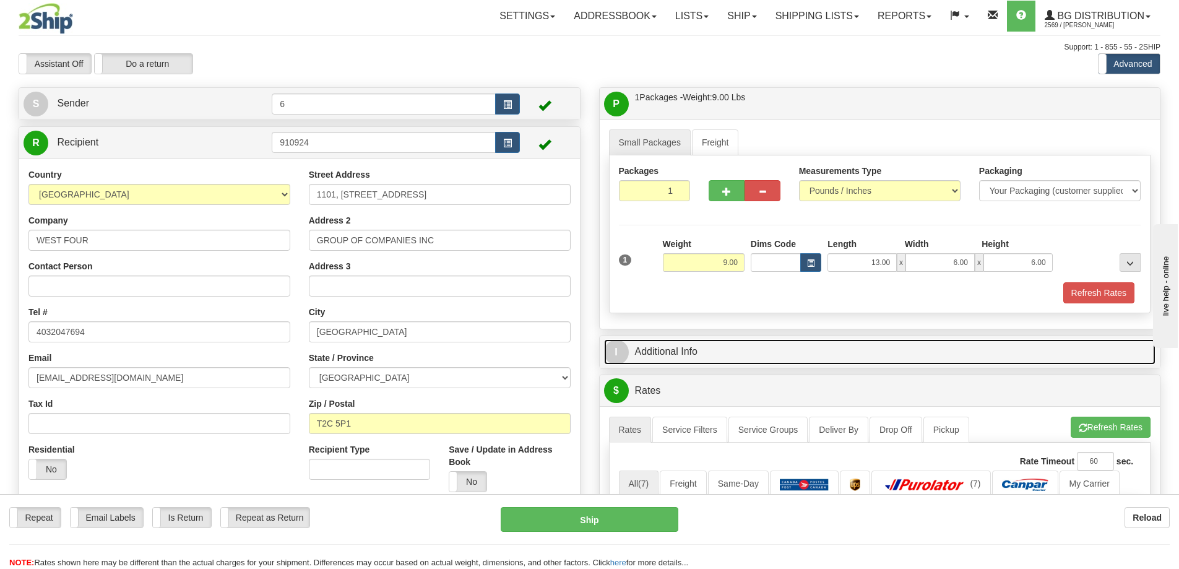
click at [796, 350] on link "I Additional Info" at bounding box center [880, 351] width 552 height 25
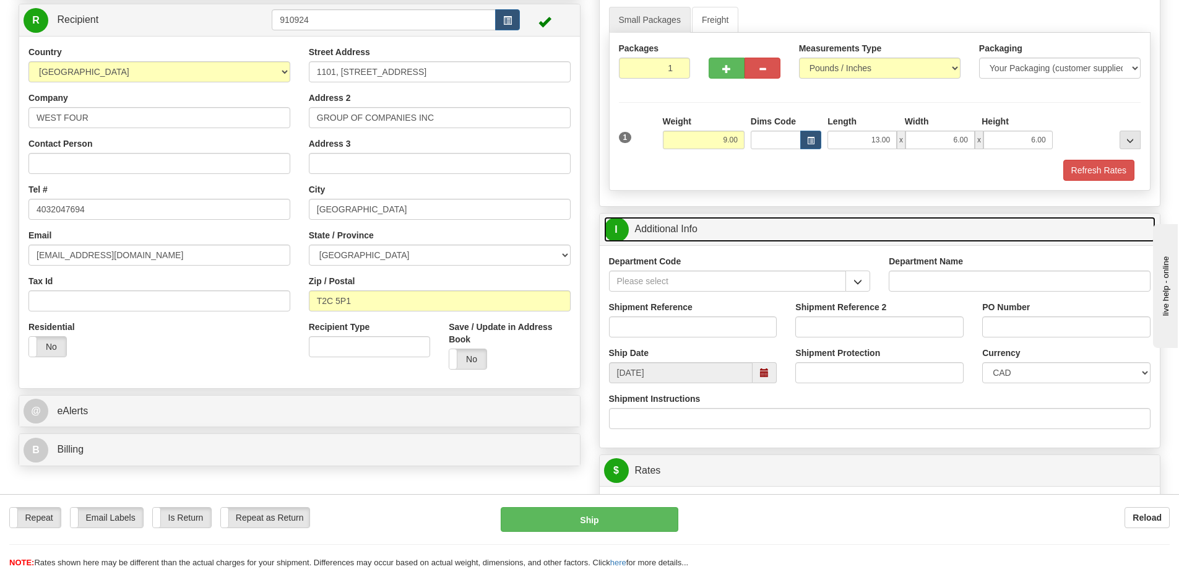
scroll to position [124, 0]
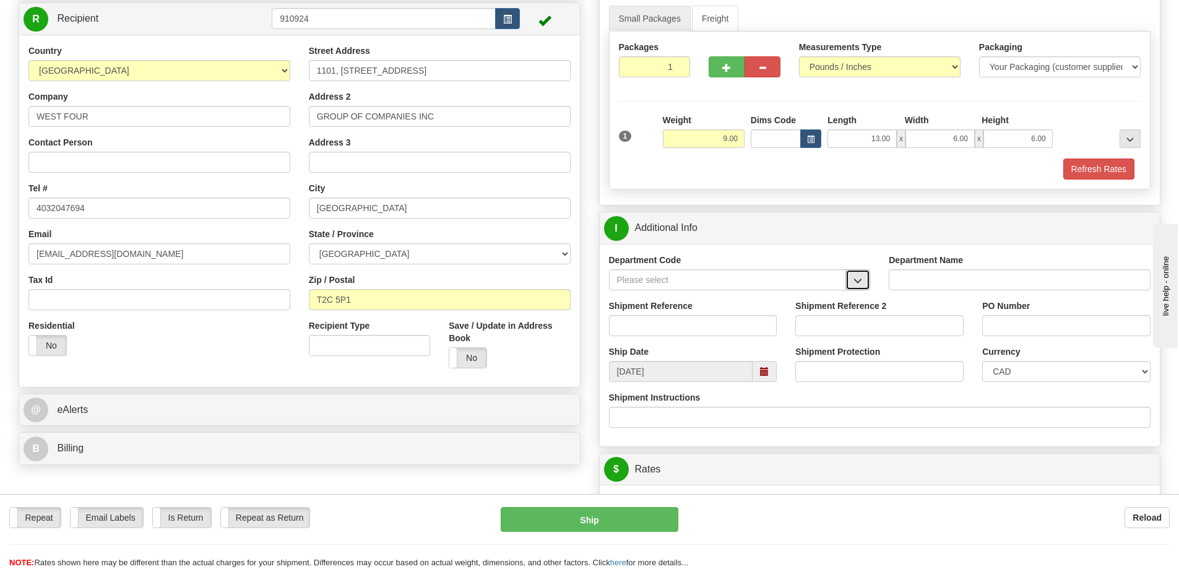
click at [855, 278] on span "button" at bounding box center [858, 281] width 9 height 8
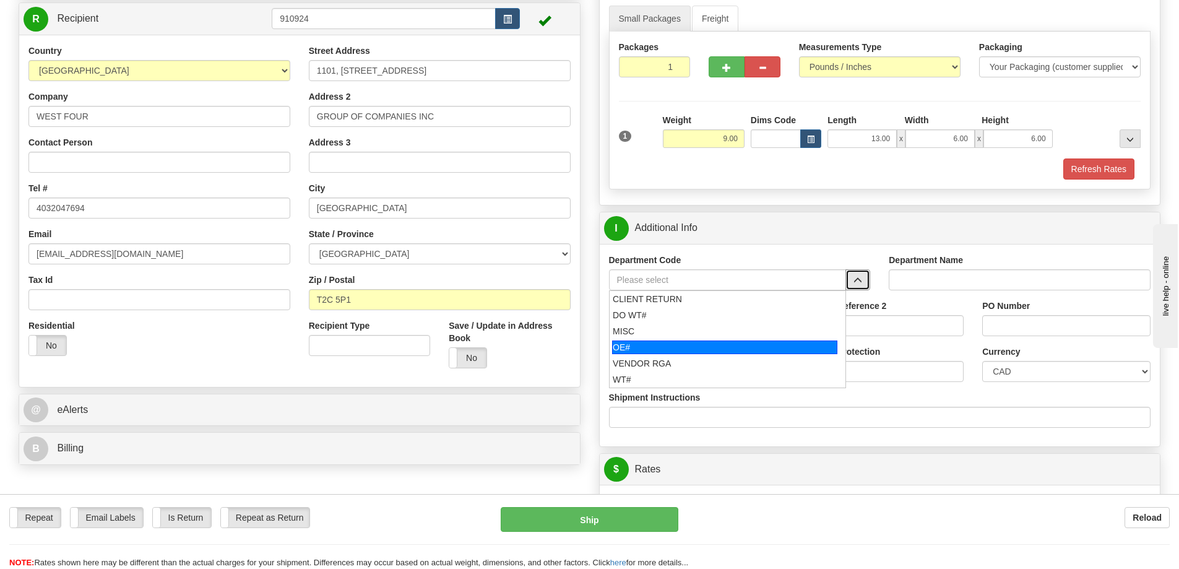
click at [679, 347] on div "OE#" at bounding box center [724, 347] width 225 height 14
type input "OE#"
type input "ORDERS"
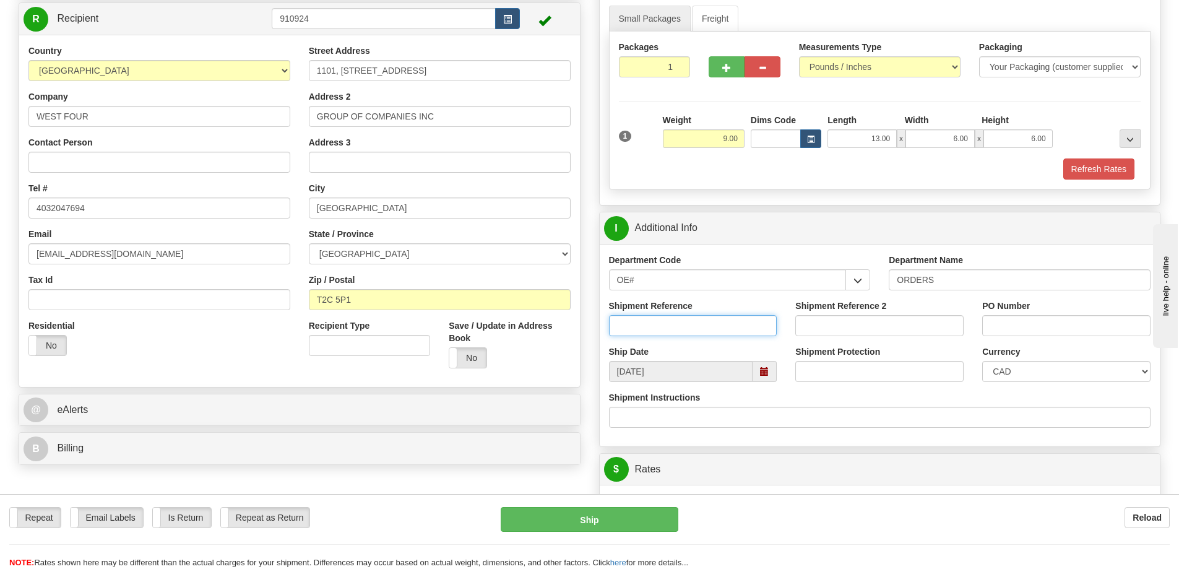
click at [716, 323] on input "Shipment Reference" at bounding box center [693, 325] width 168 height 21
type input "60029367-00"
click at [1015, 330] on input "PO Number" at bounding box center [1066, 325] width 168 height 21
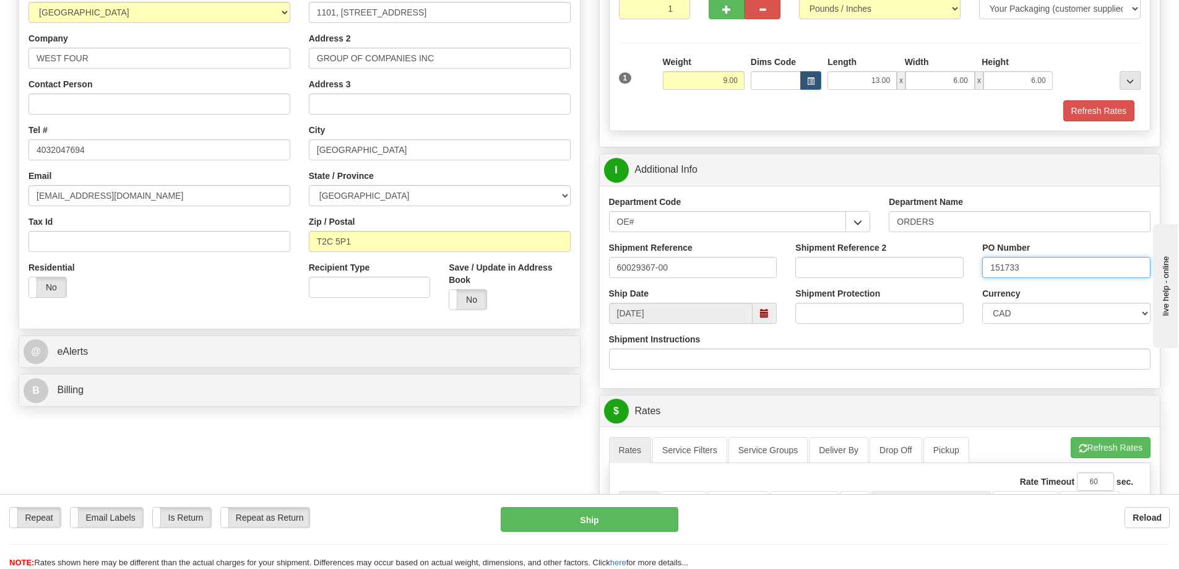
scroll to position [371, 0]
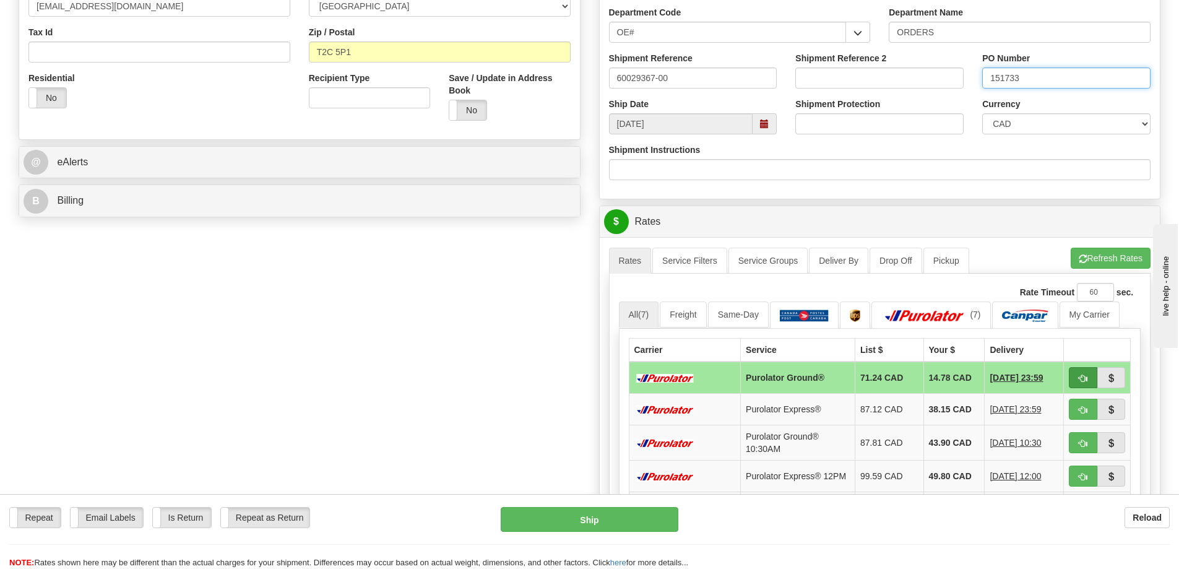
type input "151733"
click at [1082, 380] on span "button" at bounding box center [1083, 379] width 9 height 8
type input "260"
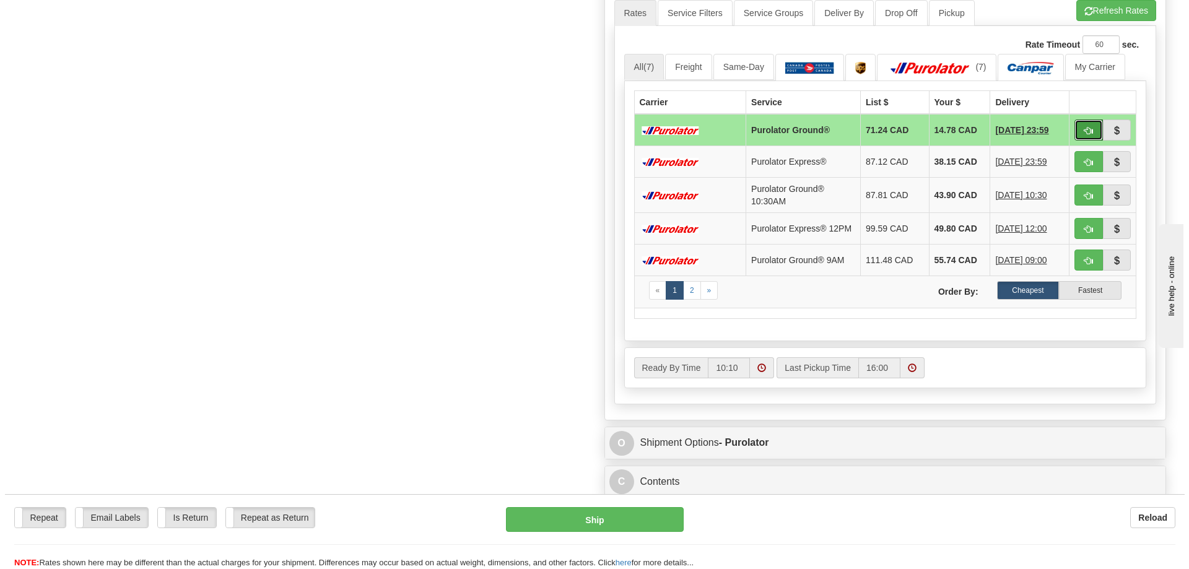
scroll to position [681, 0]
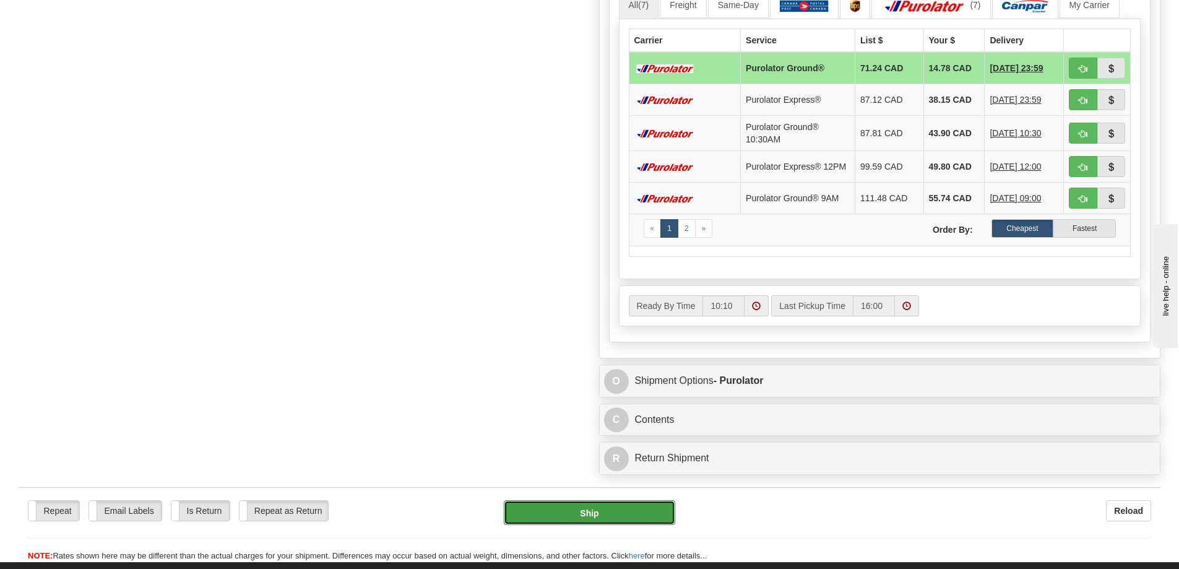
click at [592, 518] on button "Ship" at bounding box center [589, 512] width 171 height 25
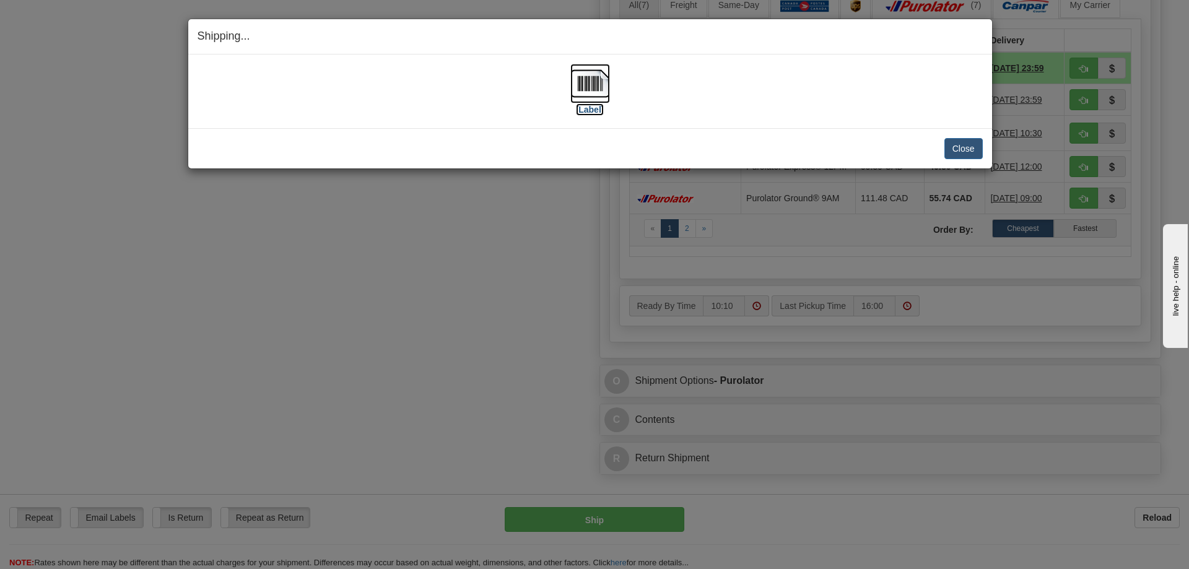
click at [588, 81] on img at bounding box center [590, 84] width 40 height 40
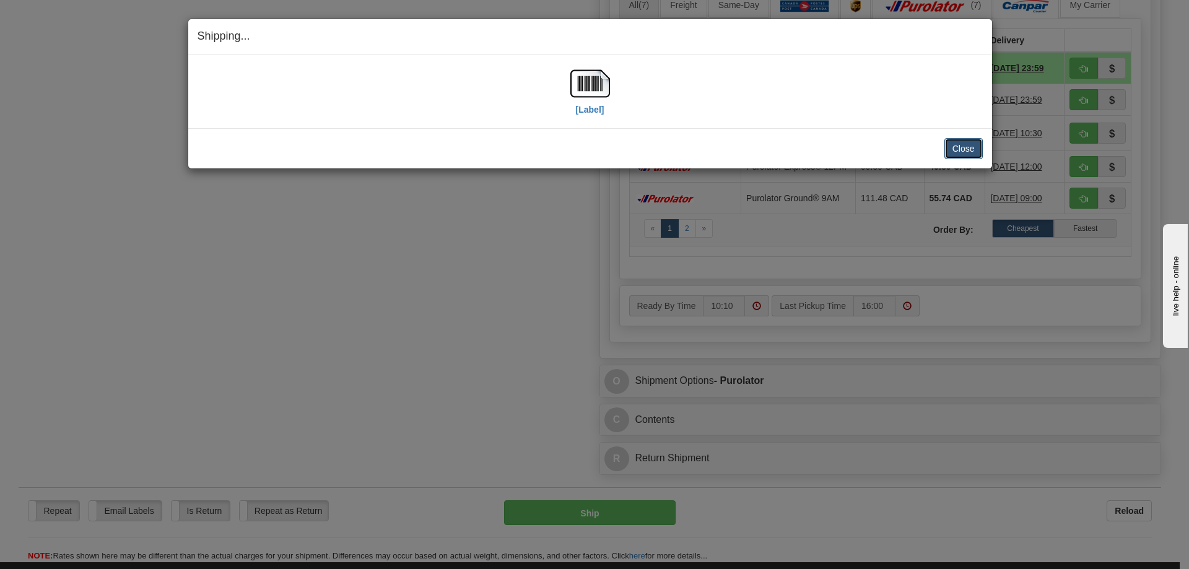
click at [963, 147] on button "Close" at bounding box center [963, 148] width 38 height 21
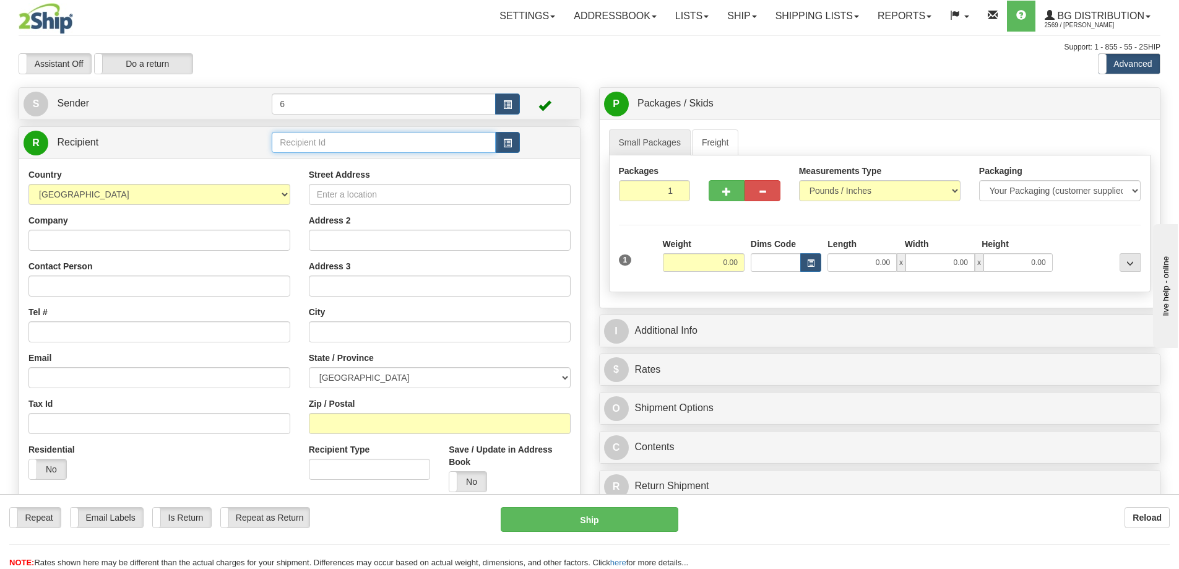
click at [355, 138] on input "text" at bounding box center [384, 142] width 224 height 21
type input "45016"
click button "Delete" at bounding box center [0, 0] width 0 height 0
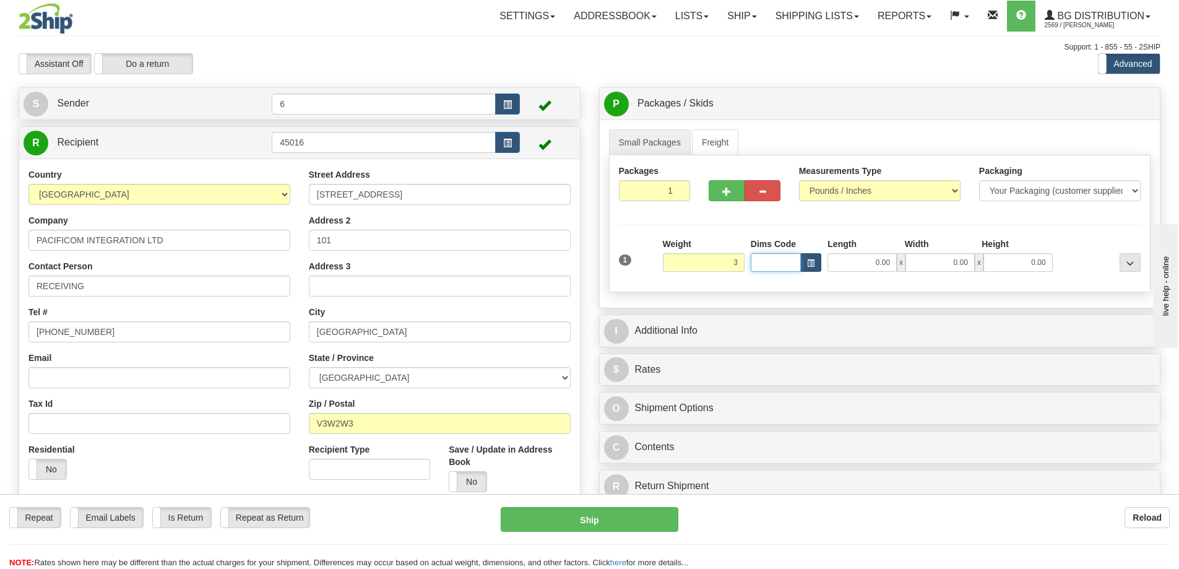
type input "3.00"
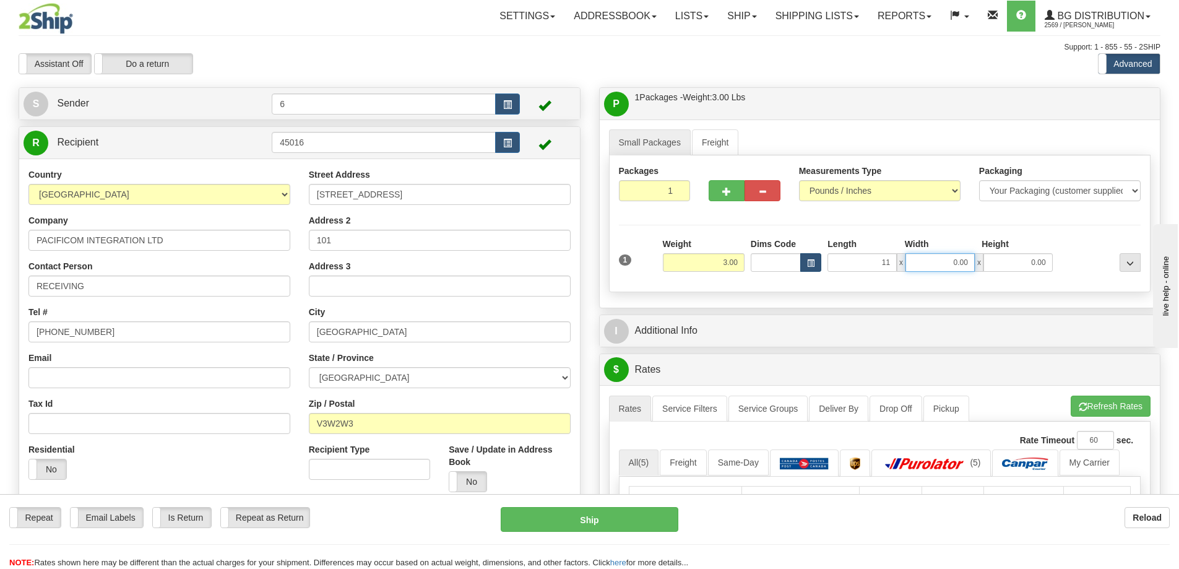
type input "11.00"
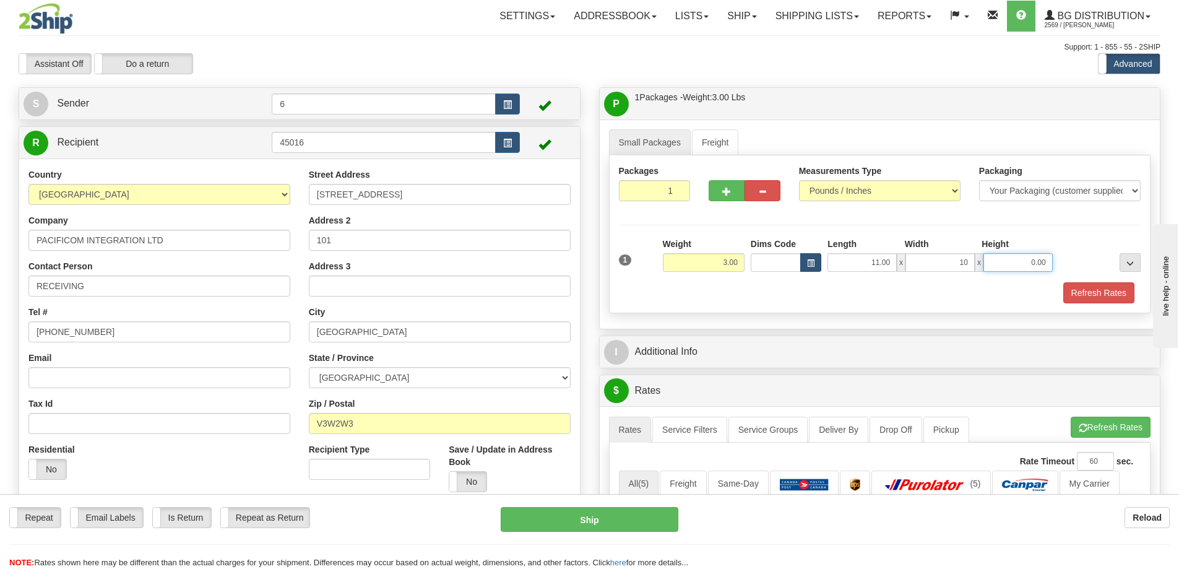
type input "10.00"
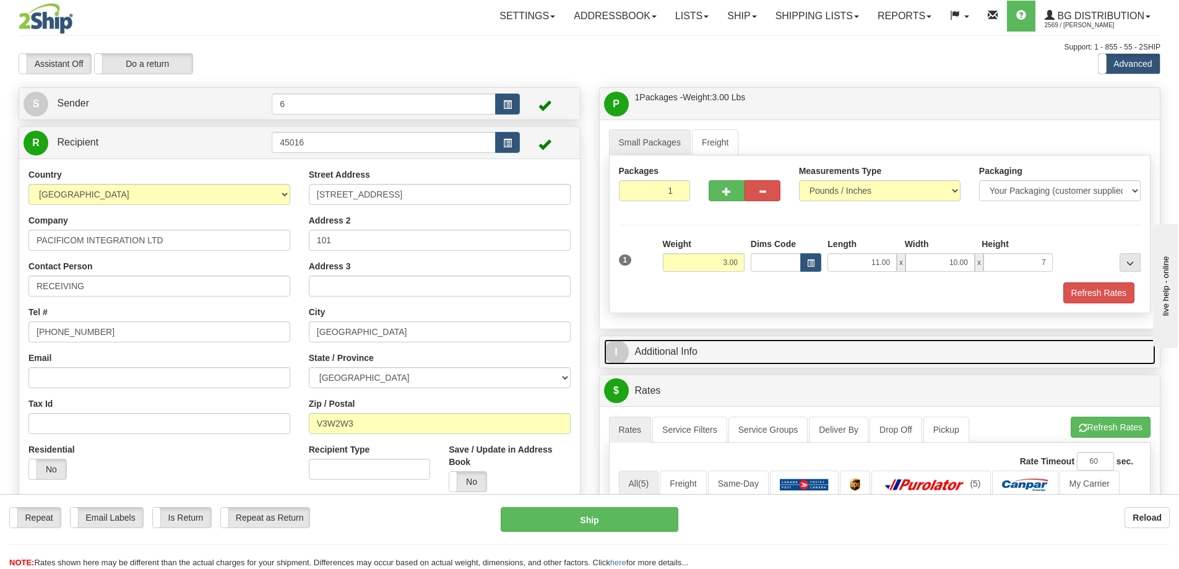
type input "7.00"
click at [657, 355] on link "I Additional Info" at bounding box center [880, 351] width 552 height 25
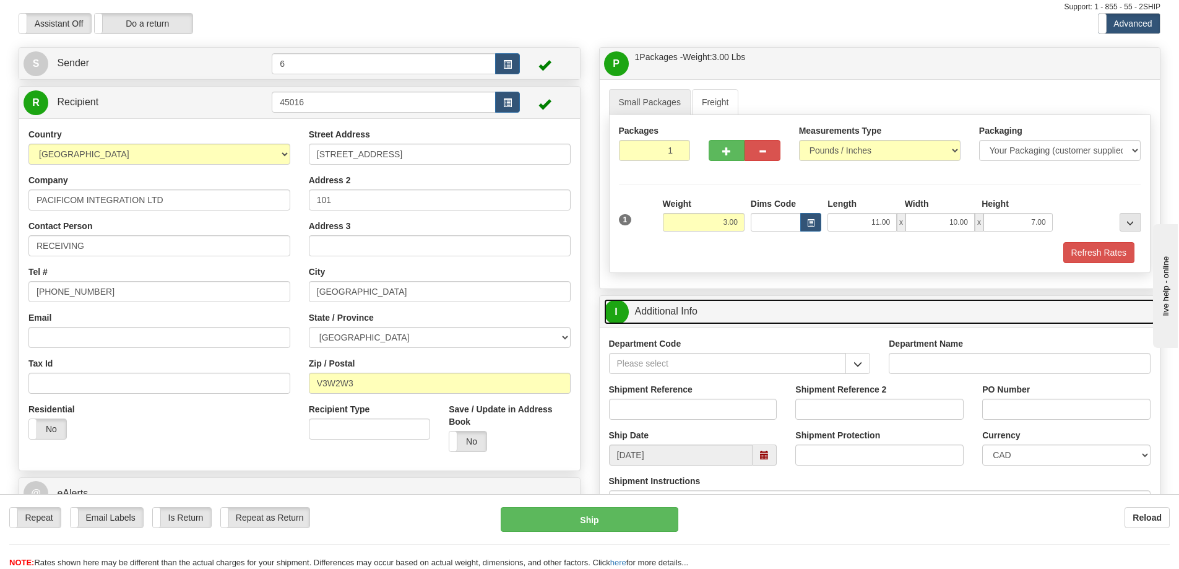
scroll to position [62, 0]
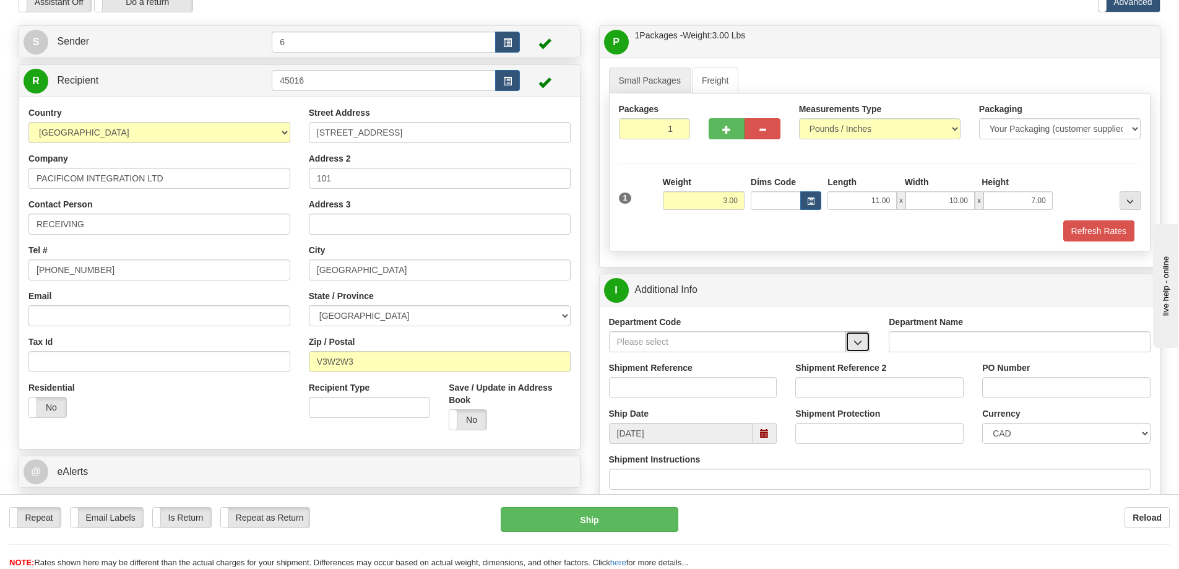
click at [854, 345] on span "button" at bounding box center [858, 343] width 9 height 8
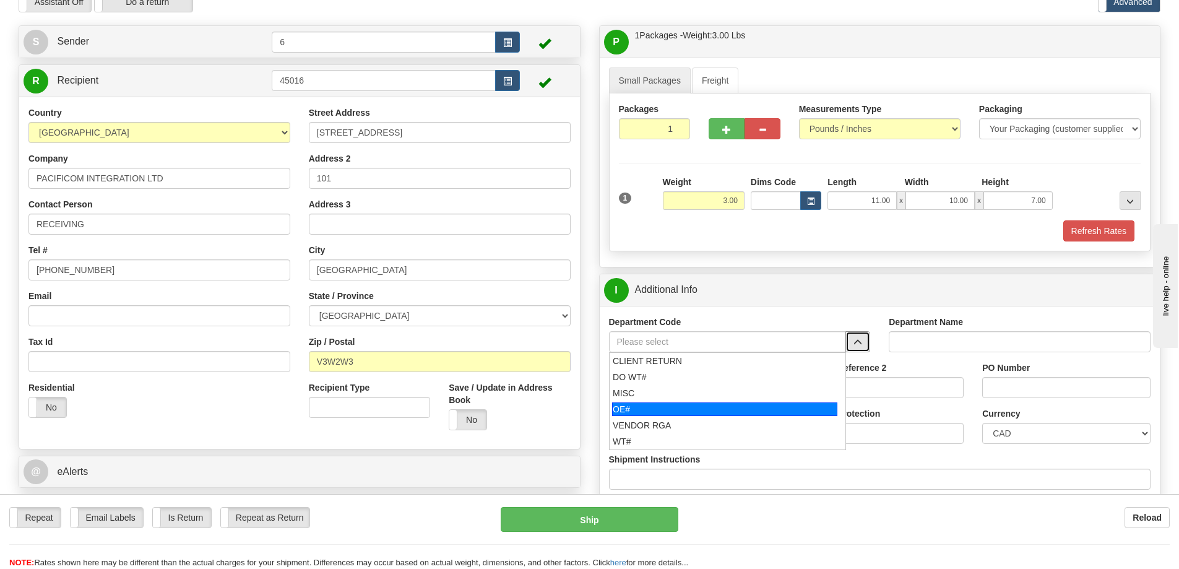
click at [723, 404] on div "OE#" at bounding box center [724, 409] width 225 height 14
type input "OE#"
type input "ORDERS"
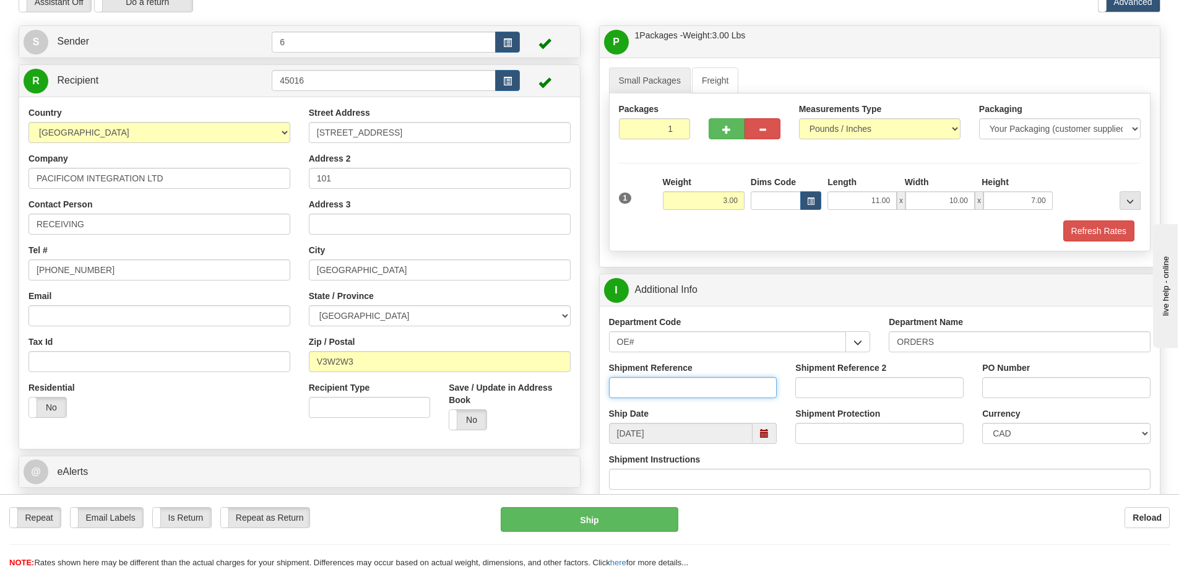
click at [748, 391] on input "Shipment Reference" at bounding box center [693, 387] width 168 height 21
type input "60030690-00"
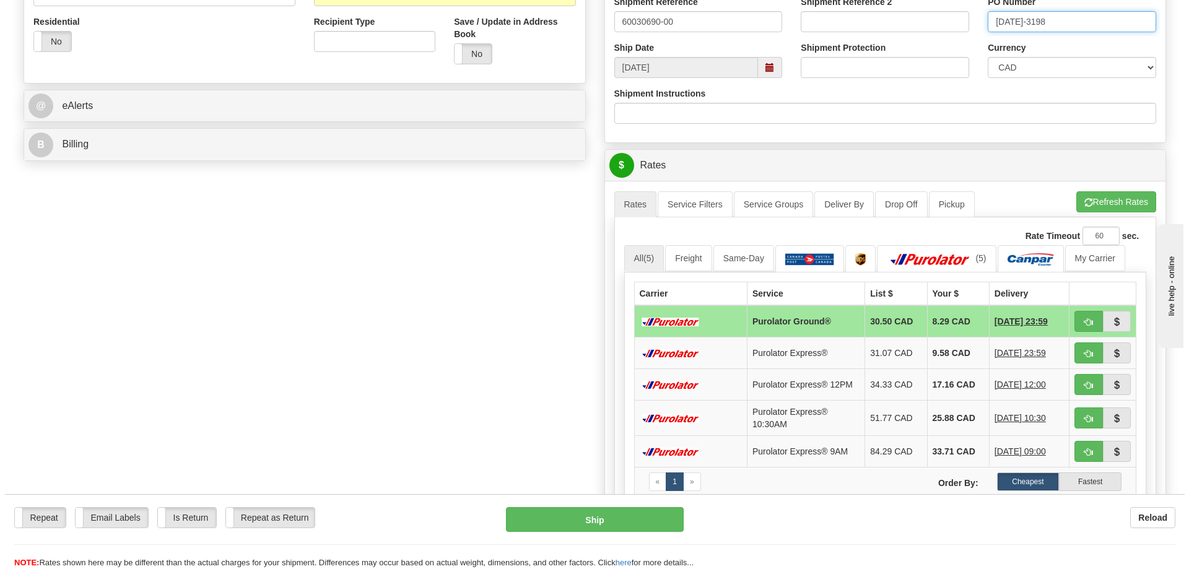
scroll to position [433, 0]
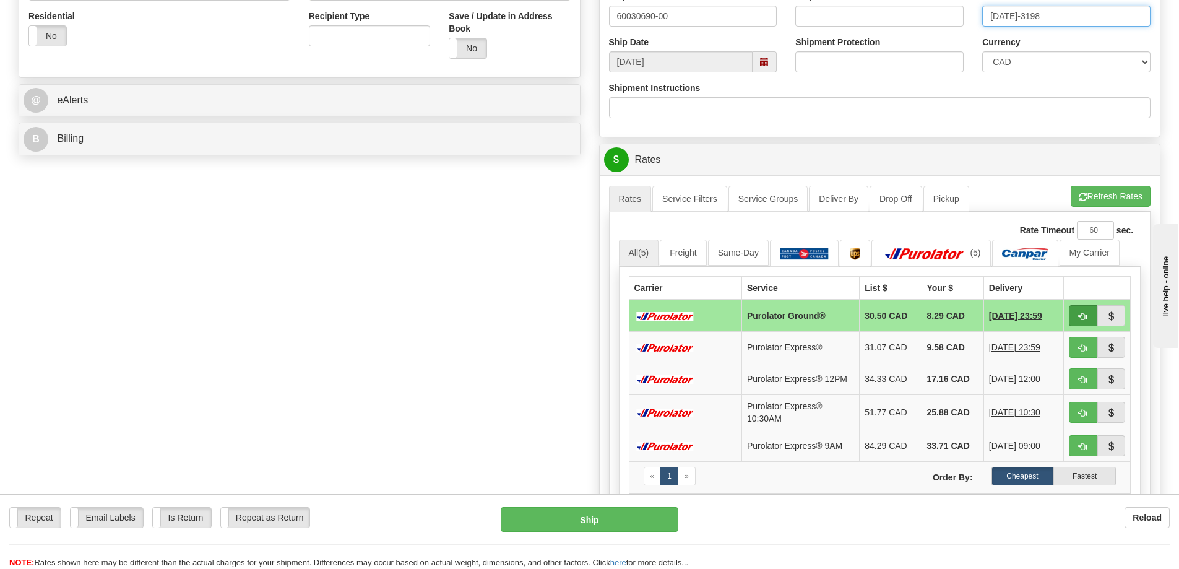
type input "[DATE]-3198"
click at [1086, 318] on span "button" at bounding box center [1083, 317] width 9 height 8
type input "260"
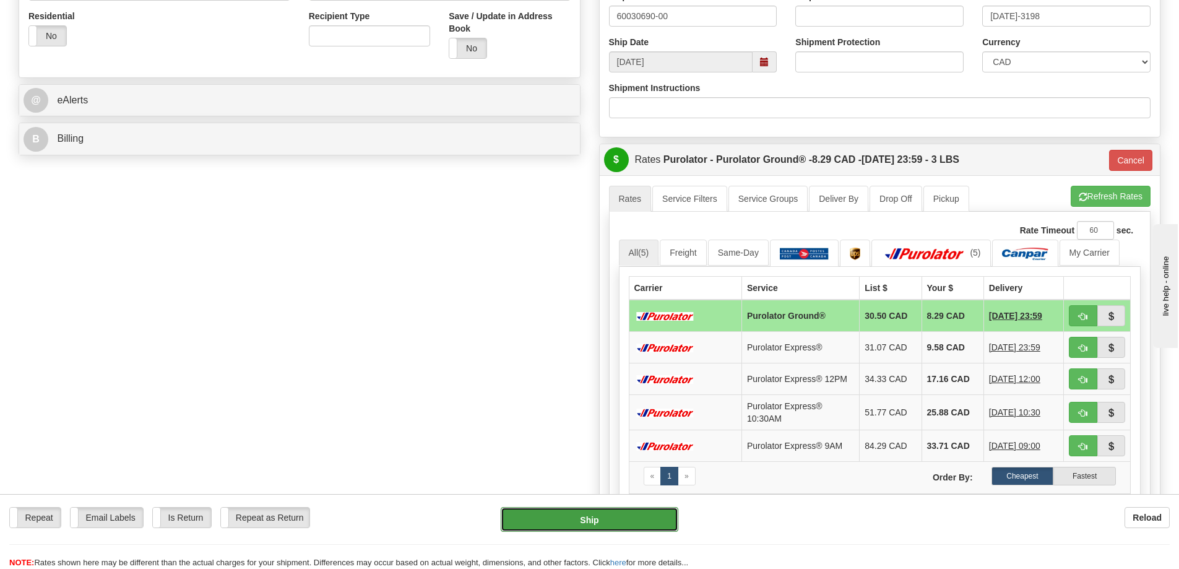
click at [612, 525] on button "Ship" at bounding box center [590, 519] width 178 height 25
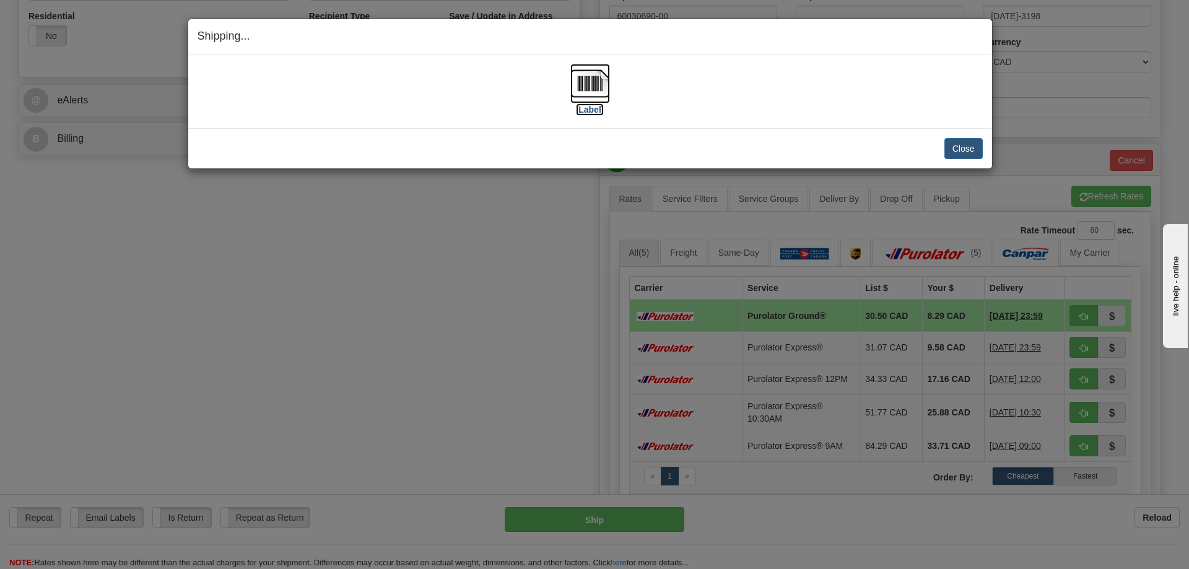
click at [599, 82] on img at bounding box center [590, 84] width 40 height 40
